Goal: Task Accomplishment & Management: Manage account settings

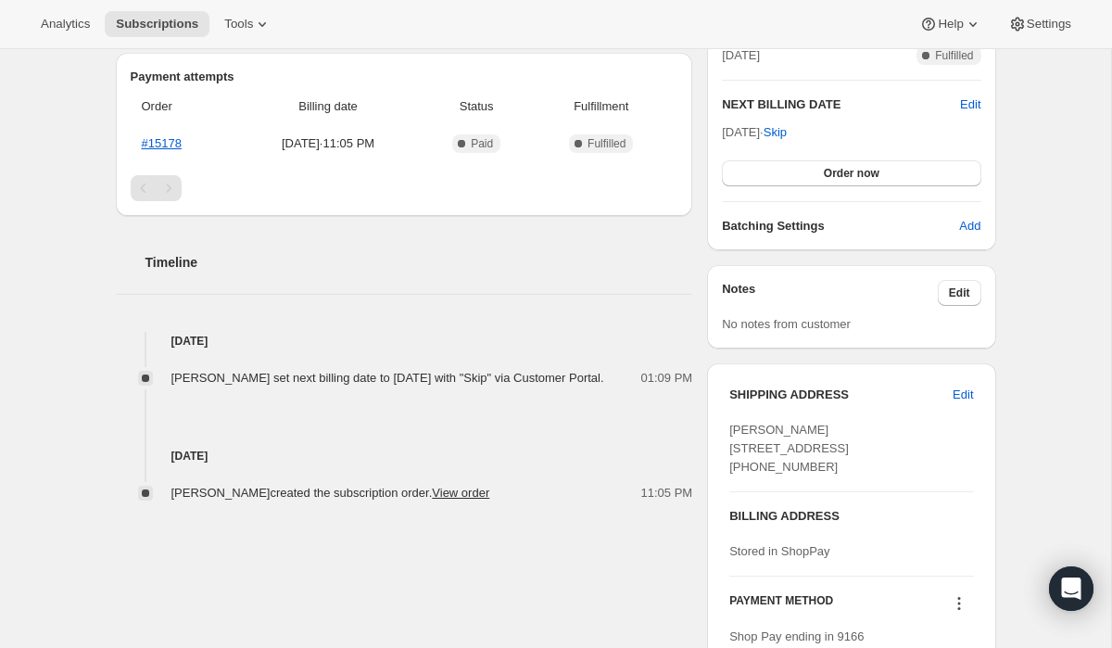
scroll to position [593, 0]
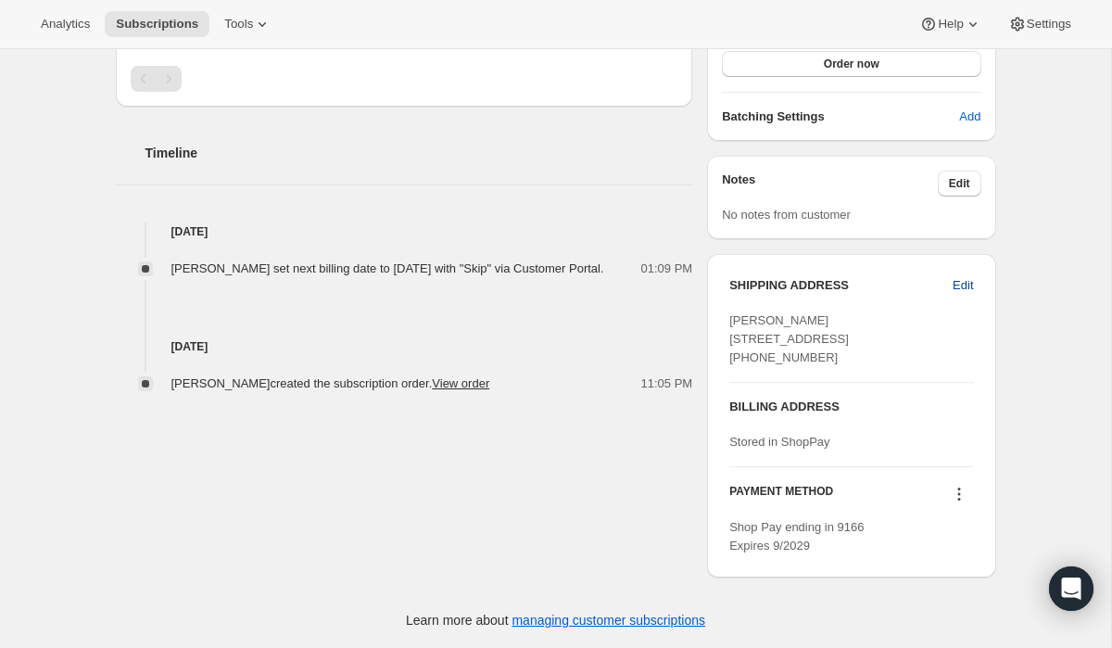
click at [967, 276] on span "Edit" at bounding box center [963, 285] width 20 height 19
select select "TX"
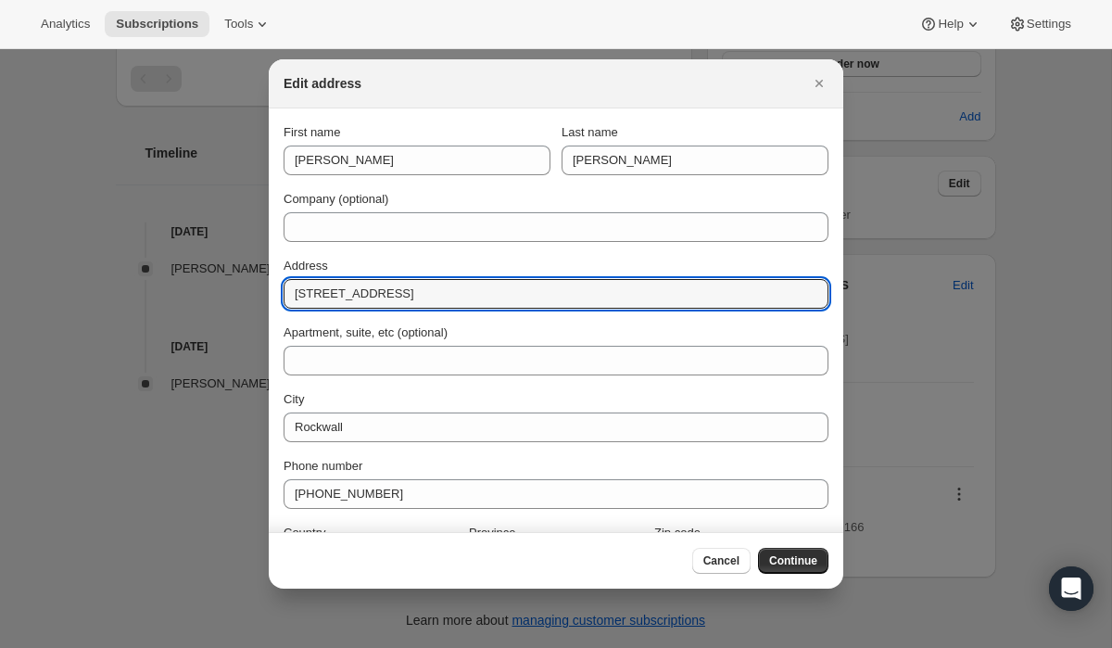
drag, startPoint x: 413, startPoint y: 292, endPoint x: 256, endPoint y: 292, distance: 156.7
click at [256, 647] on div "Edit address First name Joyce Last name Cao Company (optional) Address 905 Plea…" at bounding box center [556, 648] width 1112 height 0
paste input "1714 Chimney Bone Ln Kingwood, Texas 77339"
drag, startPoint x: 481, startPoint y: 297, endPoint x: 426, endPoint y: 291, distance: 55.9
click at [426, 291] on input "1714 Chimney Bone Ln Kingwood, Texas 77339" at bounding box center [556, 294] width 545 height 30
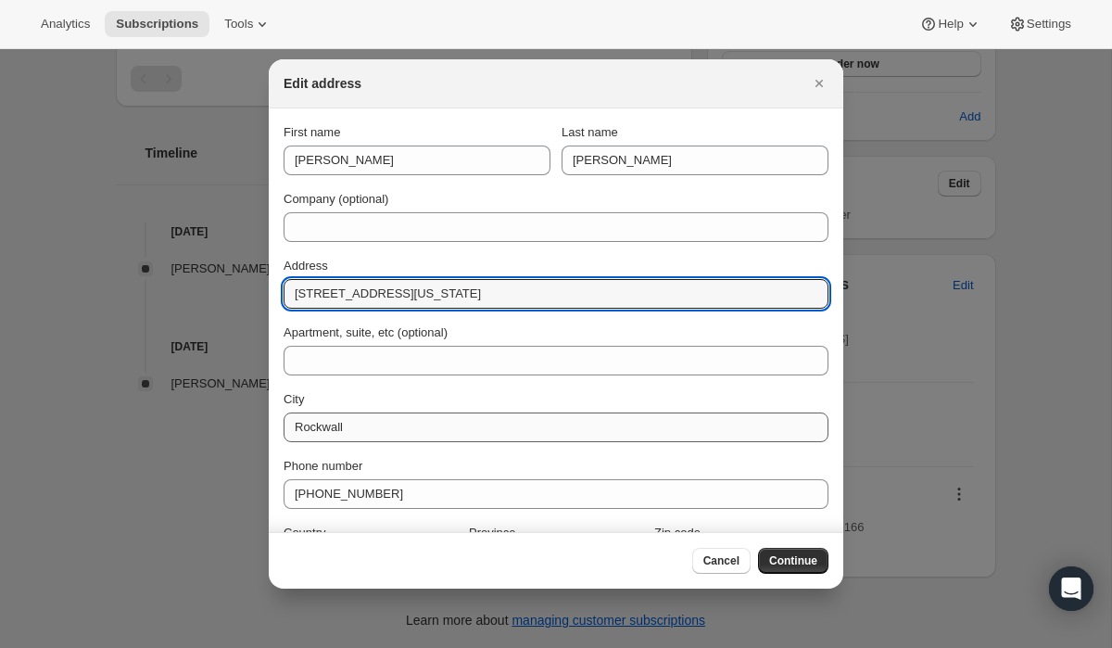
type input "1714 Chimney Bone Ln Kingwood, Texas 77339"
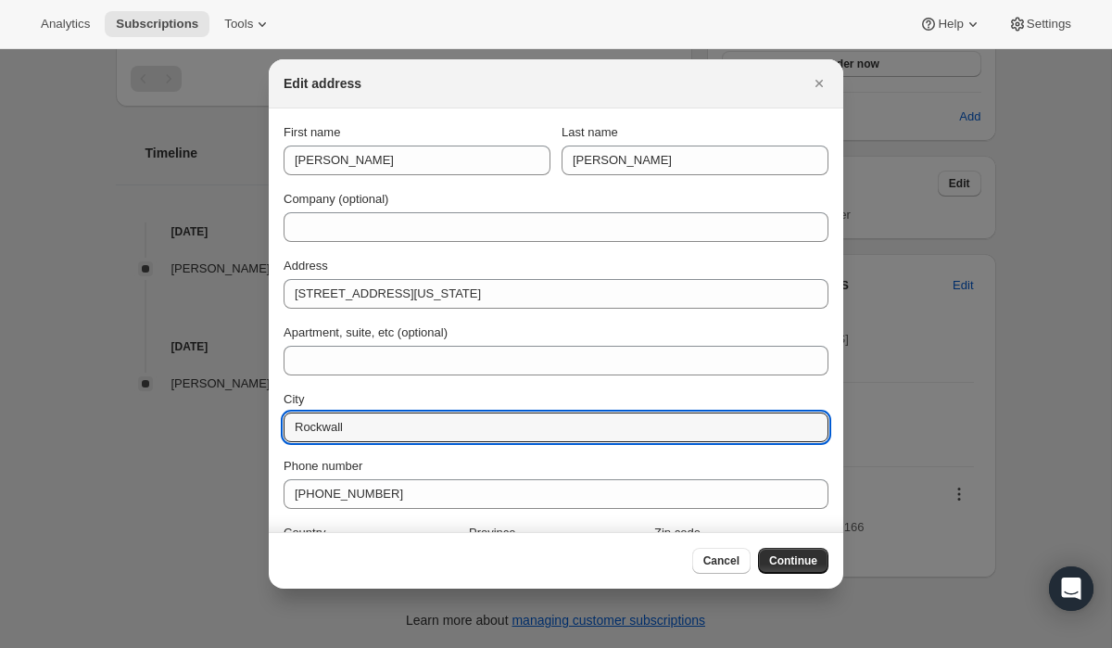
drag, startPoint x: 375, startPoint y: 426, endPoint x: 281, endPoint y: 426, distance: 94.6
click at [281, 426] on section "First name Joyce Last name Cao Company (optional) Address 1714 Chimney Bone Ln …" at bounding box center [556, 349] width 575 height 482
paste input "Kingwood"
type input "Kingwood"
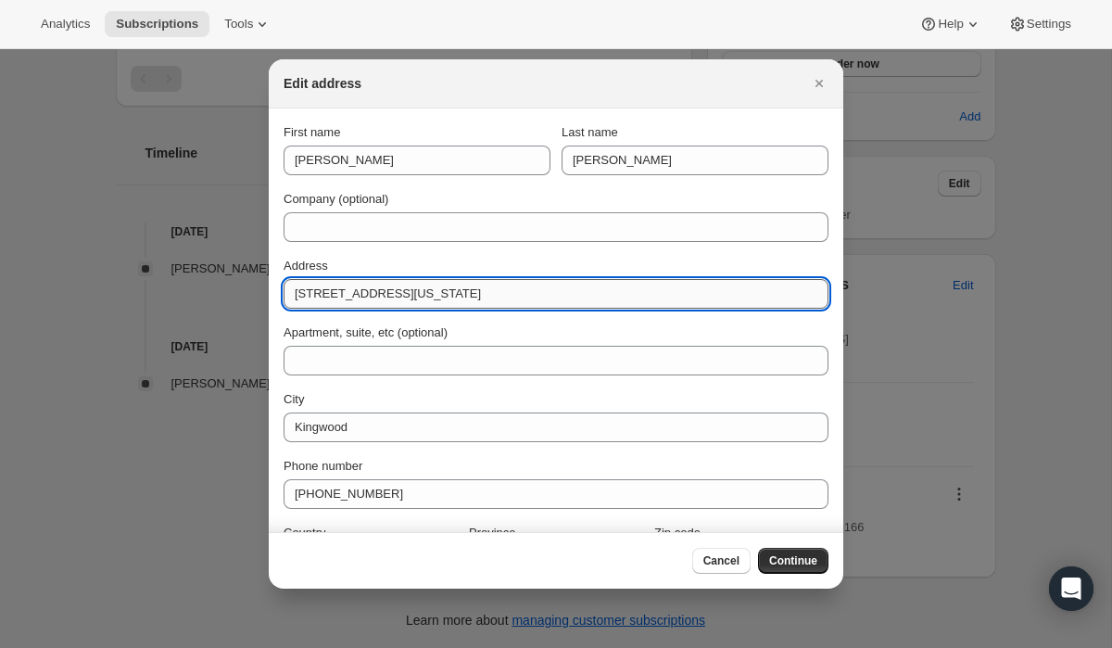
drag, startPoint x: 563, startPoint y: 295, endPoint x: 521, endPoint y: 291, distance: 41.9
click at [521, 291] on input "1714 Chimney Bone Ln Kingwood, Texas 77339" at bounding box center [556, 294] width 545 height 30
click at [578, 299] on input "1714 Chimney Bone Ln Kingwood, Texas 77339" at bounding box center [556, 294] width 545 height 30
drag, startPoint x: 568, startPoint y: 293, endPoint x: 523, endPoint y: 293, distance: 45.4
click at [523, 293] on input "1714 Chimney Bone Ln Kingwood, Texas 77339" at bounding box center [556, 294] width 545 height 30
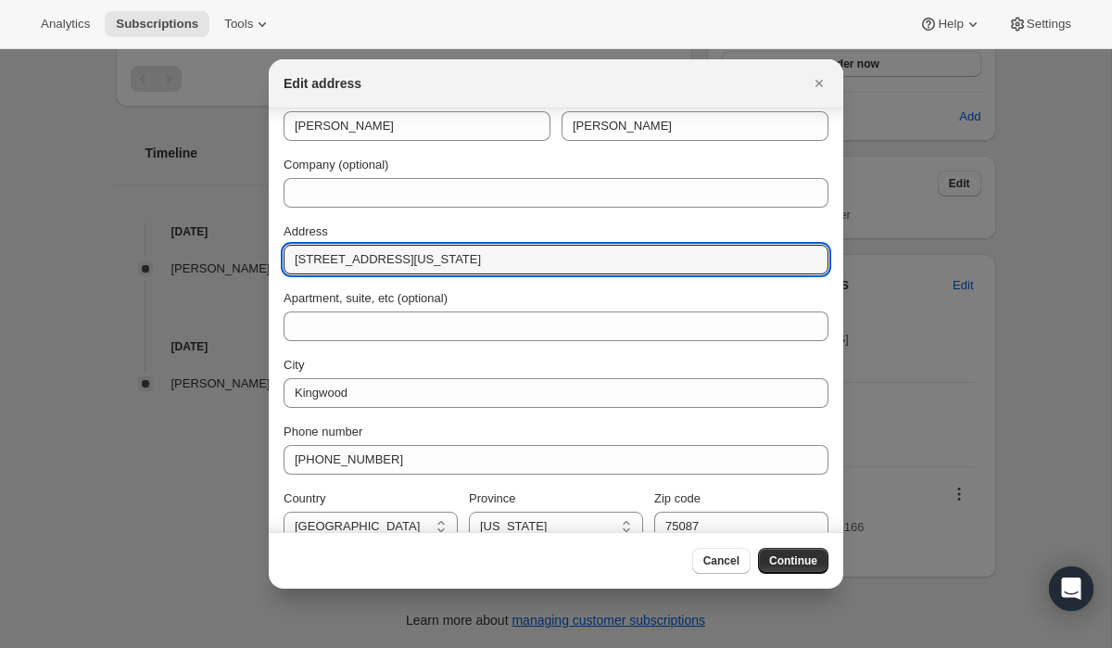
scroll to position [58, 0]
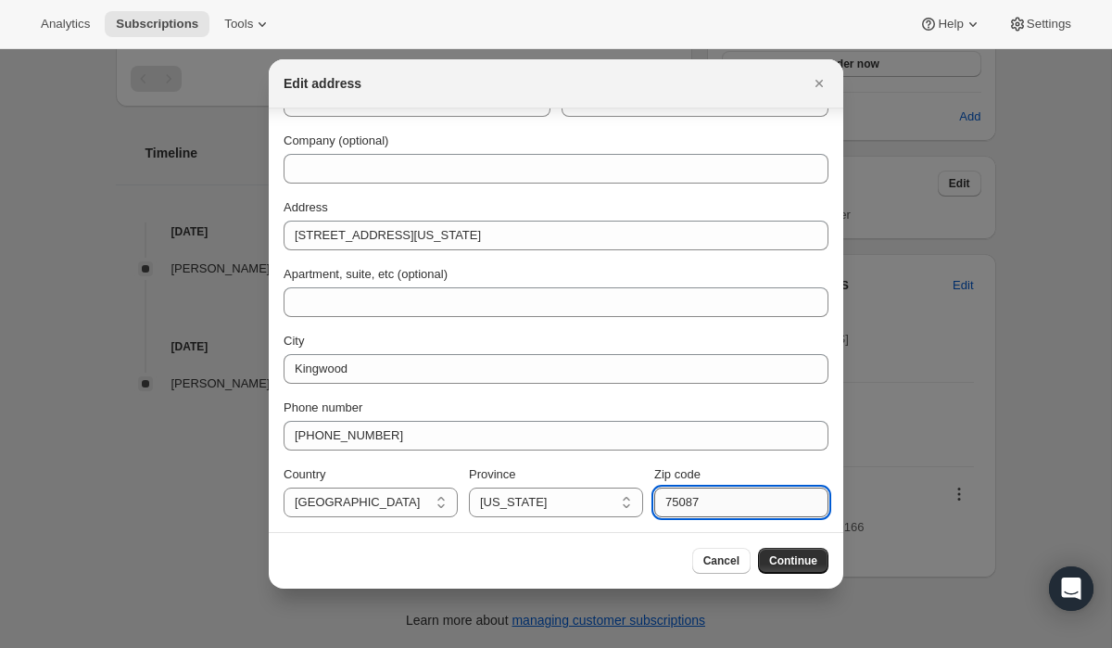
drag, startPoint x: 710, startPoint y: 504, endPoint x: 661, endPoint y: 503, distance: 49.1
click at [662, 504] on input "75087" at bounding box center [741, 503] width 174 height 30
paste input "77339"
type input "77339"
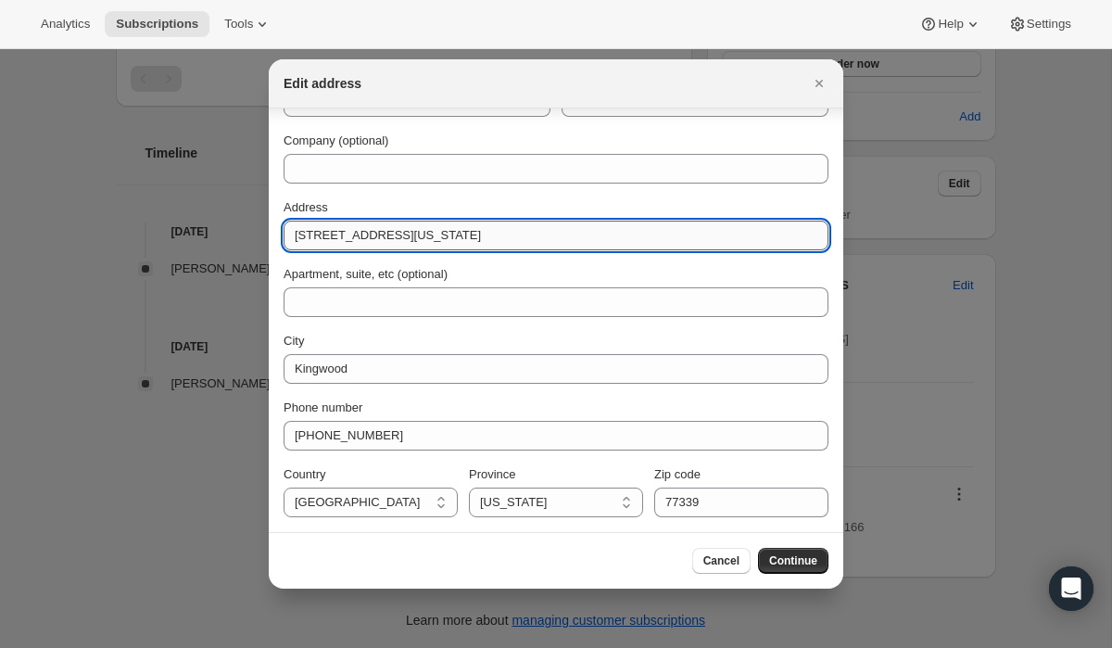
drag, startPoint x: 562, startPoint y: 237, endPoint x: 423, endPoint y: 235, distance: 139.1
click at [423, 235] on input "1714 Chimney Bone Ln Kingwood, Texas 77339" at bounding box center [556, 236] width 545 height 30
type input "1714 Chimney Bone Ln"
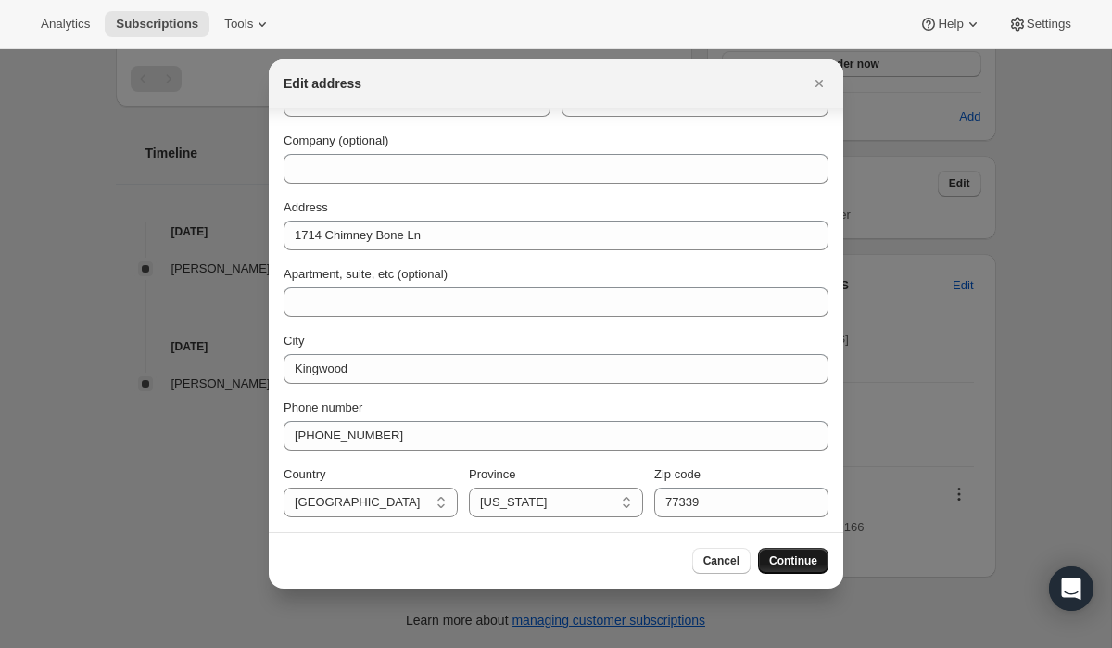
click at [797, 557] on span "Continue" at bounding box center [793, 560] width 48 height 15
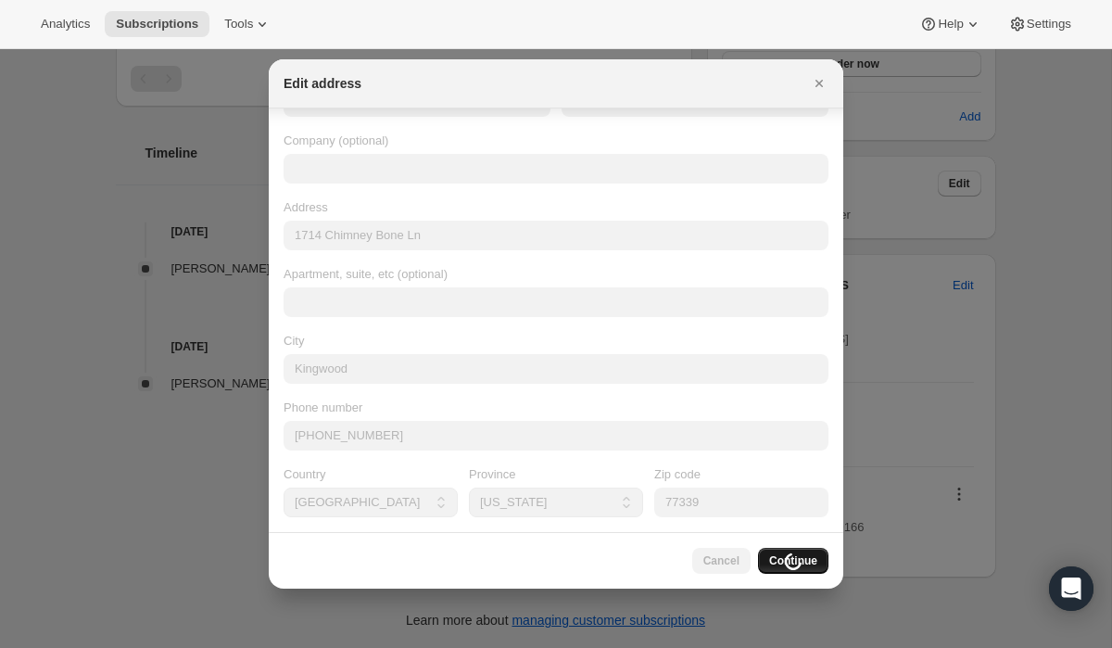
scroll to position [0, 0]
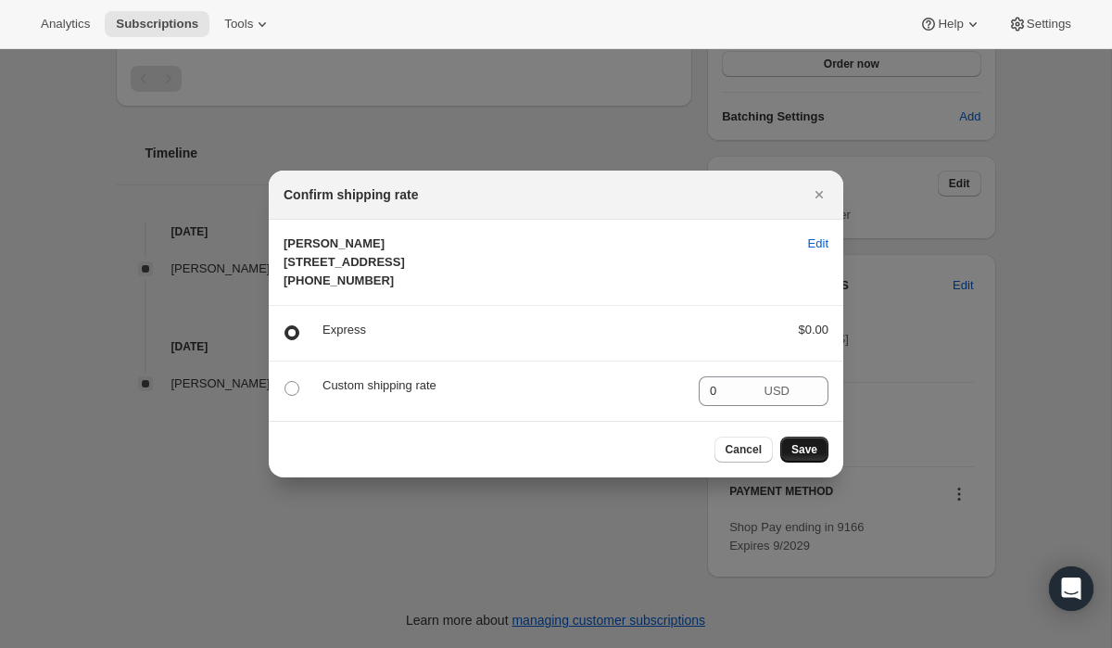
click at [808, 457] on span "Save" at bounding box center [805, 449] width 26 height 15
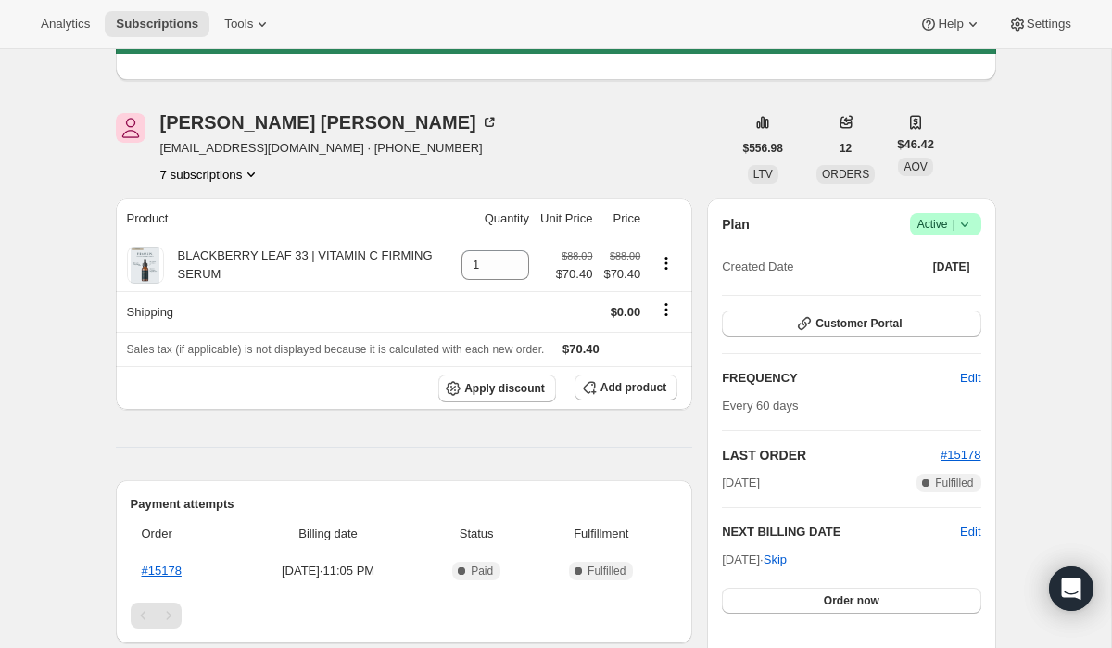
scroll to position [106, 0]
click at [236, 175] on button "7 subscriptions" at bounding box center [210, 175] width 101 height 19
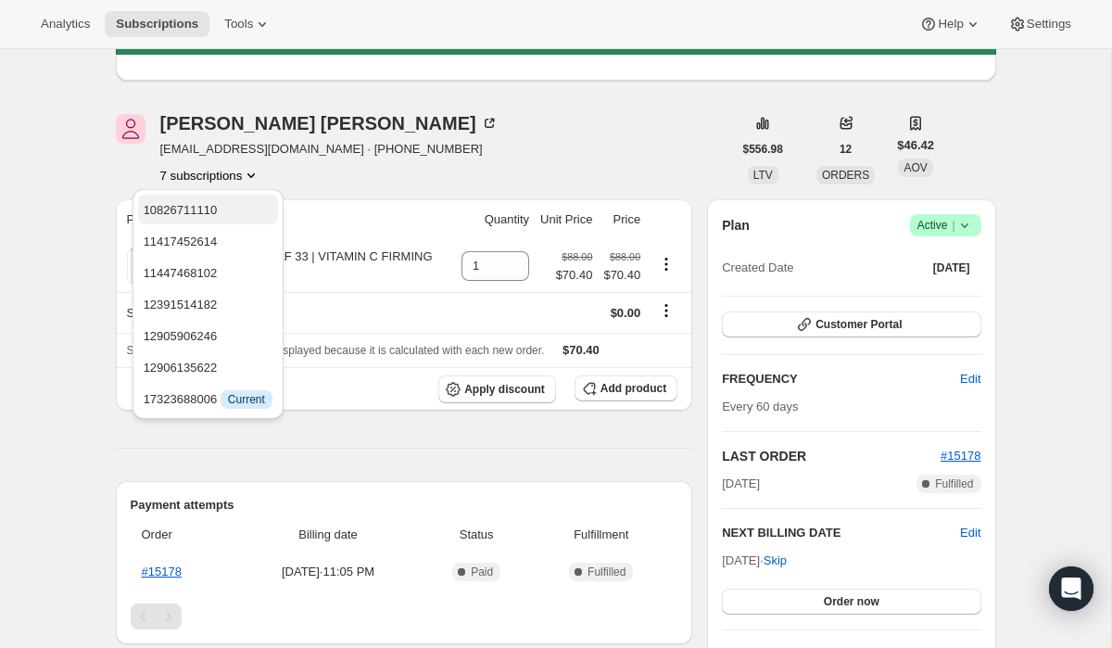
click at [235, 213] on span "10826711110" at bounding box center [208, 210] width 129 height 19
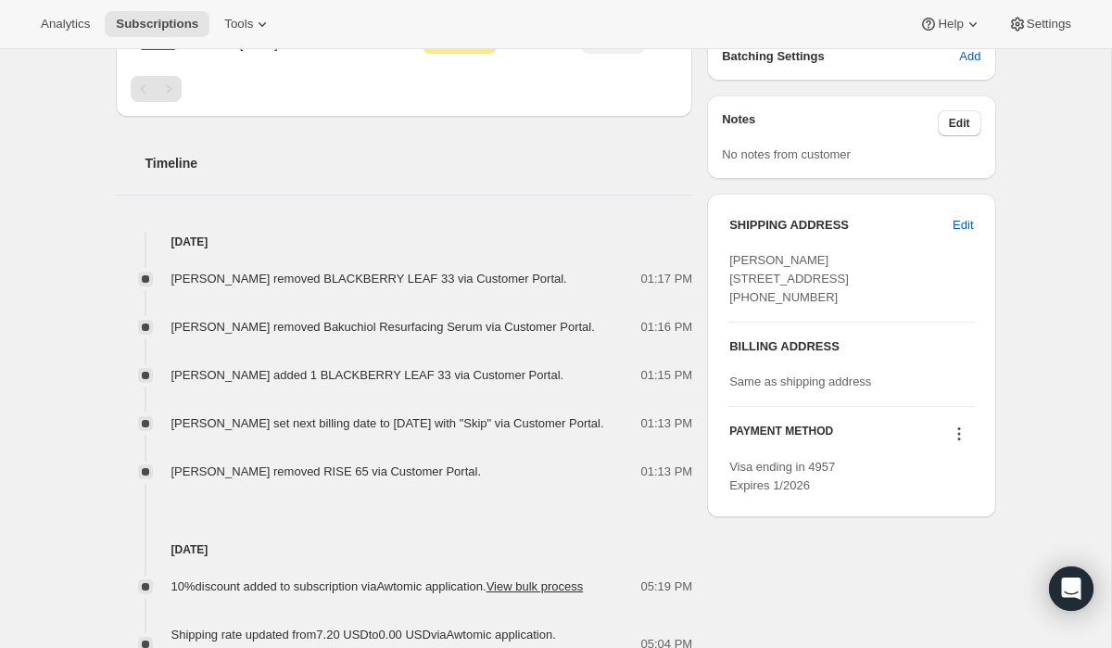
scroll to position [705, 0]
click at [961, 225] on span "Edit" at bounding box center [963, 224] width 20 height 19
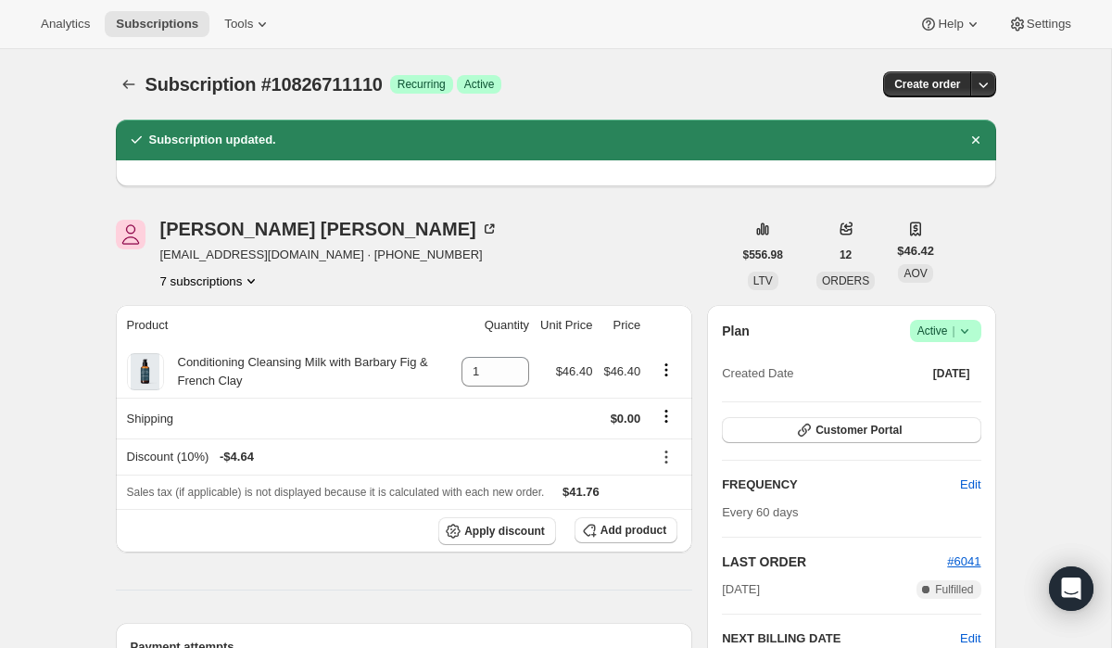
select select "TX"
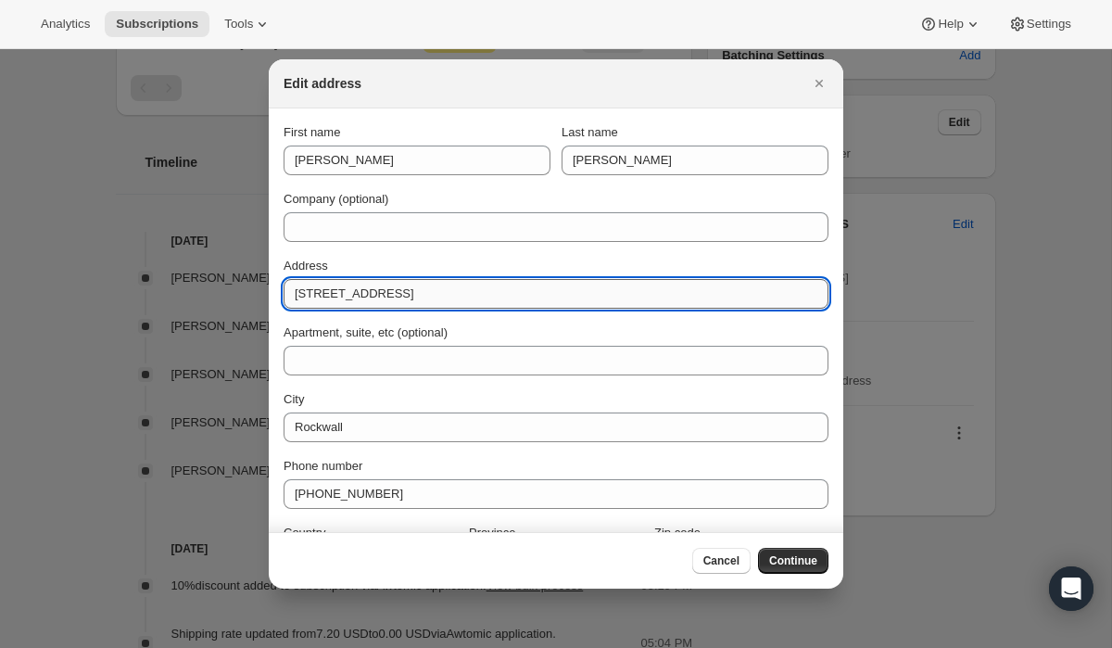
drag, startPoint x: 447, startPoint y: 290, endPoint x: 289, endPoint y: 282, distance: 157.8
click at [289, 282] on input "905 Pleasant View Dr" at bounding box center [556, 294] width 545 height 30
paste input "1714 Chimney Bone Ln Kingwood, Texas 77339"
type input "1714 Chimney Bone Ln Kingwood, Texas 77339"
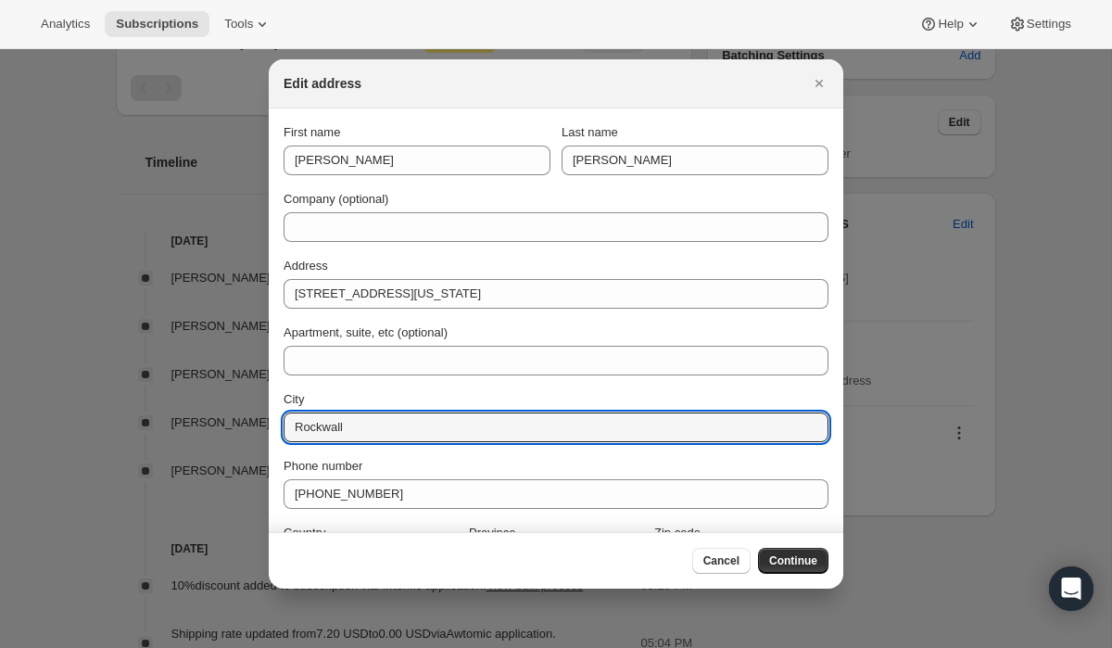
drag, startPoint x: 350, startPoint y: 427, endPoint x: 260, endPoint y: 424, distance: 90.0
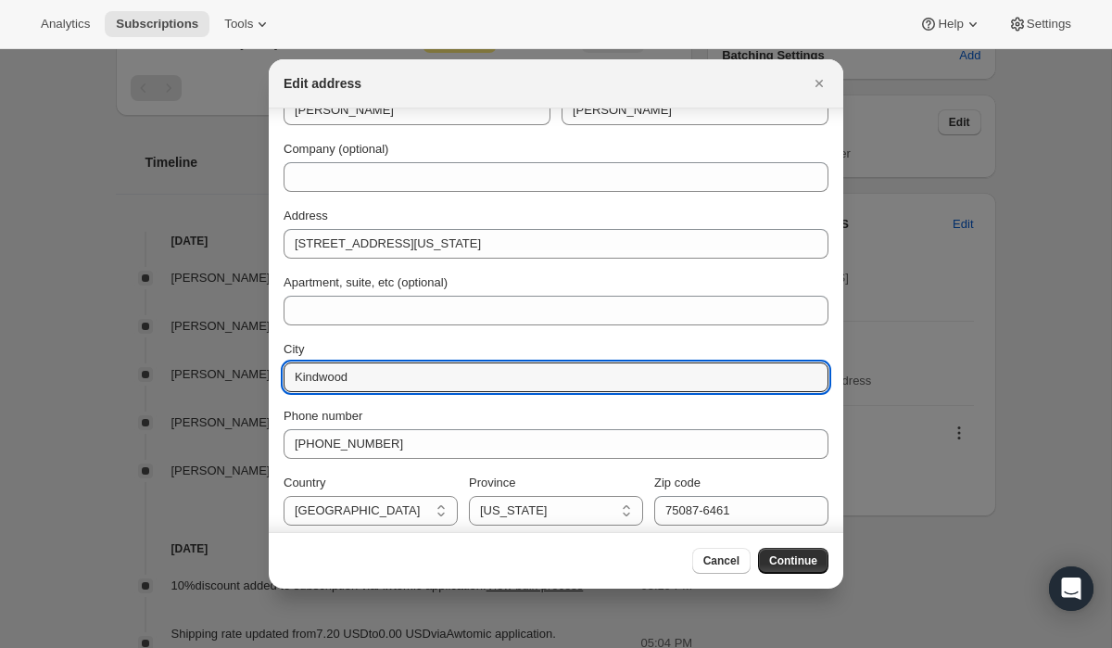
scroll to position [58, 0]
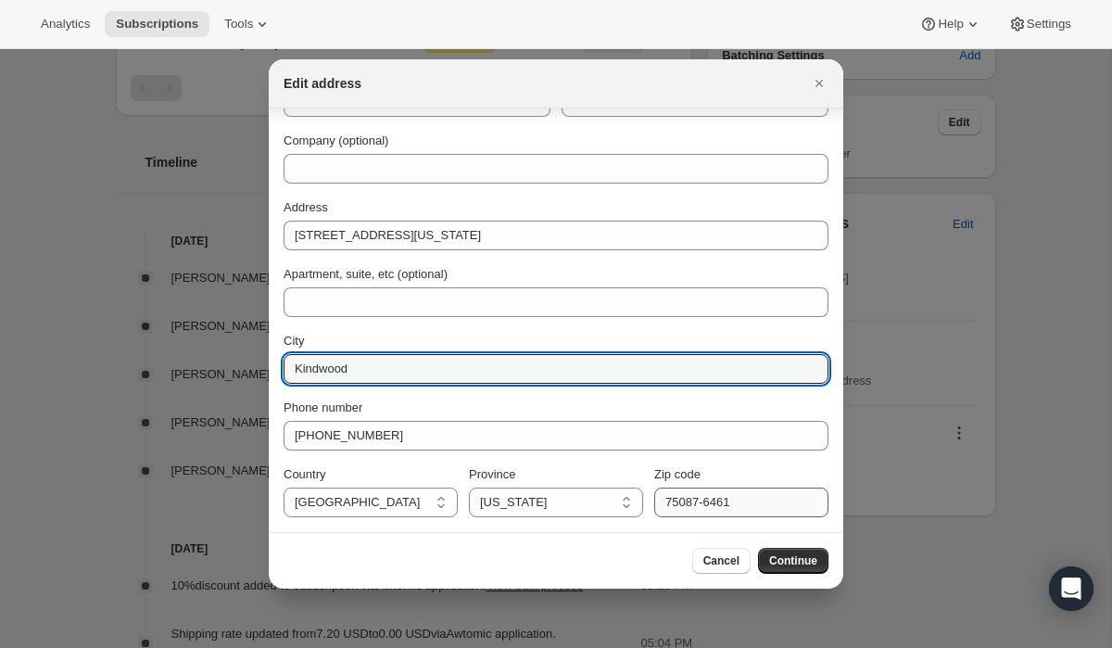
type input "Kindwood"
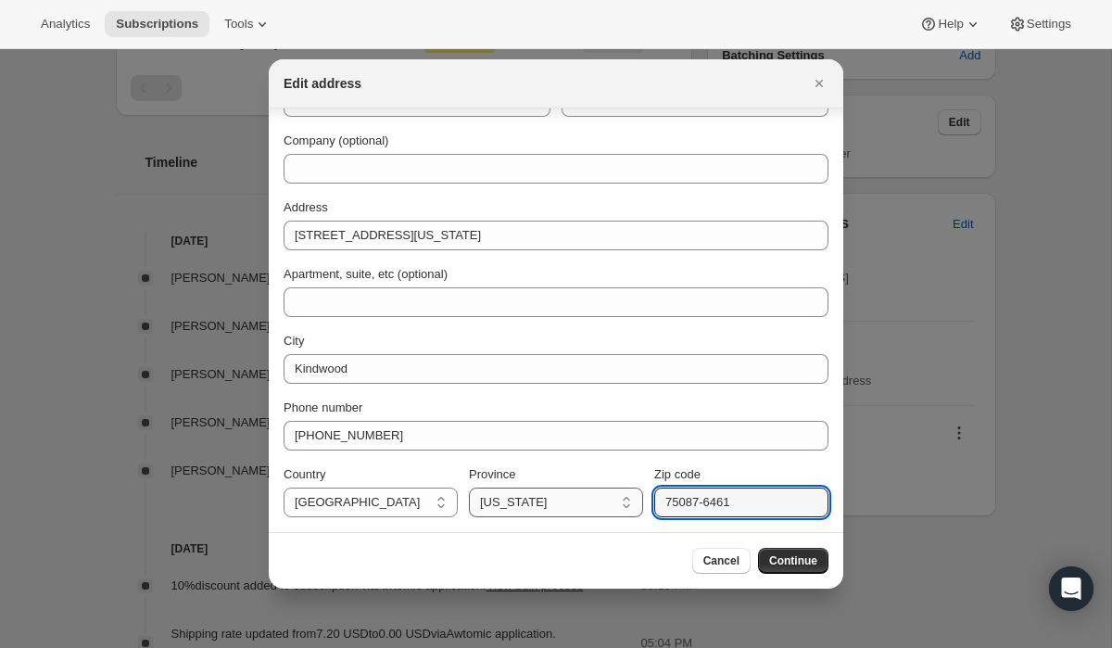
drag, startPoint x: 740, startPoint y: 502, endPoint x: 633, endPoint y: 500, distance: 106.6
click at [641, 500] on div "Country United States United States Province Alabama Alaska American Samoa Ariz…" at bounding box center [556, 491] width 545 height 52
type input "77339"
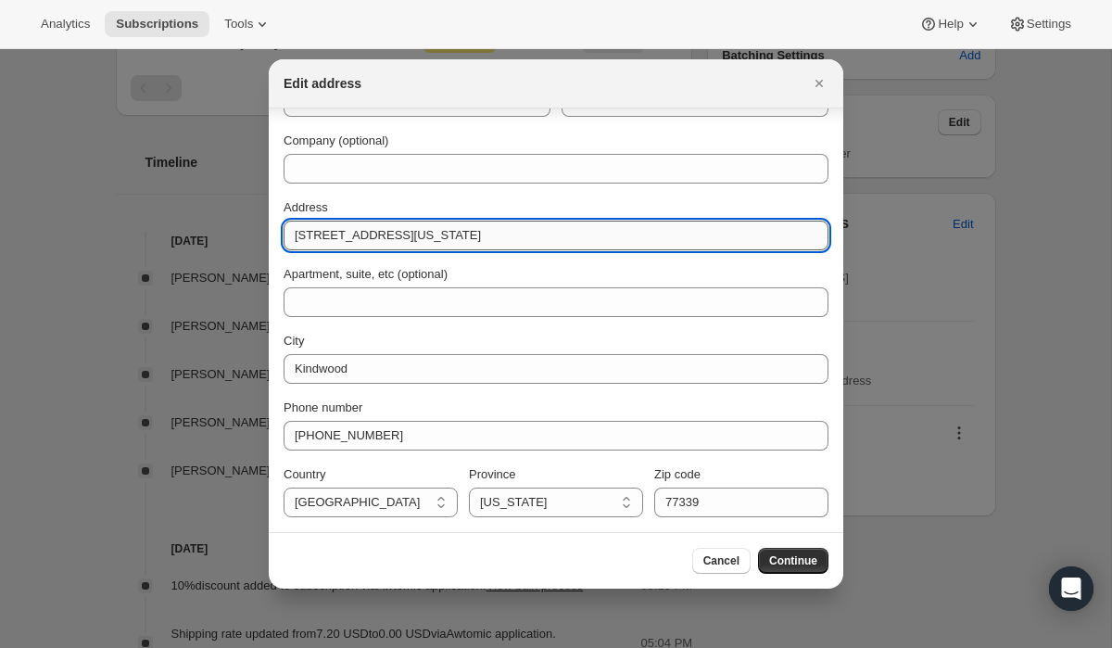
drag, startPoint x: 578, startPoint y: 232, endPoint x: 423, endPoint y: 235, distance: 155.8
click at [423, 235] on input "1714 Chimney Bone Ln Kingwood, Texas 77339" at bounding box center [556, 236] width 545 height 30
type input "1714 Chimney Bone Ln"
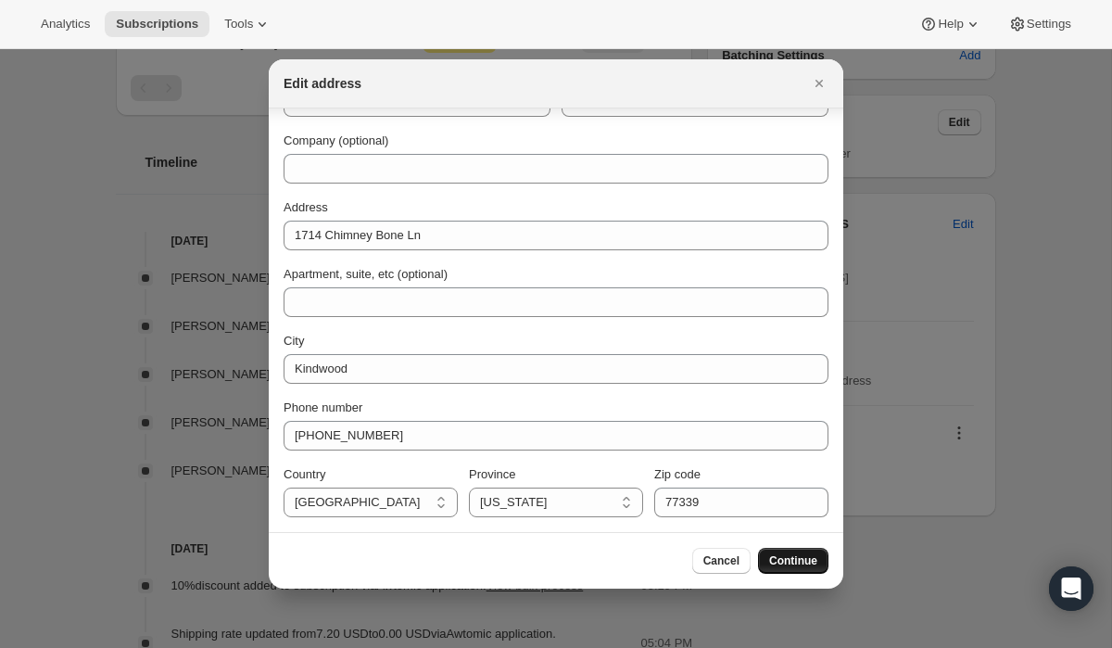
click at [792, 567] on span "Continue" at bounding box center [793, 560] width 48 height 15
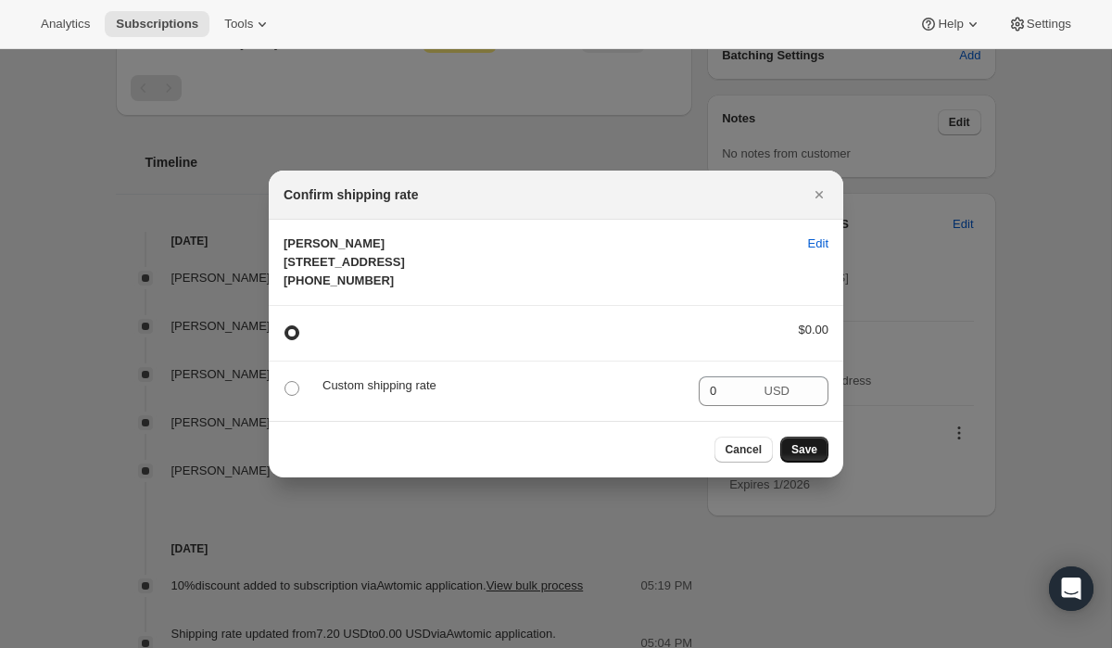
scroll to position [0, 0]
click at [813, 457] on span "Save" at bounding box center [805, 449] width 26 height 15
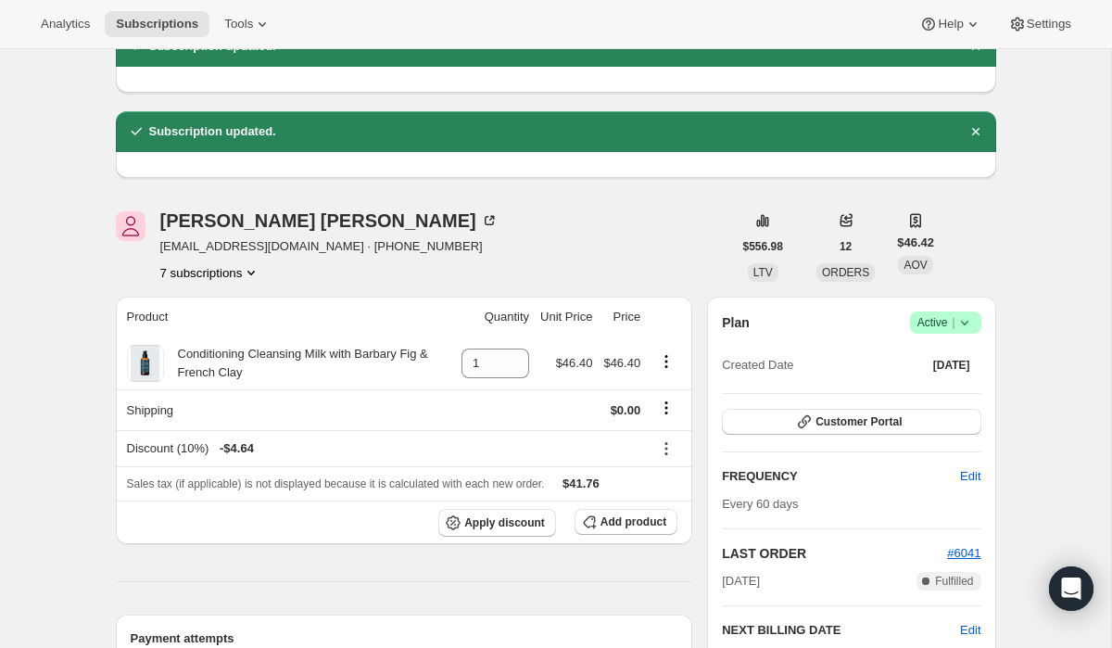
scroll to position [81, 0]
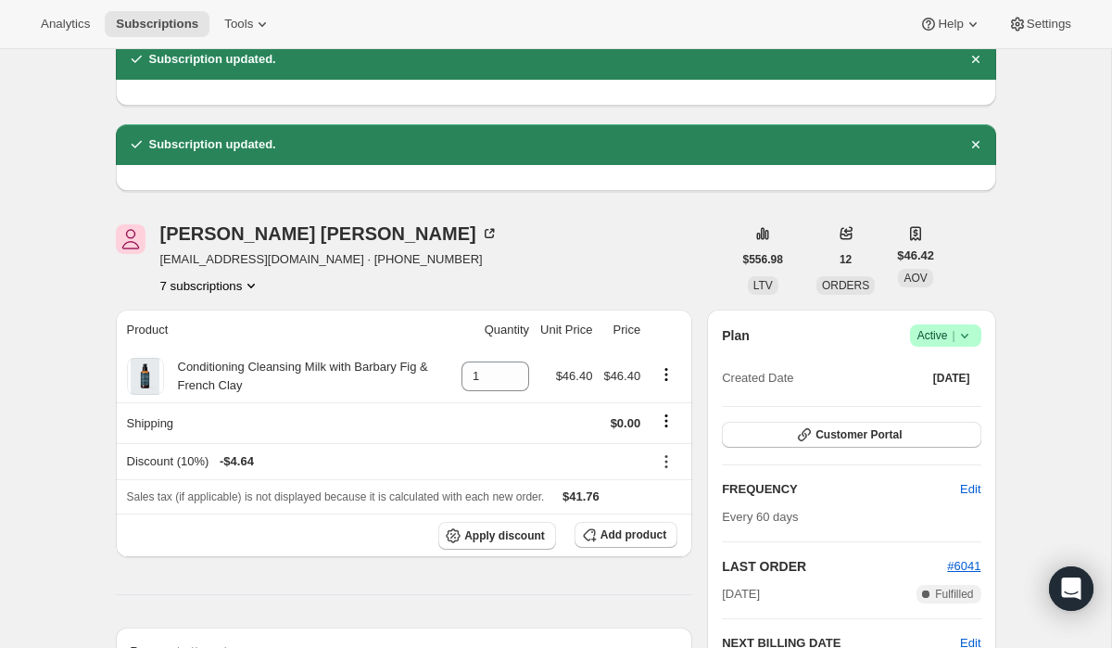
click at [213, 281] on button "7 subscriptions" at bounding box center [210, 285] width 101 height 19
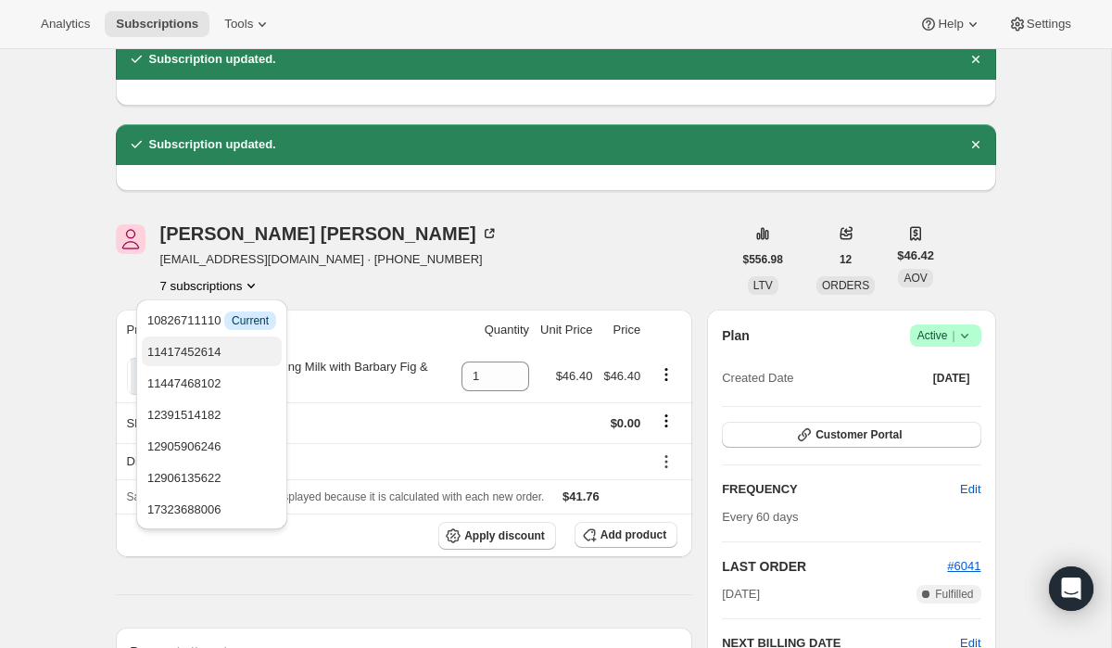
click at [221, 351] on span "11417452614" at bounding box center [184, 352] width 74 height 14
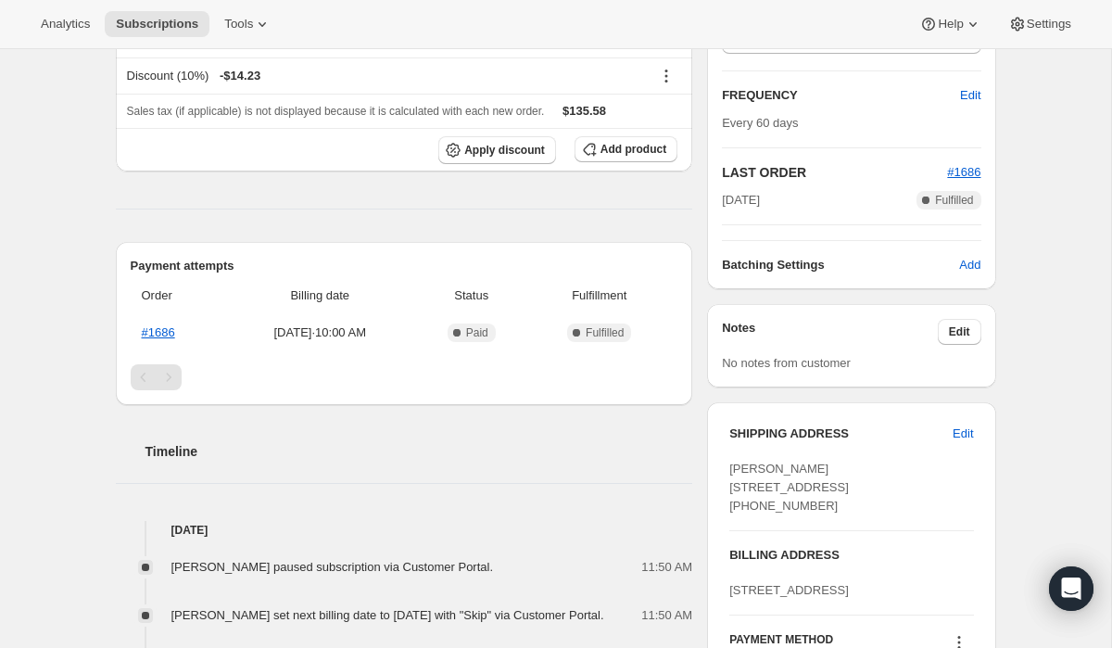
scroll to position [522, 0]
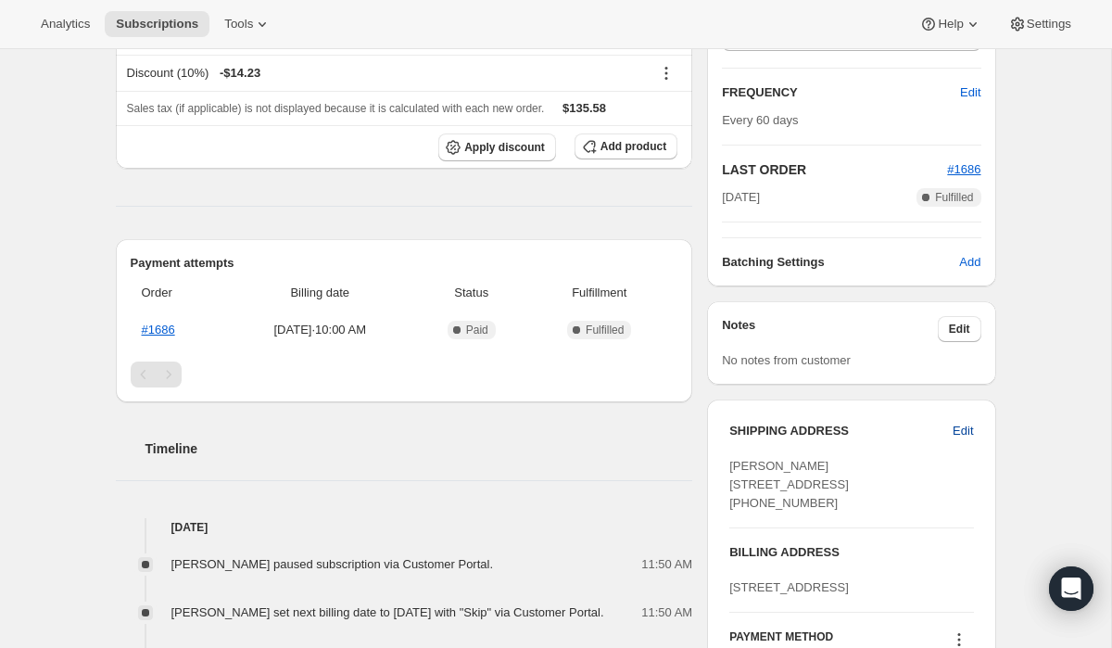
click at [962, 432] on span "Edit" at bounding box center [963, 431] width 20 height 19
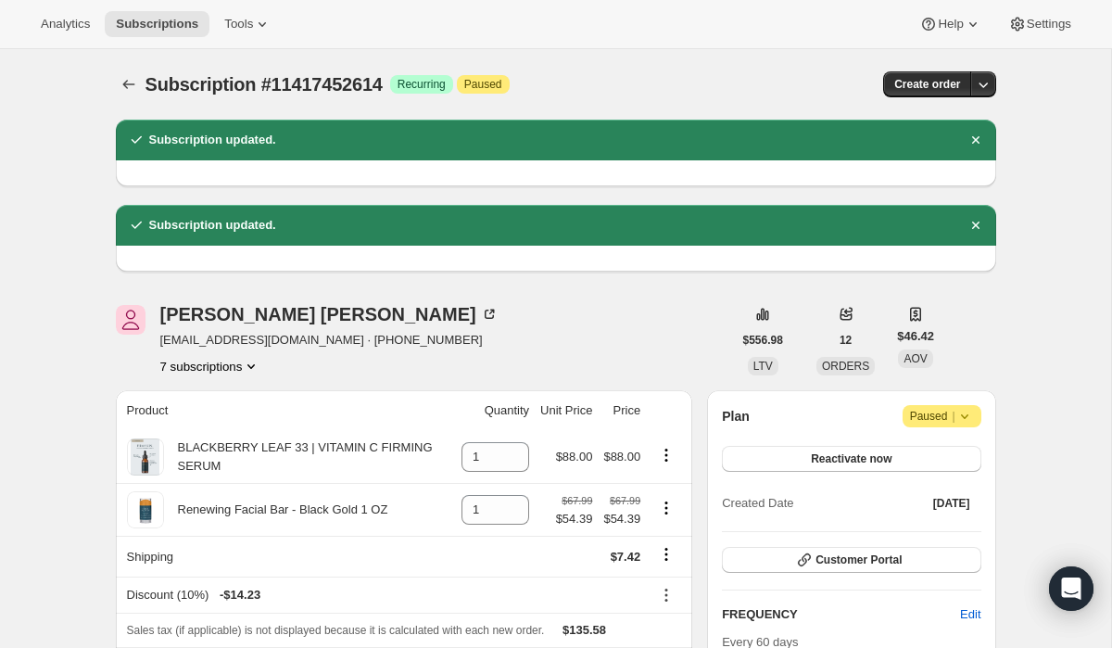
select select "TX"
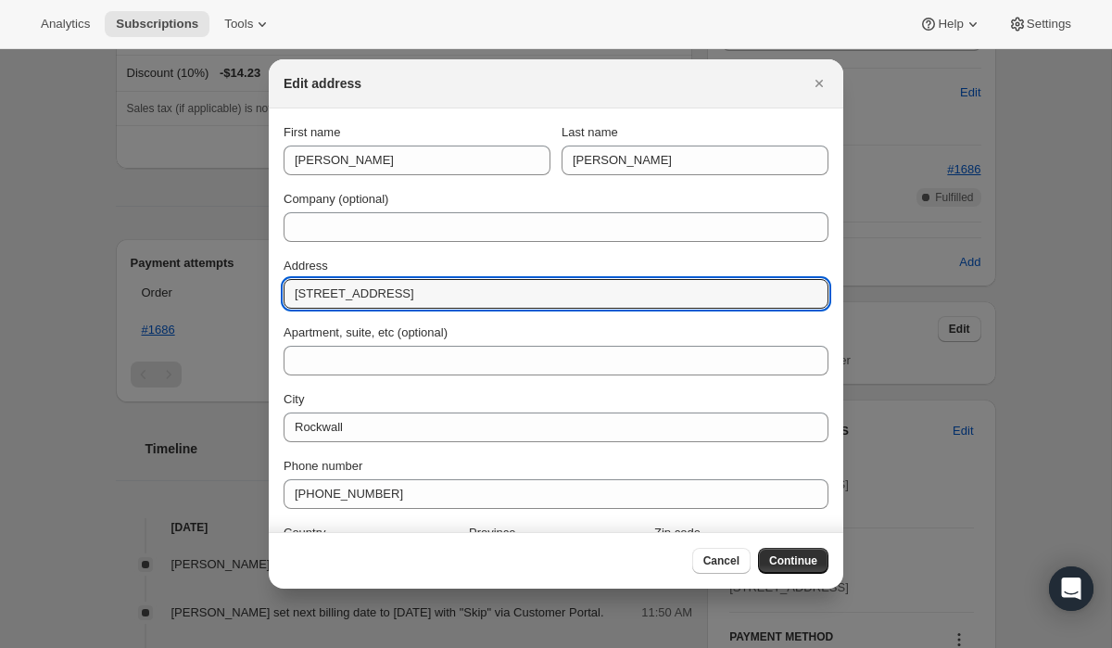
drag, startPoint x: 420, startPoint y: 293, endPoint x: 207, endPoint y: 295, distance: 213.2
paste input "1714 Chimney Bone Ln Kingwood, Texas 77339"
type input "1714 Chimney Bone Ln Kingwood, Texas 77339"
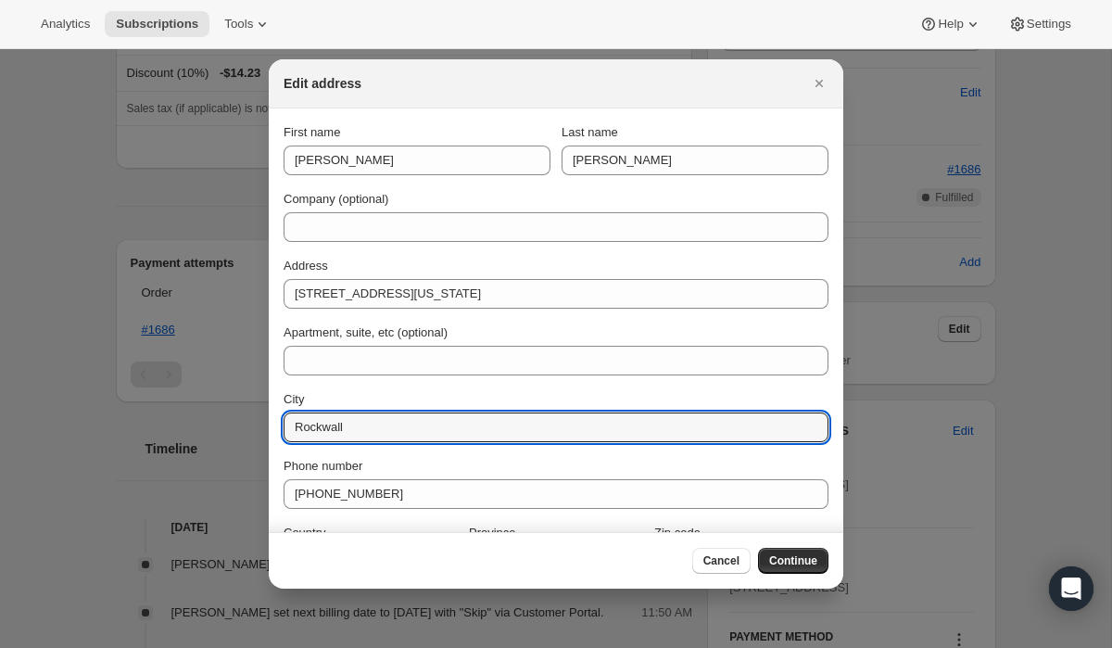
drag, startPoint x: 366, startPoint y: 432, endPoint x: 272, endPoint y: 429, distance: 94.6
click at [274, 430] on section "First name Joyce Last name Cao Company (optional) Address 1714 Chimney Bone Ln …" at bounding box center [556, 349] width 575 height 482
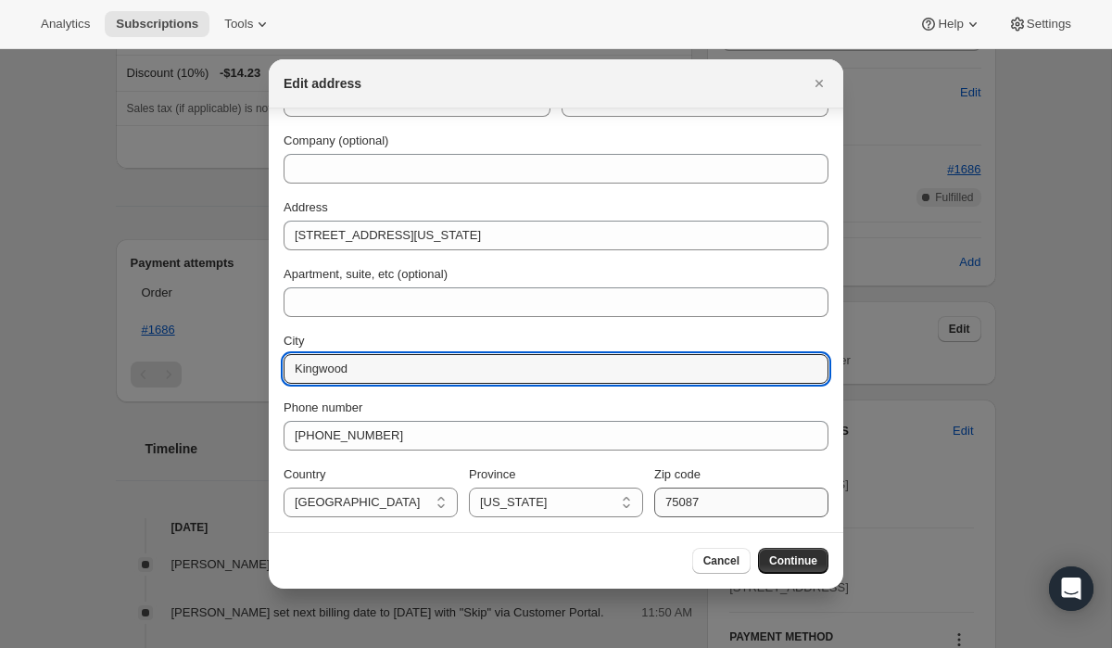
type input "Kingwood"
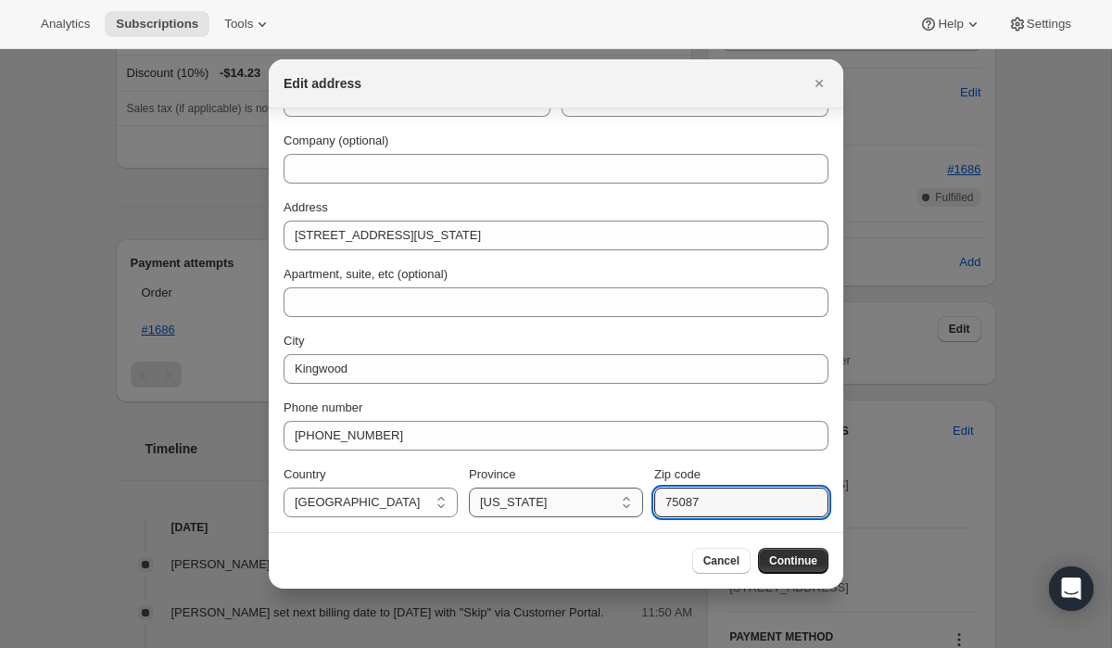
drag, startPoint x: 717, startPoint y: 508, endPoint x: 622, endPoint y: 493, distance: 95.7
click at [625, 494] on div "Country United States United States Province Alabama Alaska American Samoa Ariz…" at bounding box center [556, 491] width 545 height 52
type input "77339"
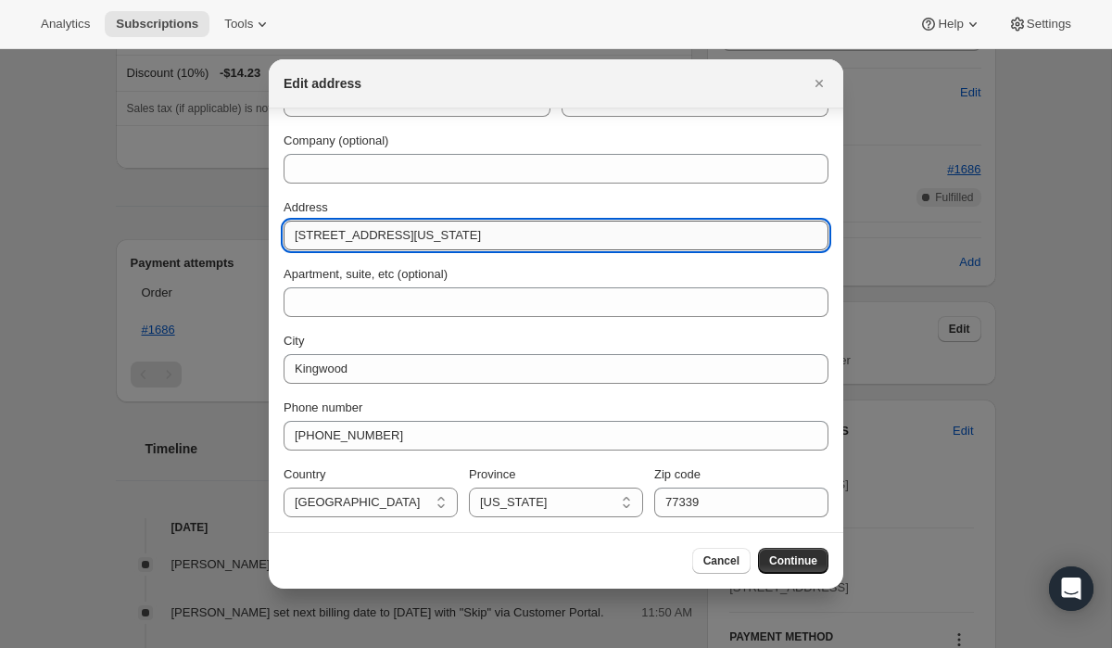
drag, startPoint x: 576, startPoint y: 242, endPoint x: 445, endPoint y: 244, distance: 130.7
click at [446, 244] on input "1714 Chimney Bone Ln Kingwood, Texas 77339" at bounding box center [556, 236] width 545 height 30
click at [569, 233] on input "1714 Chimney Bone Ln Kingwood, Texas 77339" at bounding box center [556, 236] width 545 height 30
drag, startPoint x: 569, startPoint y: 233, endPoint x: 423, endPoint y: 233, distance: 146.5
click at [423, 233] on input "1714 Chimney Bone Ln Kingwood, Texas 77339" at bounding box center [556, 236] width 545 height 30
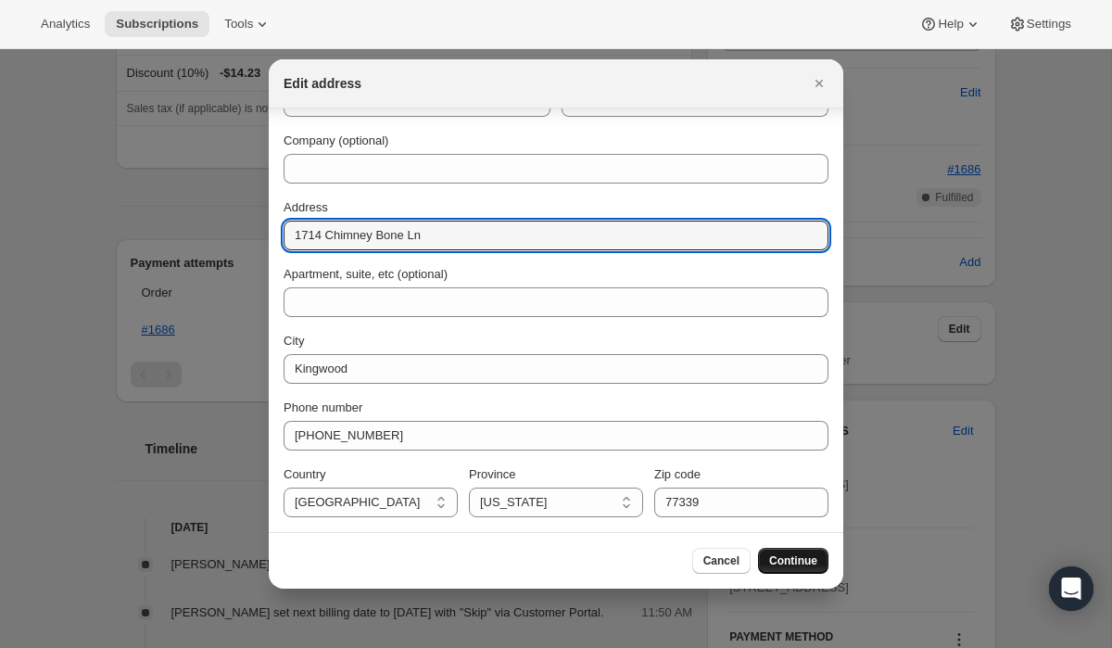
type input "1714 Chimney Bone Ln"
click at [804, 556] on span "Continue" at bounding box center [793, 560] width 48 height 15
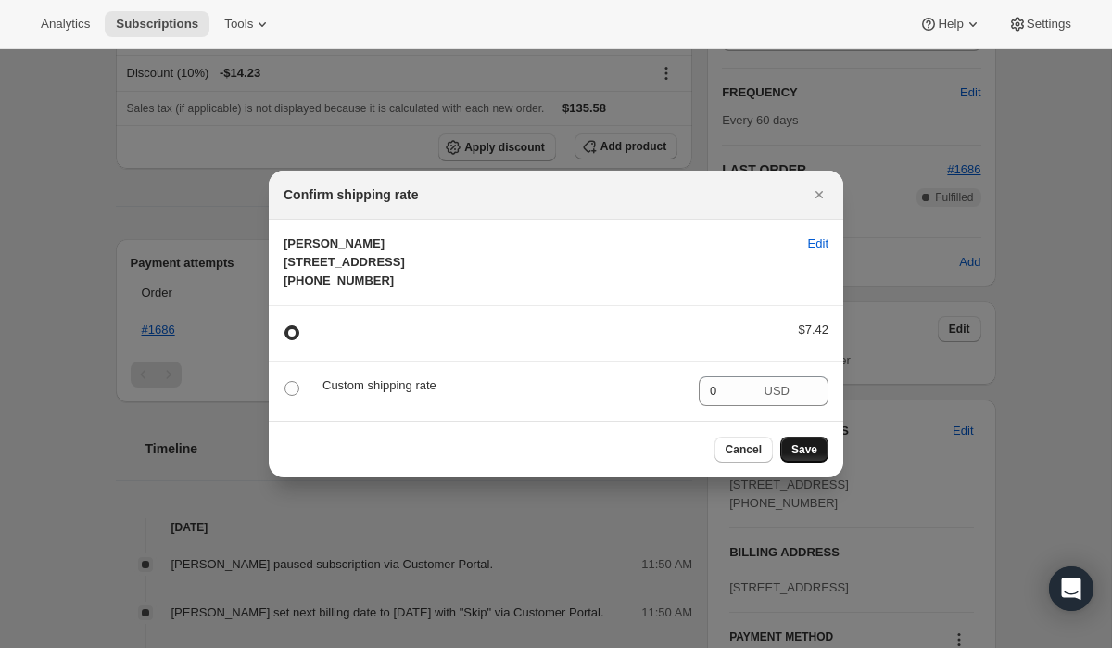
scroll to position [0, 0]
click at [797, 457] on span "Save" at bounding box center [805, 449] width 26 height 15
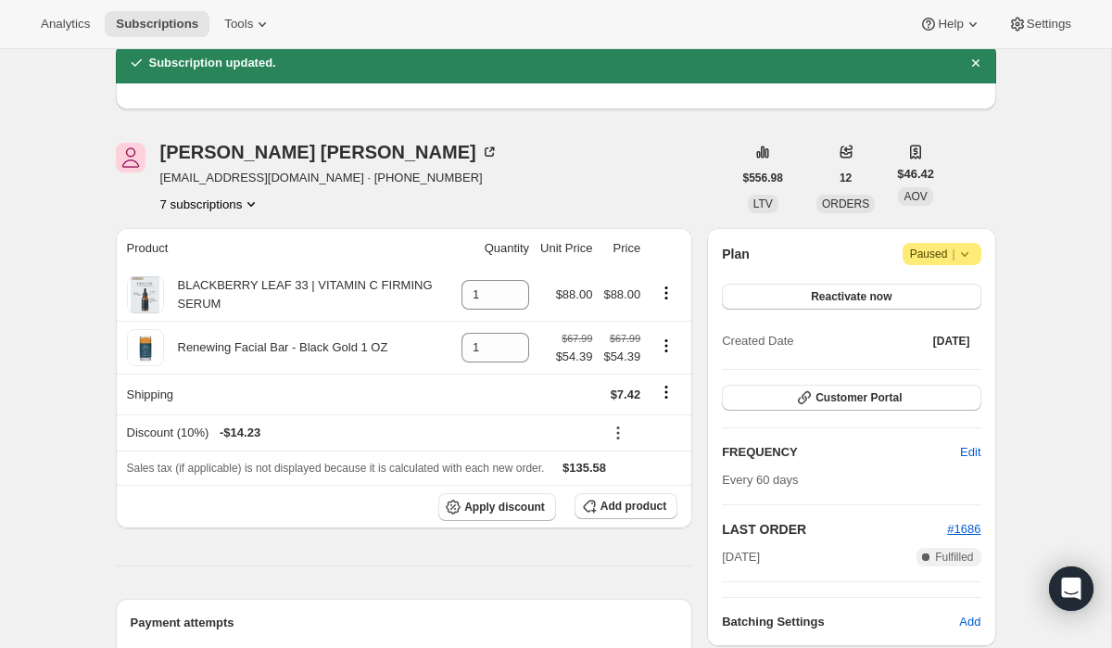
scroll to position [245, 0]
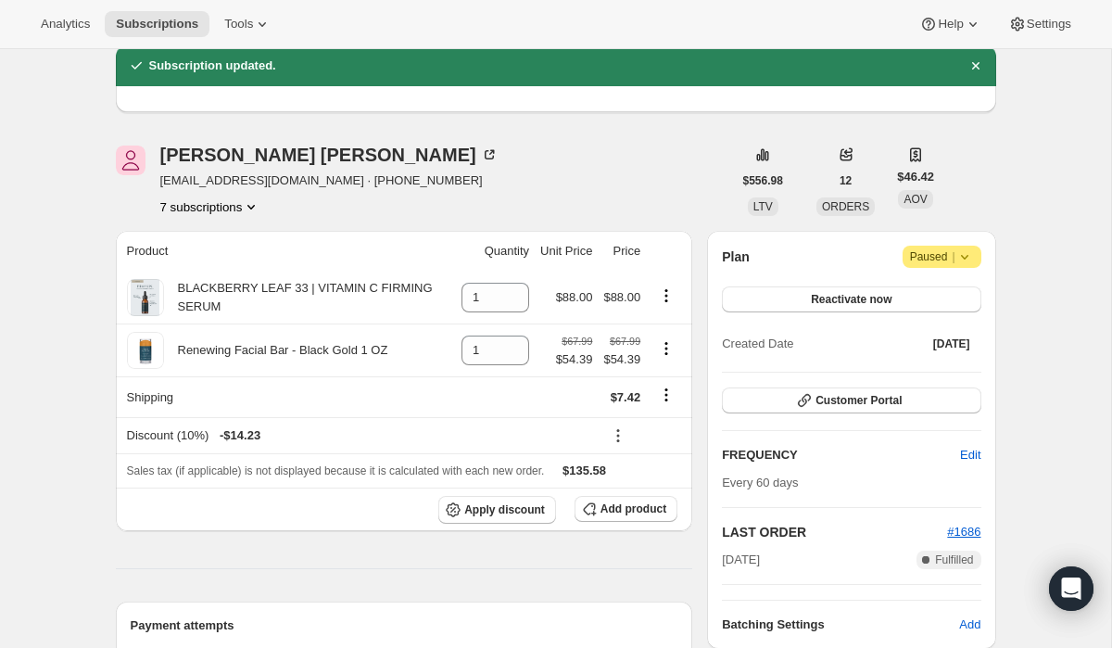
click at [235, 207] on button "7 subscriptions" at bounding box center [210, 206] width 101 height 19
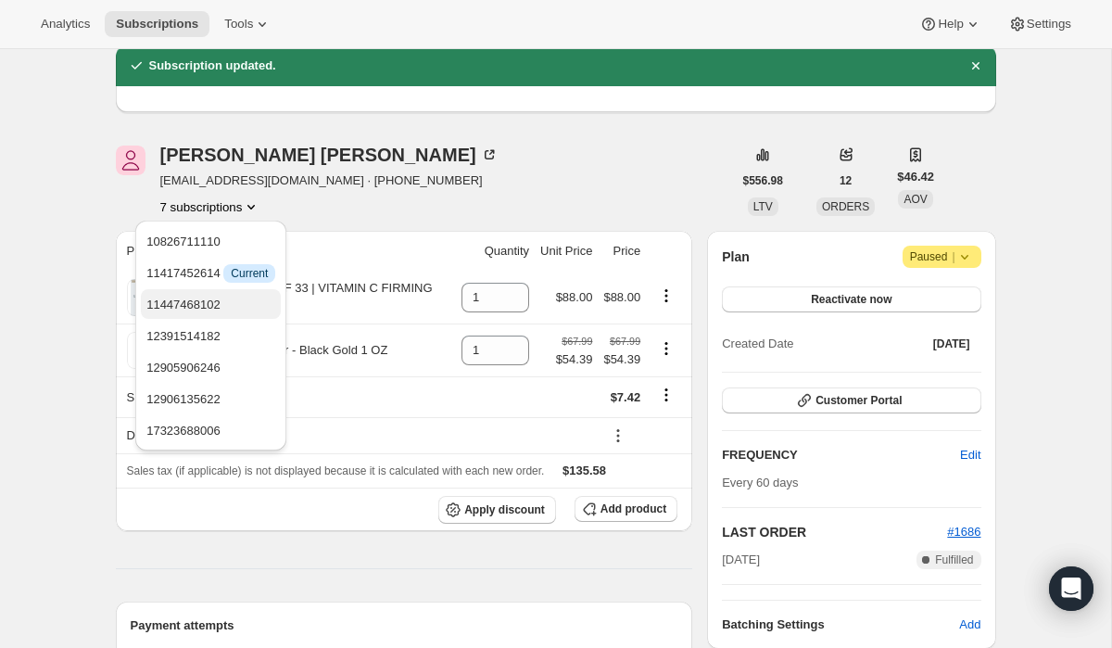
click at [235, 300] on span "11447468102" at bounding box center [210, 305] width 129 height 19
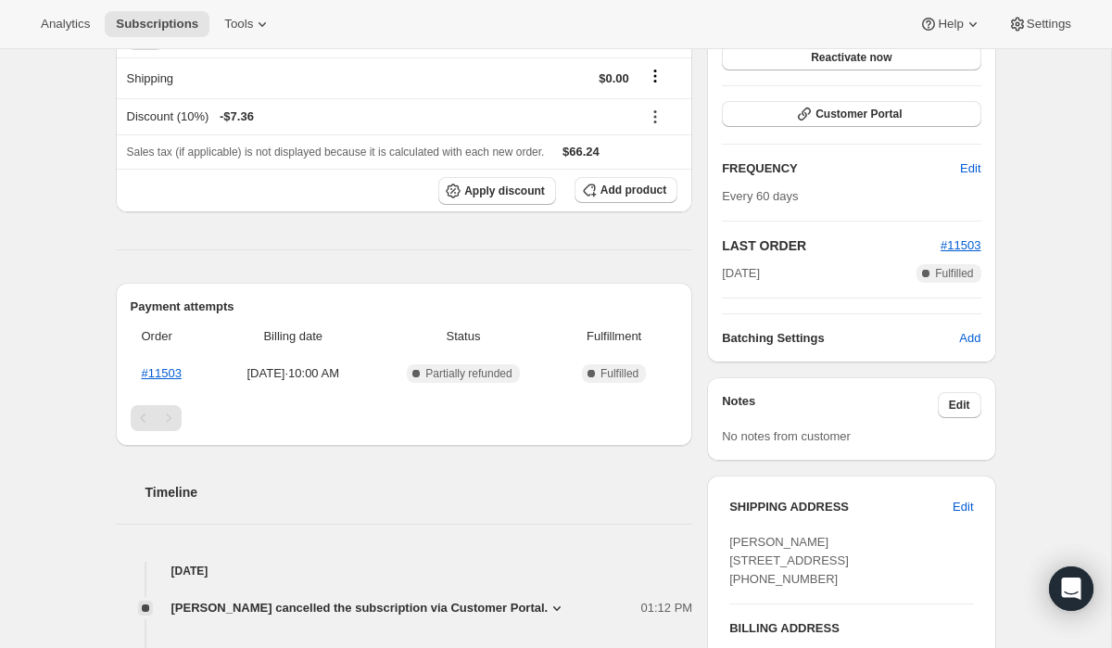
scroll to position [514, 0]
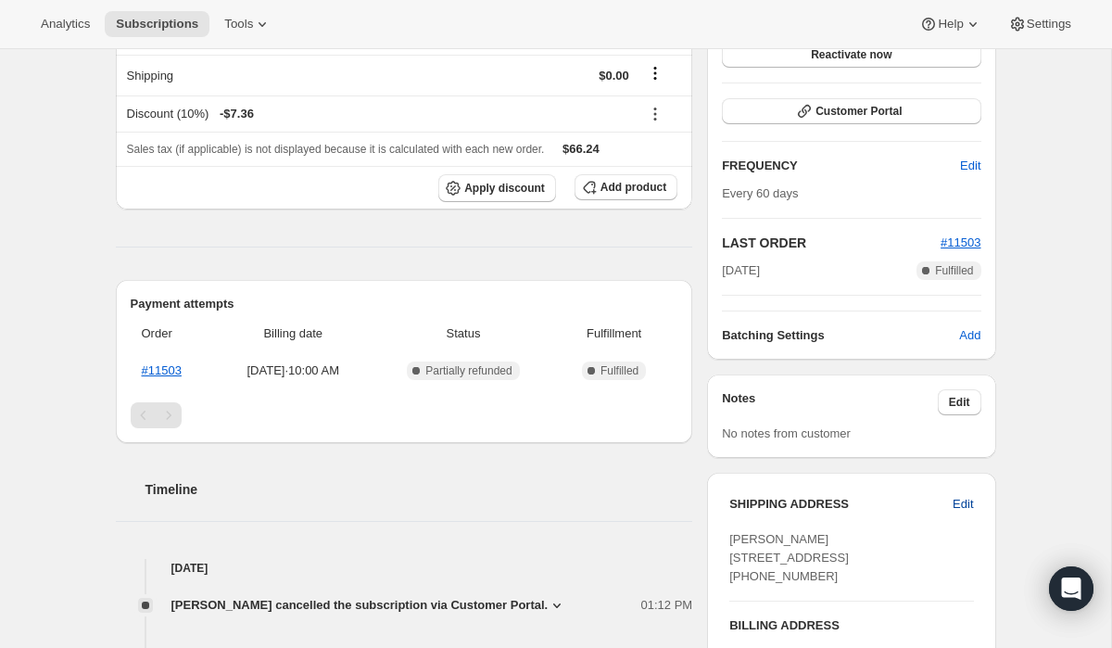
click at [964, 507] on span "Edit" at bounding box center [963, 504] width 20 height 19
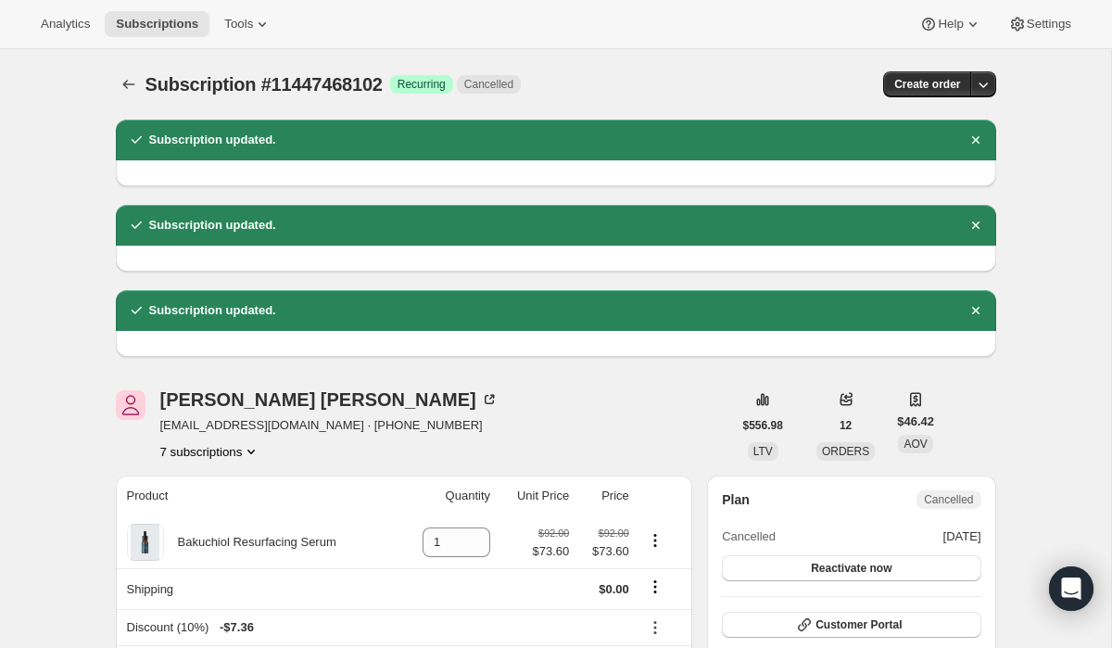
select select "TX"
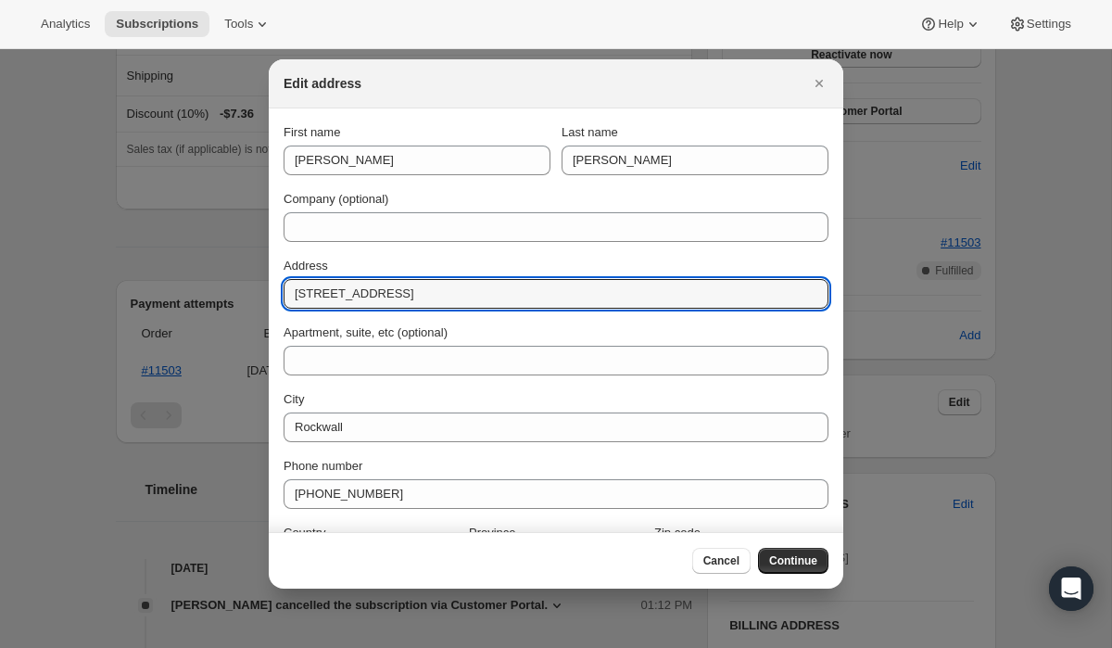
drag, startPoint x: 443, startPoint y: 286, endPoint x: 264, endPoint y: 289, distance: 179.0
paste input "1714 Chimney Bone Ln Kingwood, Texas 77339"
type input "1714 Chimney Bone Ln Kingwood, Texas 77339"
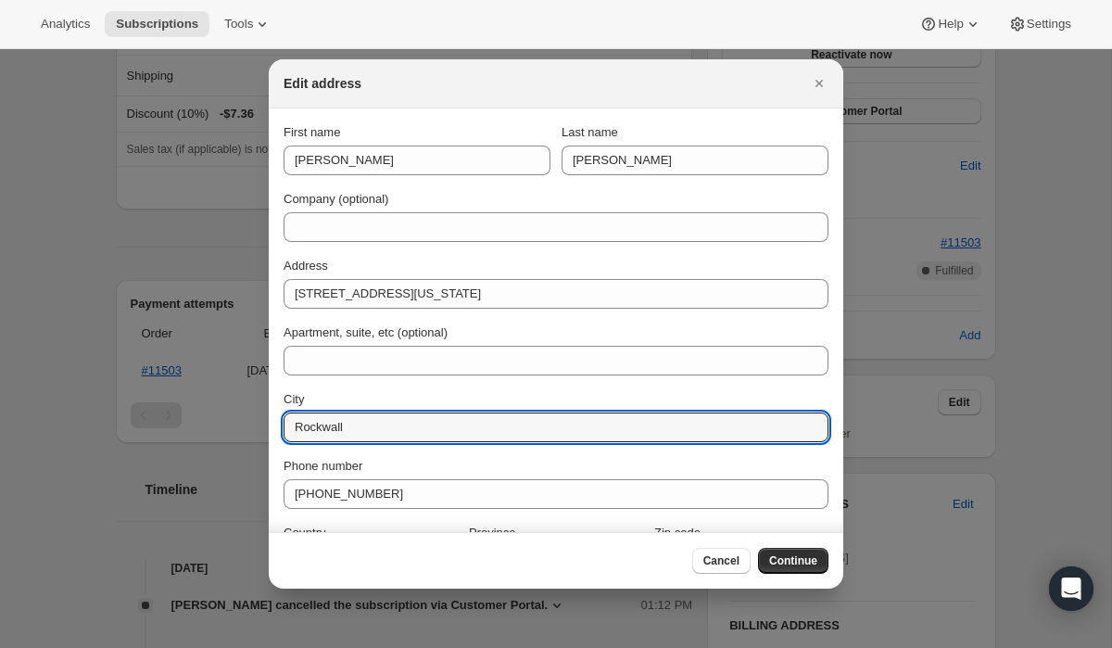
drag, startPoint x: 354, startPoint y: 431, endPoint x: 239, endPoint y: 423, distance: 115.3
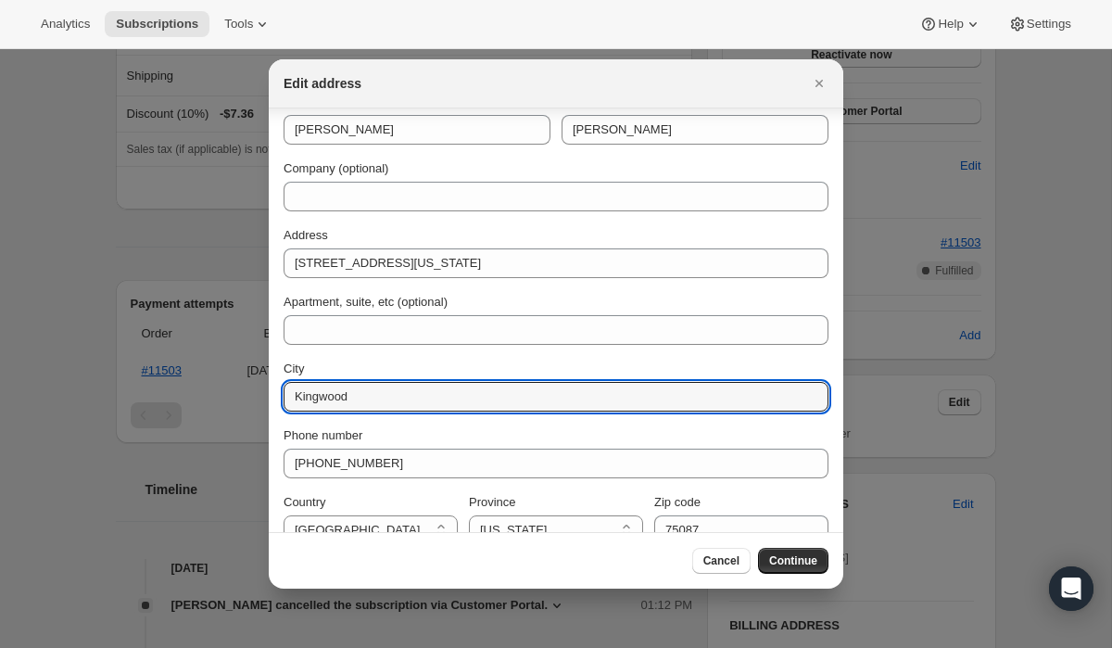
scroll to position [58, 0]
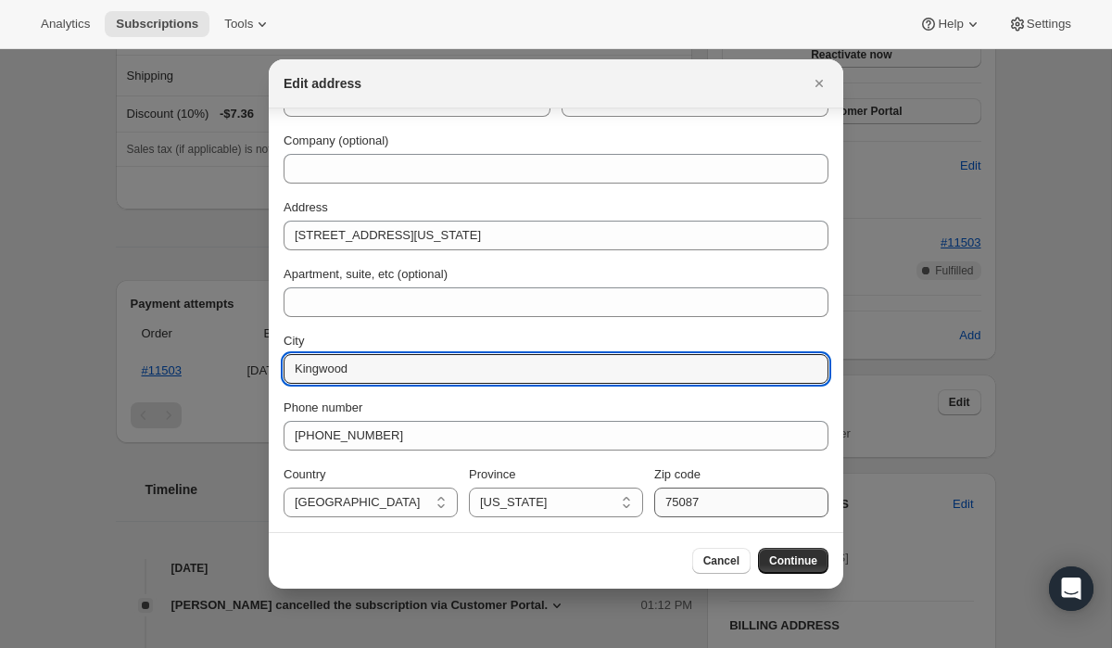
type input "Kingwood"
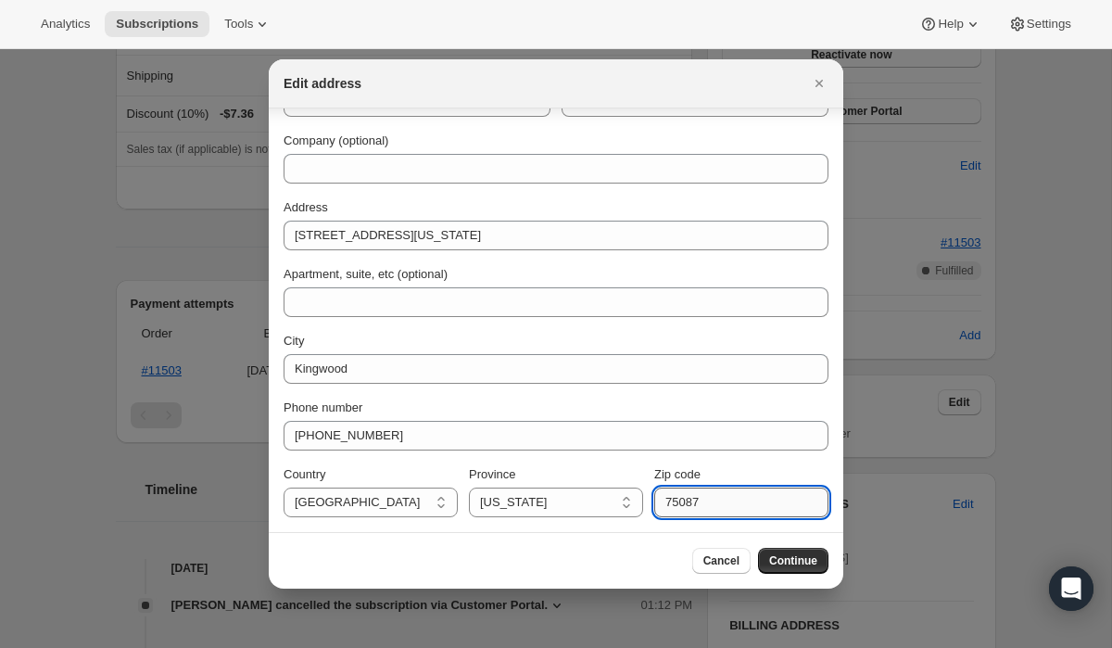
drag, startPoint x: 708, startPoint y: 504, endPoint x: 654, endPoint y: 503, distance: 53.8
click at [655, 503] on input "75087" at bounding box center [741, 503] width 174 height 30
type input "77339"
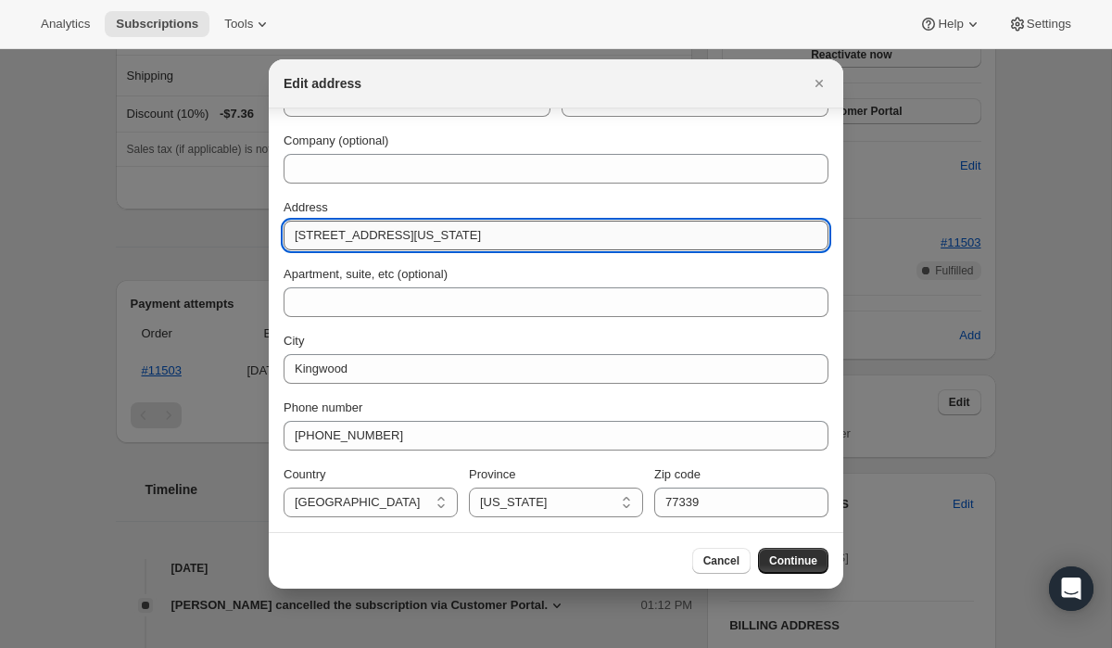
drag, startPoint x: 586, startPoint y: 229, endPoint x: 422, endPoint y: 235, distance: 164.2
click at [422, 235] on input "1714 Chimney Bone Ln Kingwood, Texas 77339" at bounding box center [556, 236] width 545 height 30
type input "1714 Chimney Bone Ln"
click at [792, 563] on span "Continue" at bounding box center [793, 560] width 48 height 15
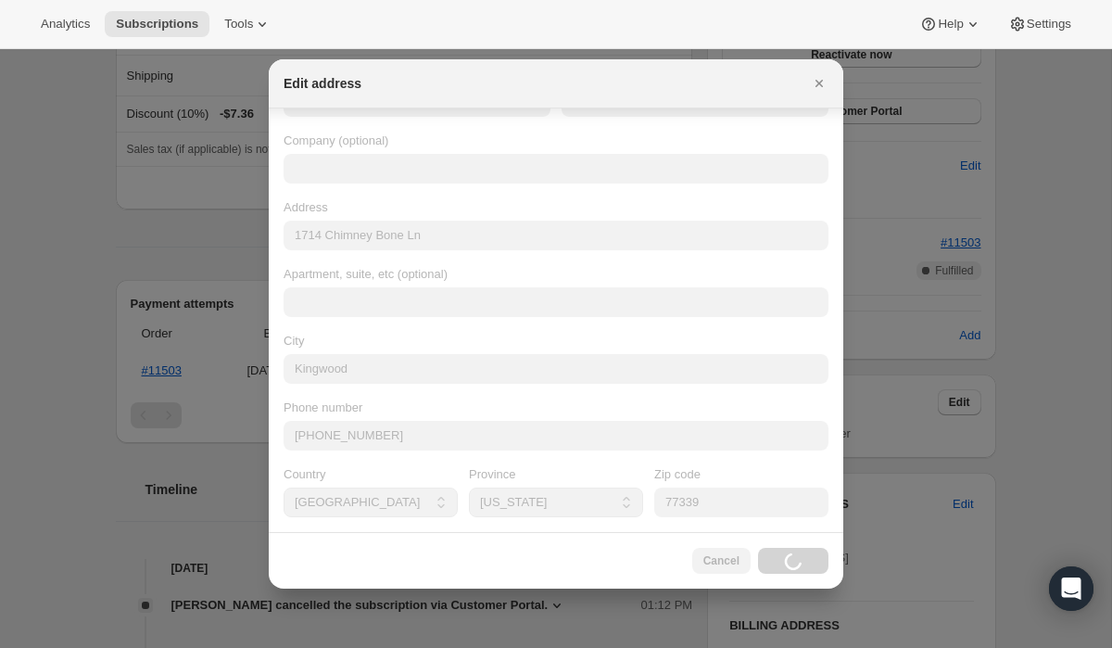
scroll to position [0, 0]
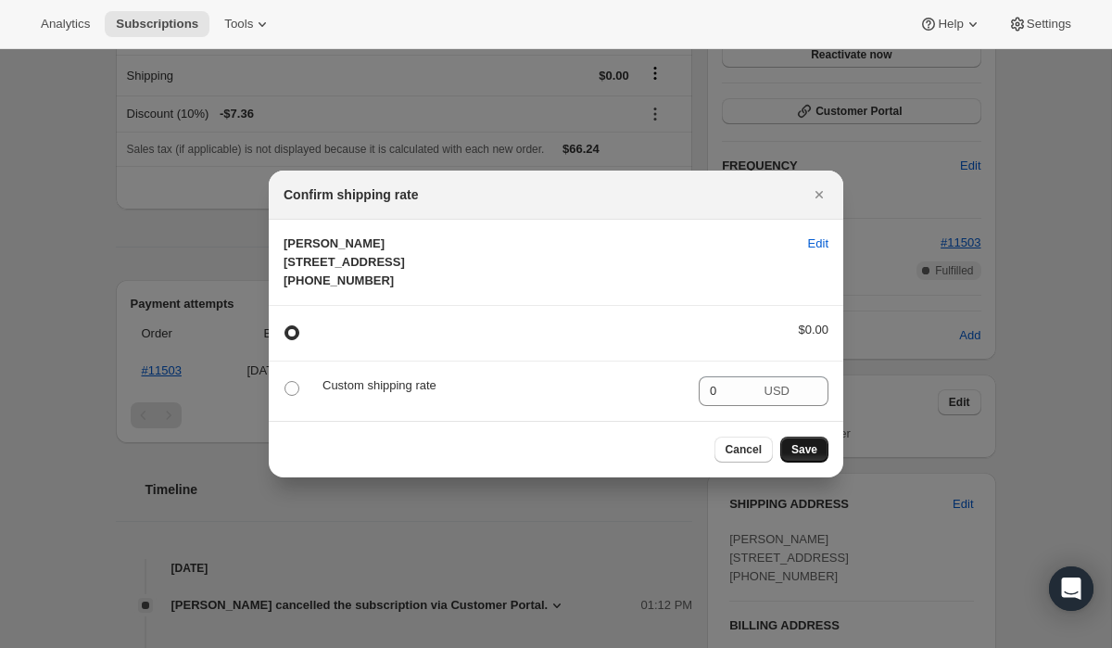
click at [814, 457] on span "Save" at bounding box center [805, 449] width 26 height 15
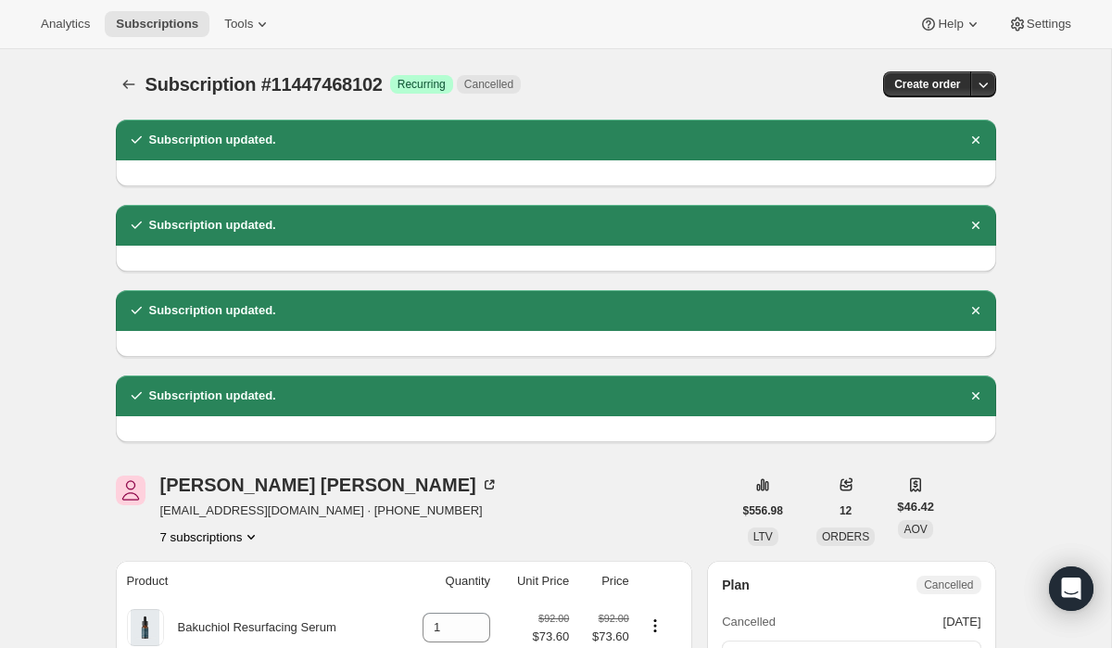
click at [235, 535] on button "7 subscriptions" at bounding box center [210, 536] width 101 height 19
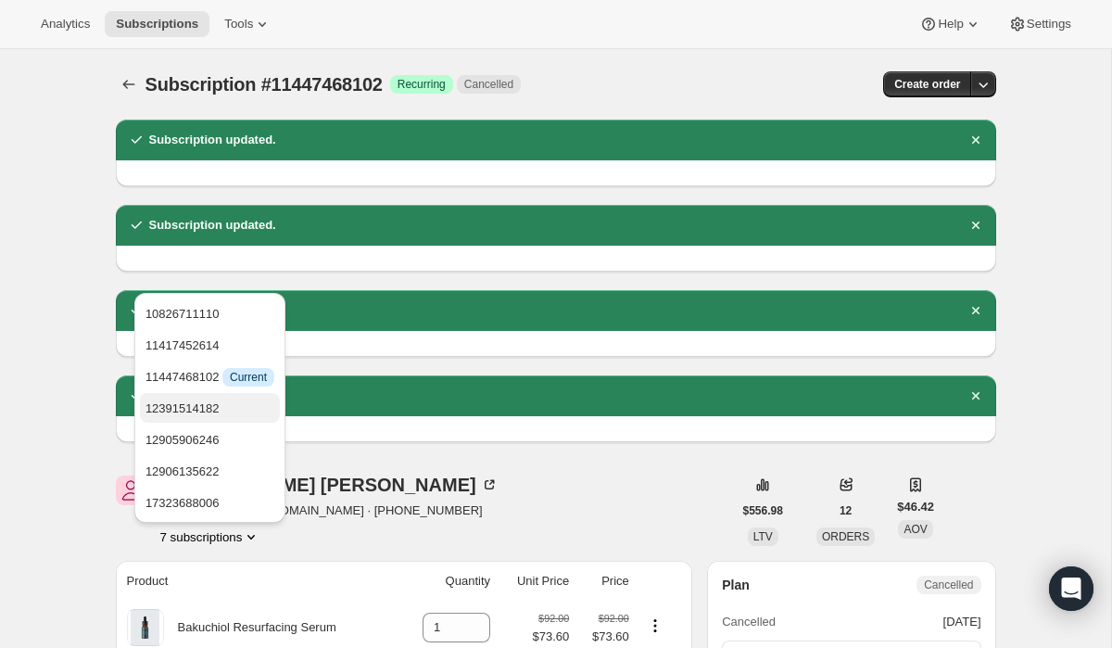
click at [248, 400] on span "12391514182" at bounding box center [210, 409] width 129 height 19
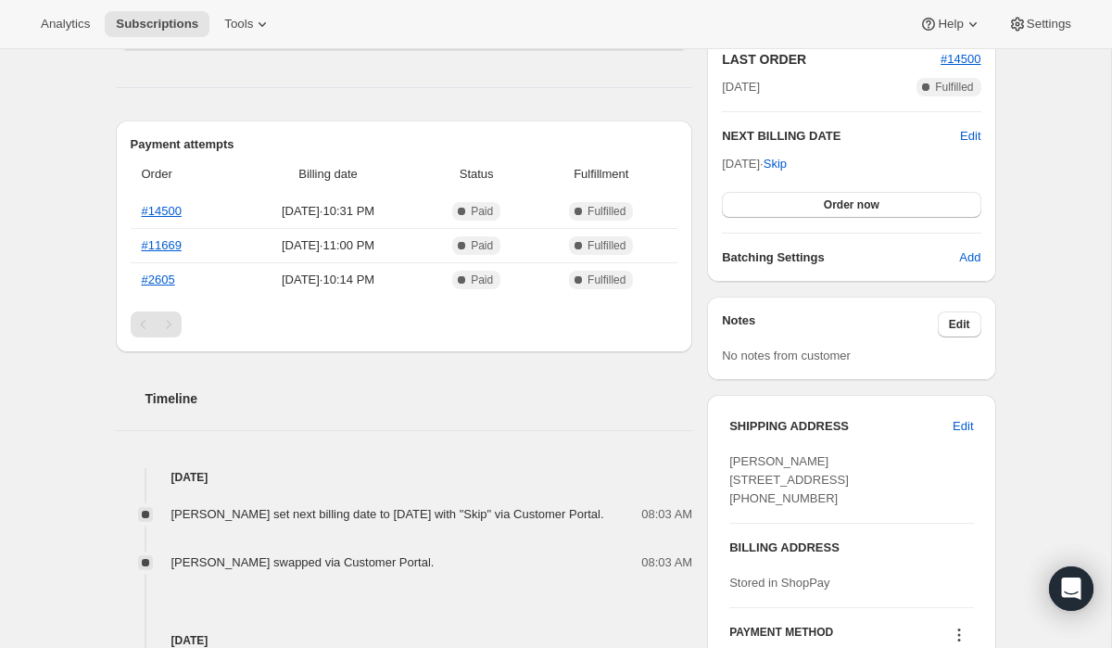
scroll to position [760, 0]
click at [964, 428] on span "Edit" at bounding box center [963, 424] width 20 height 19
select select "TX"
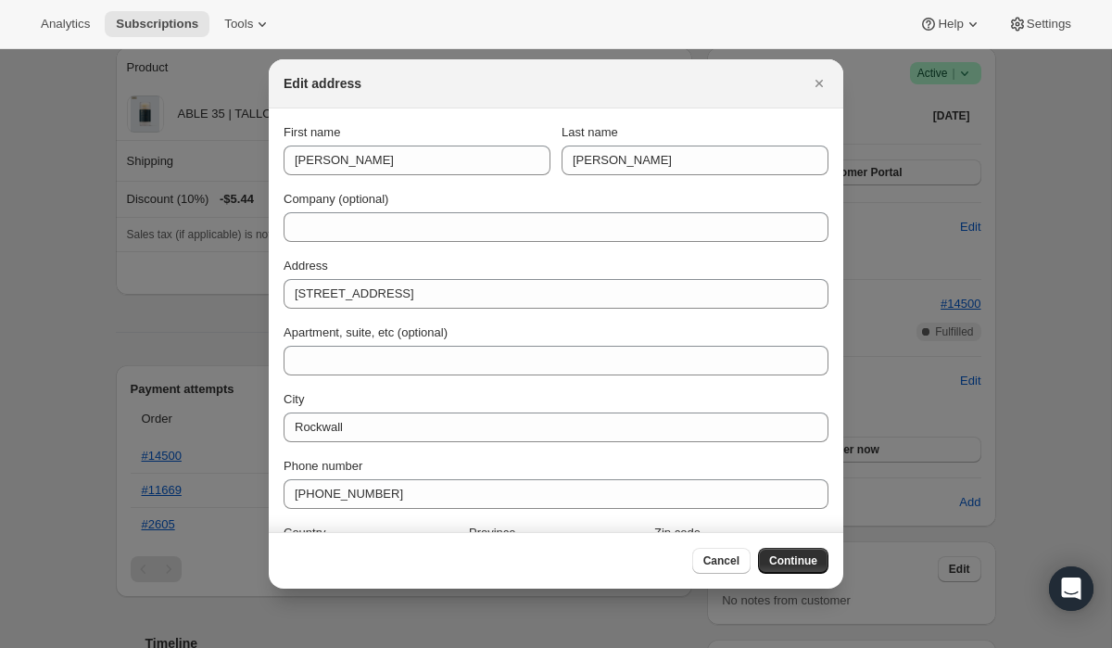
scroll to position [0, 0]
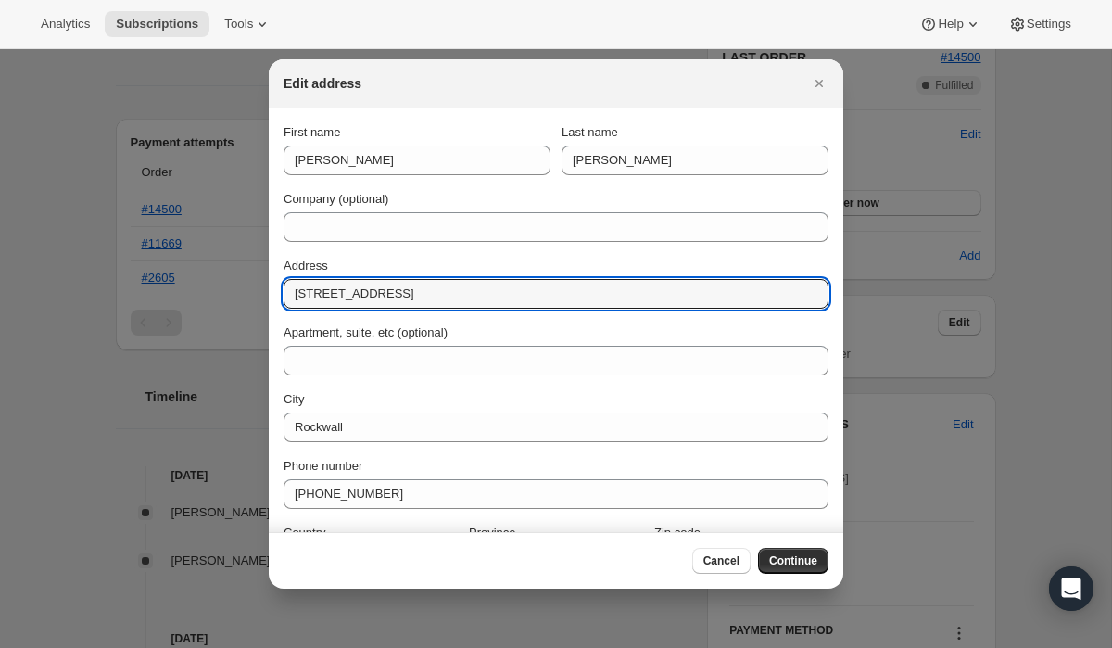
drag, startPoint x: 411, startPoint y: 295, endPoint x: 258, endPoint y: 288, distance: 153.1
paste input "1714 Chimney Bone Ln Kingwood, Texas 77339"
type input "1714 Chimney Bone Ln Kingwood, Texas 77339"
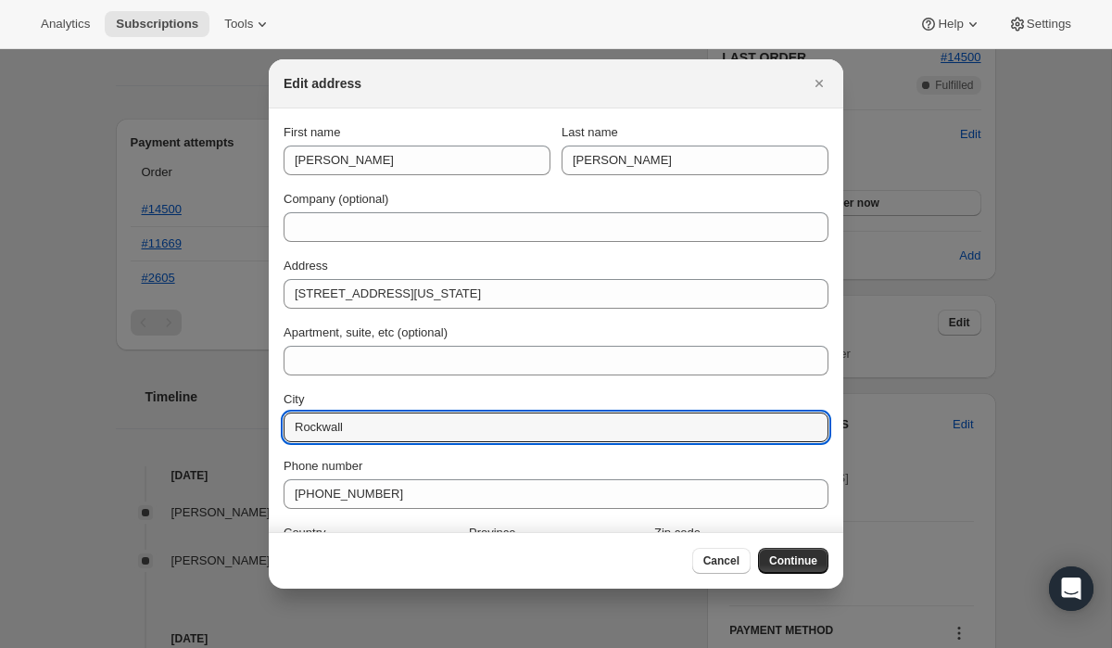
drag, startPoint x: 414, startPoint y: 426, endPoint x: 272, endPoint y: 423, distance: 142.8
click at [273, 423] on section "First name Joyce Last name Cao Company (optional) Address 1714 Chimney Bone Ln …" at bounding box center [556, 349] width 575 height 482
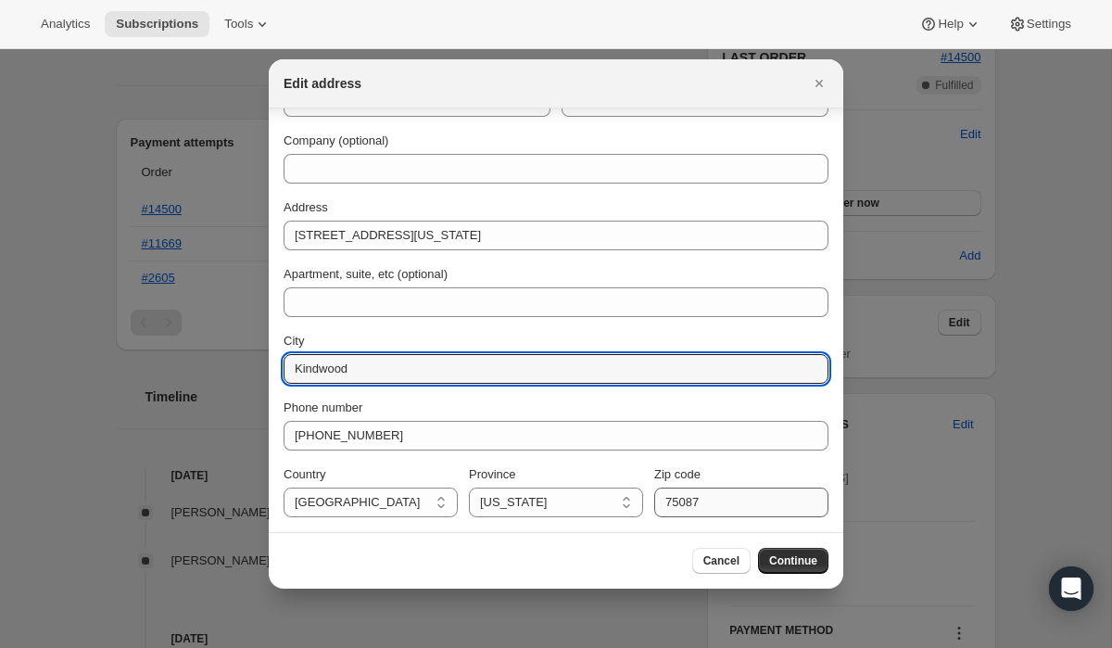
type input "Kindwood"
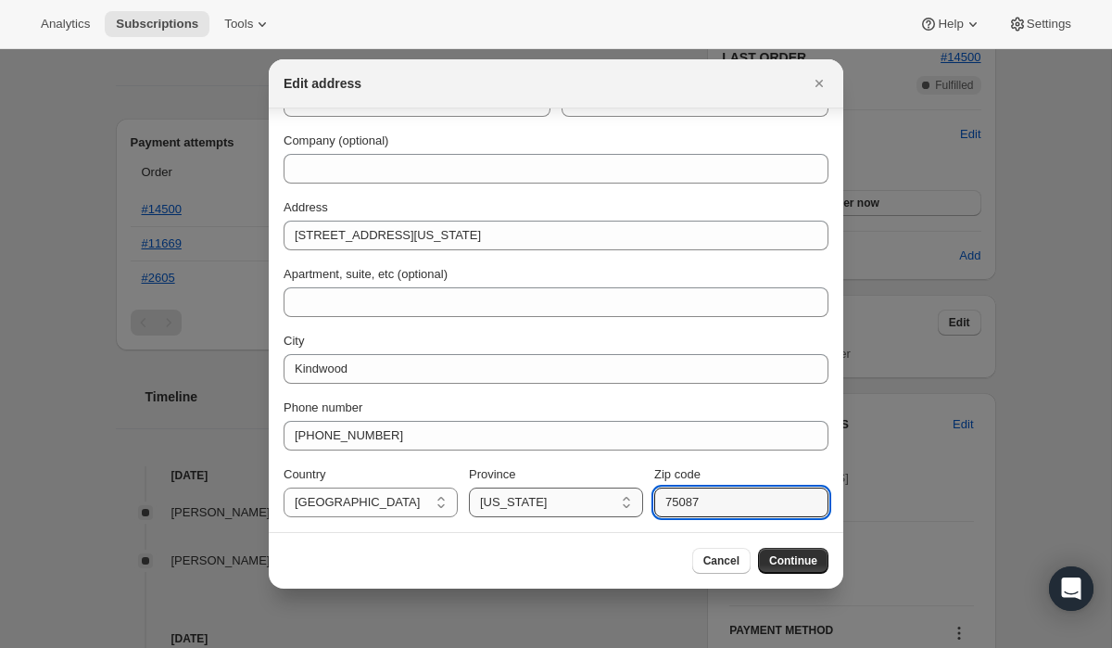
drag, startPoint x: 717, startPoint y: 497, endPoint x: 639, endPoint y: 497, distance: 77.9
click at [640, 497] on div "Country United States United States Province Alabama Alaska American Samoa Ariz…" at bounding box center [556, 491] width 545 height 52
type input "77339"
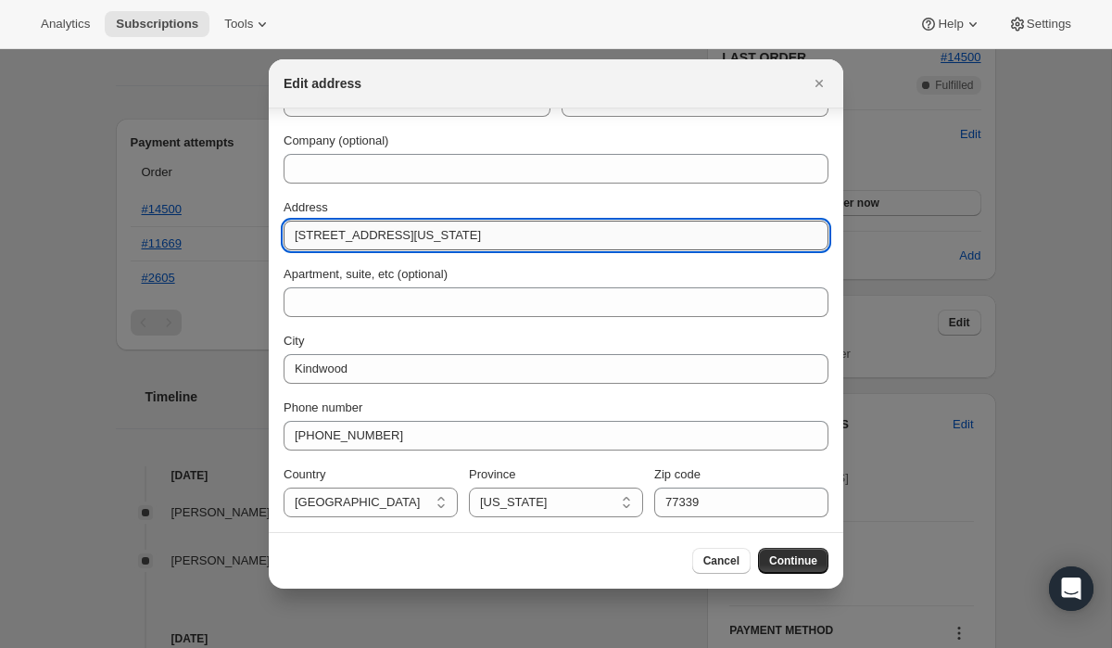
drag, startPoint x: 567, startPoint y: 235, endPoint x: 424, endPoint y: 230, distance: 143.8
click at [424, 230] on input "1714 Chimney Bone Ln Kingwood, Texas 77339" at bounding box center [556, 236] width 545 height 30
type input "1714 Chimney Bone Ln"
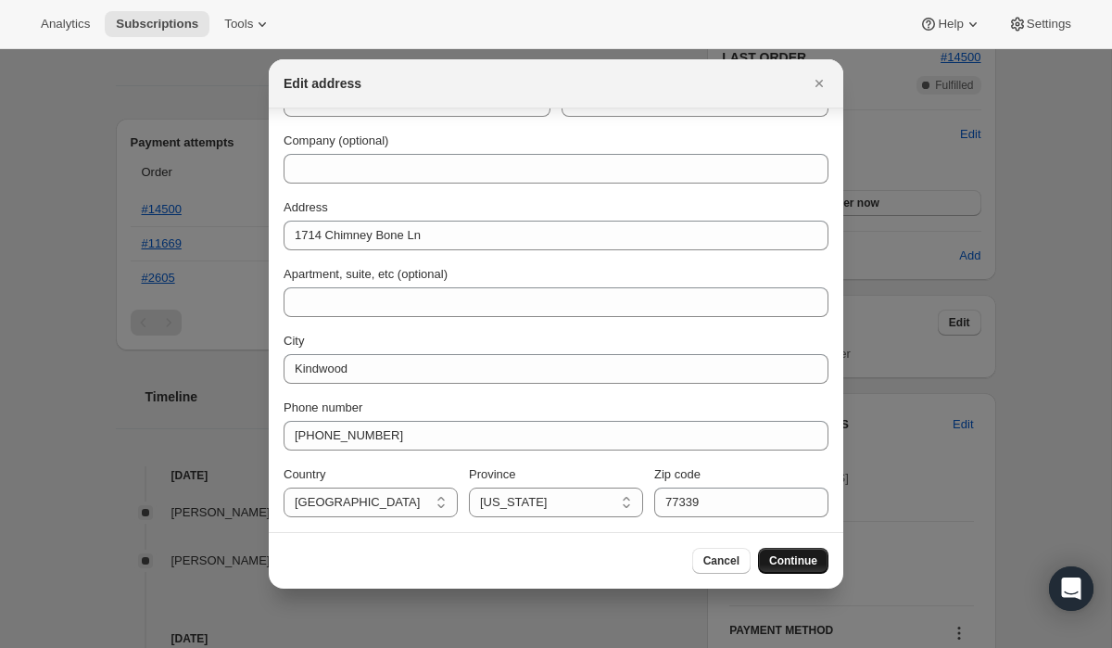
click at [780, 560] on span "Continue" at bounding box center [793, 560] width 48 height 15
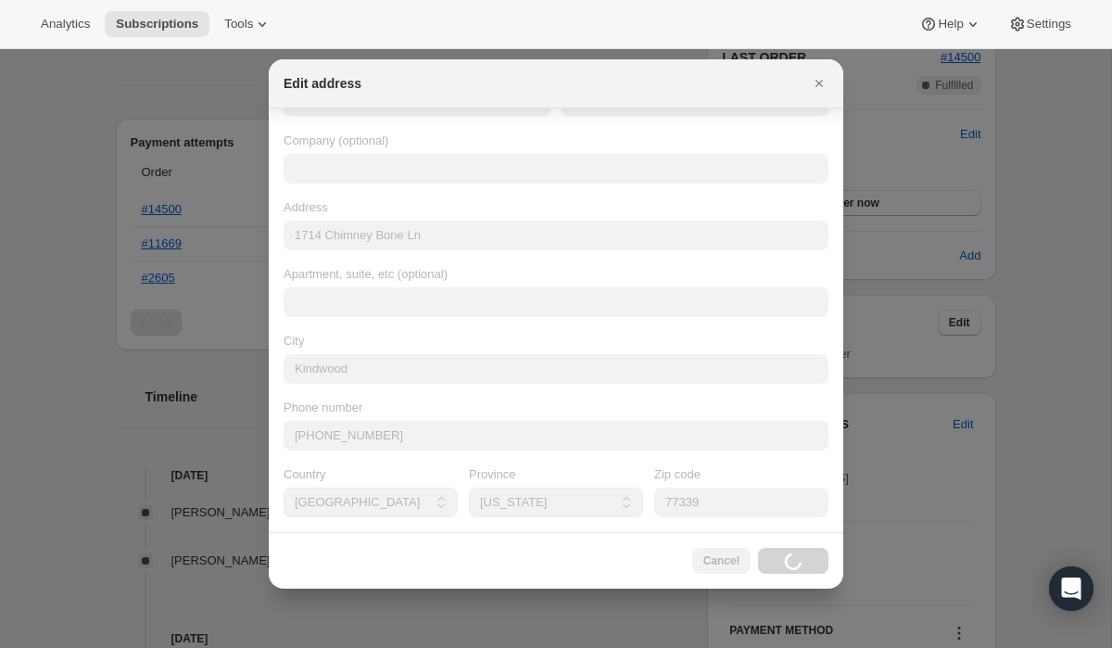
scroll to position [0, 0]
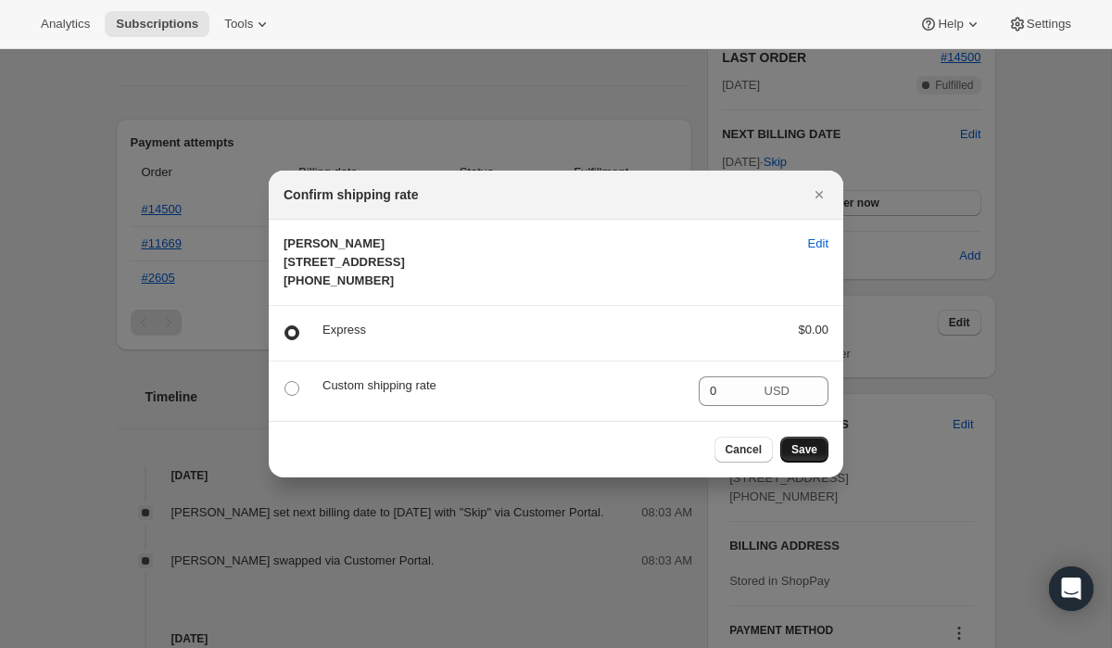
click at [808, 457] on span "Save" at bounding box center [805, 449] width 26 height 15
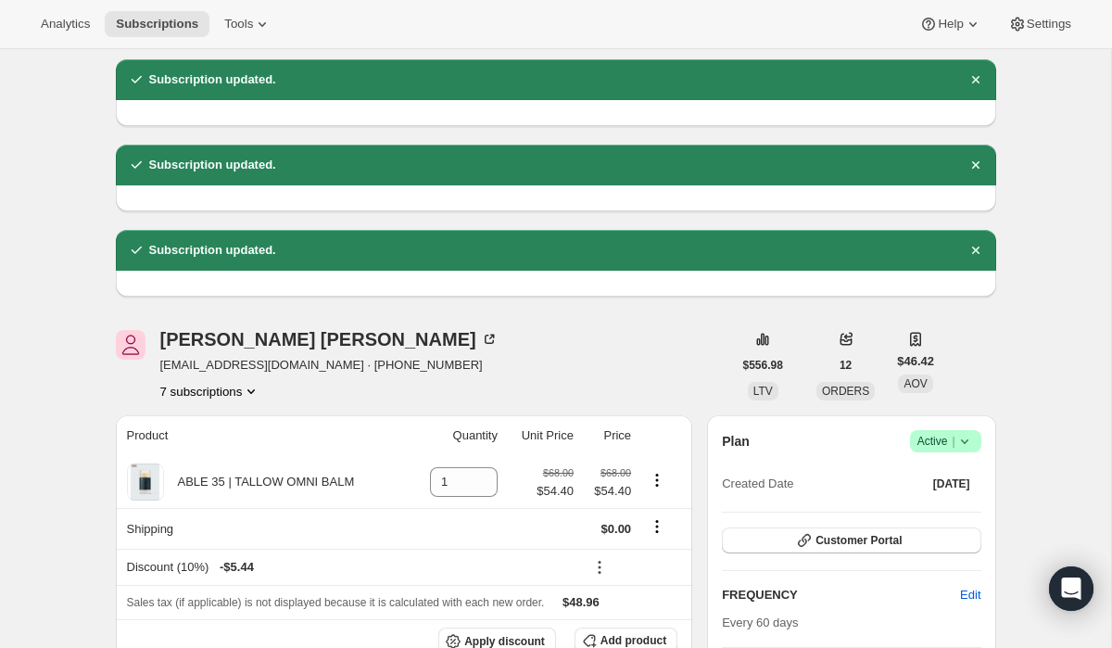
scroll to position [215, 0]
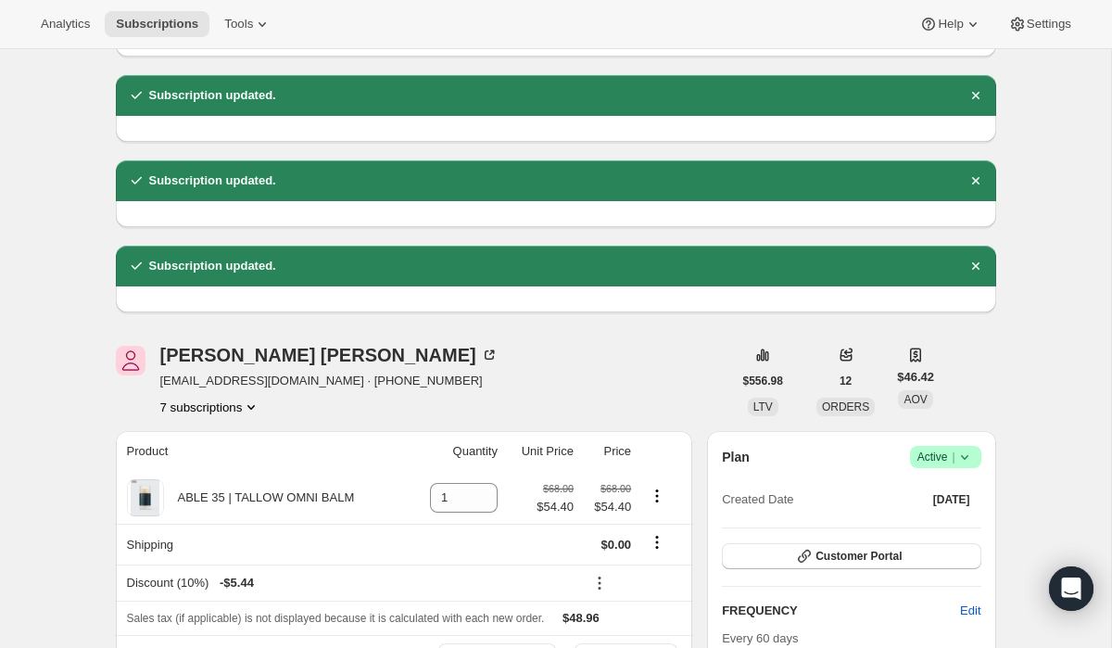
click at [244, 398] on button "7 subscriptions" at bounding box center [210, 407] width 101 height 19
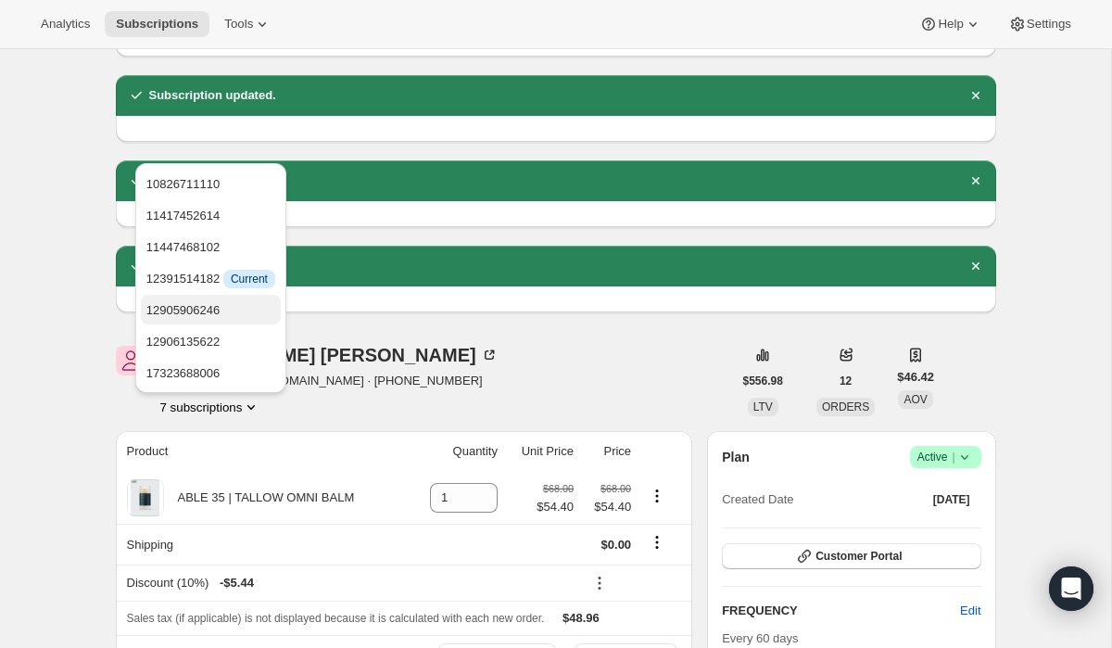
click at [246, 316] on span "12905906246" at bounding box center [210, 310] width 129 height 19
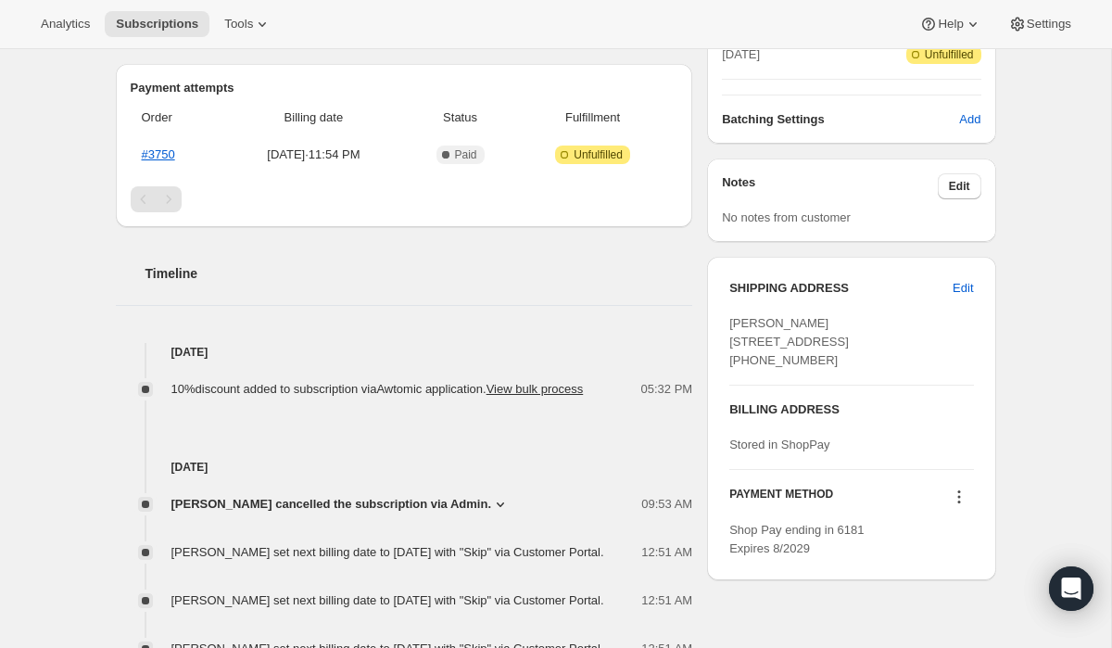
scroll to position [903, 0]
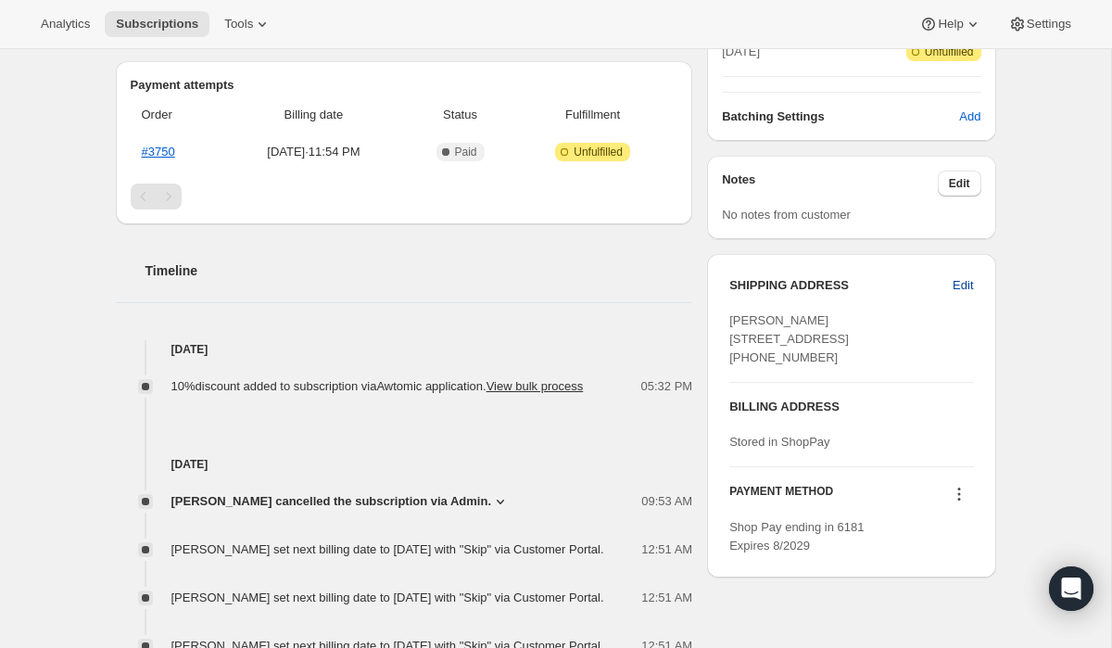
click at [960, 285] on span "Edit" at bounding box center [963, 285] width 20 height 19
select select "TX"
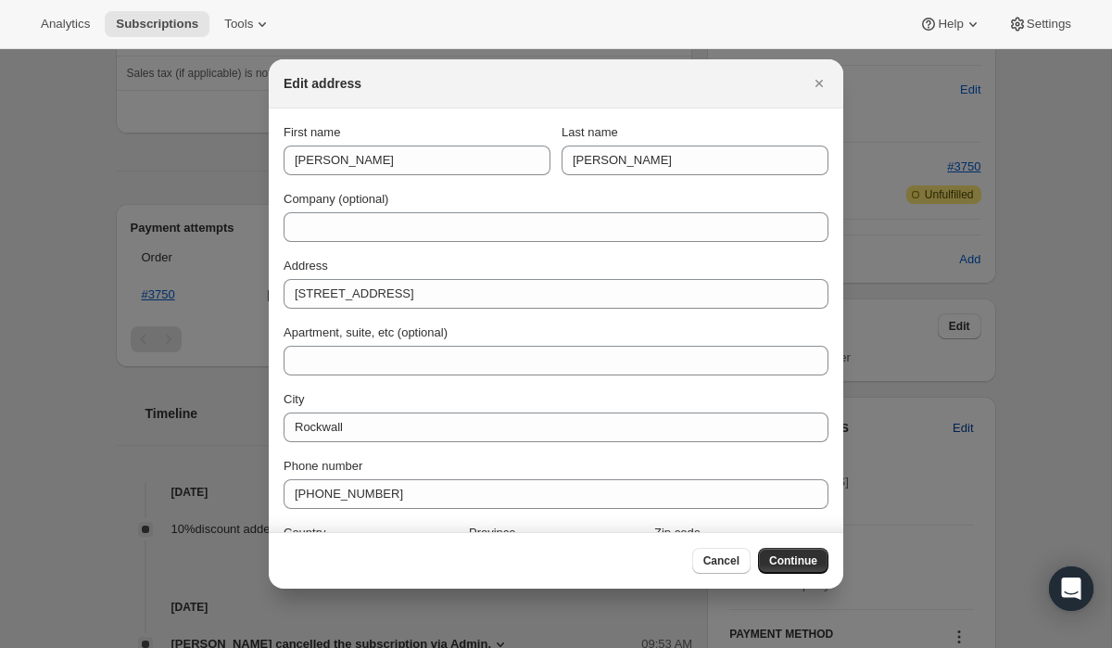
scroll to position [0, 0]
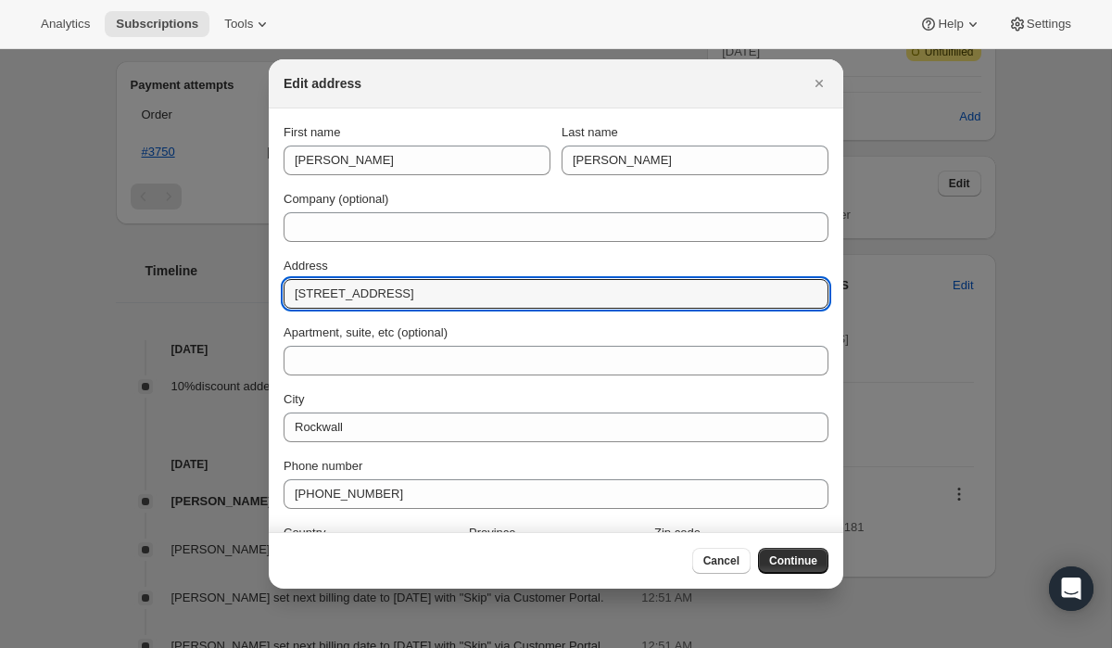
drag, startPoint x: 425, startPoint y: 295, endPoint x: 241, endPoint y: 297, distance: 183.6
paste input "1714 Chimney Bone Ln Kingwood, Texas 77339"
type input "1714 Chimney Bone Ln Kingwood, Texas 77339"
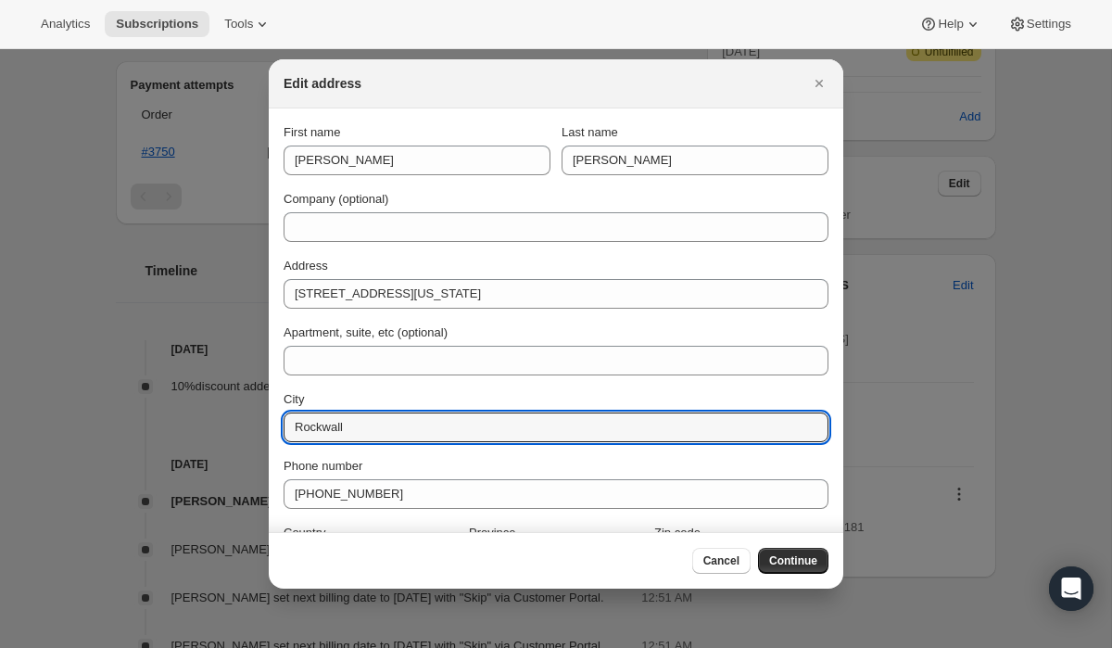
drag, startPoint x: 360, startPoint y: 430, endPoint x: 267, endPoint y: 426, distance: 92.8
click at [269, 427] on section "First name Joyce Last name Cao Company (optional) Address 1714 Chimney Bone Ln …" at bounding box center [556, 349] width 575 height 482
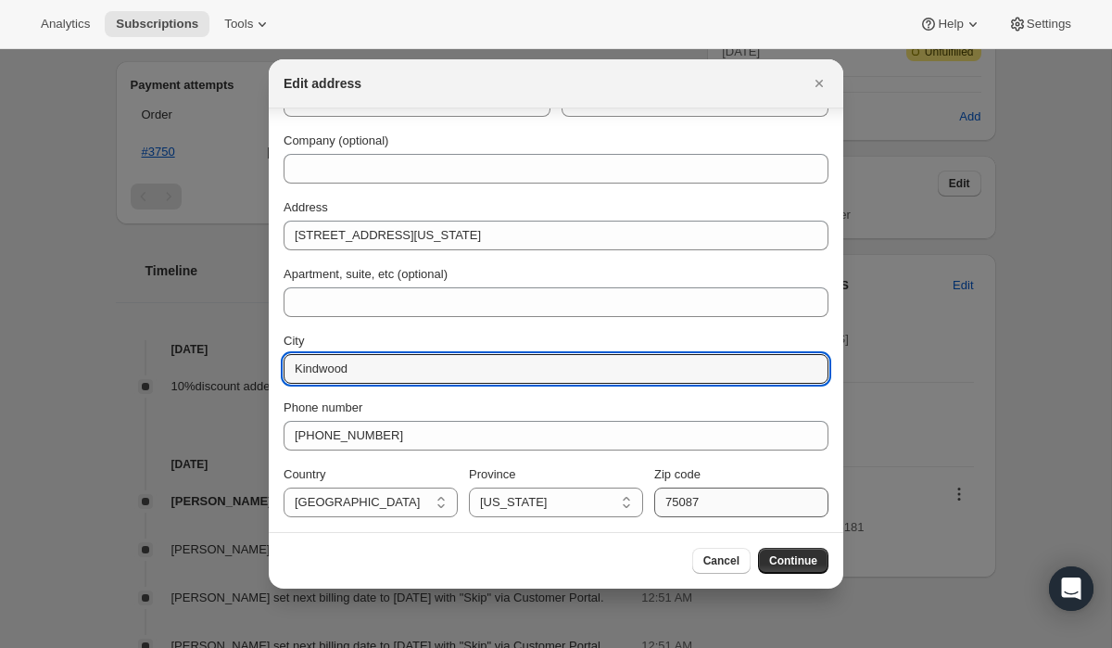
type input "Kindwood"
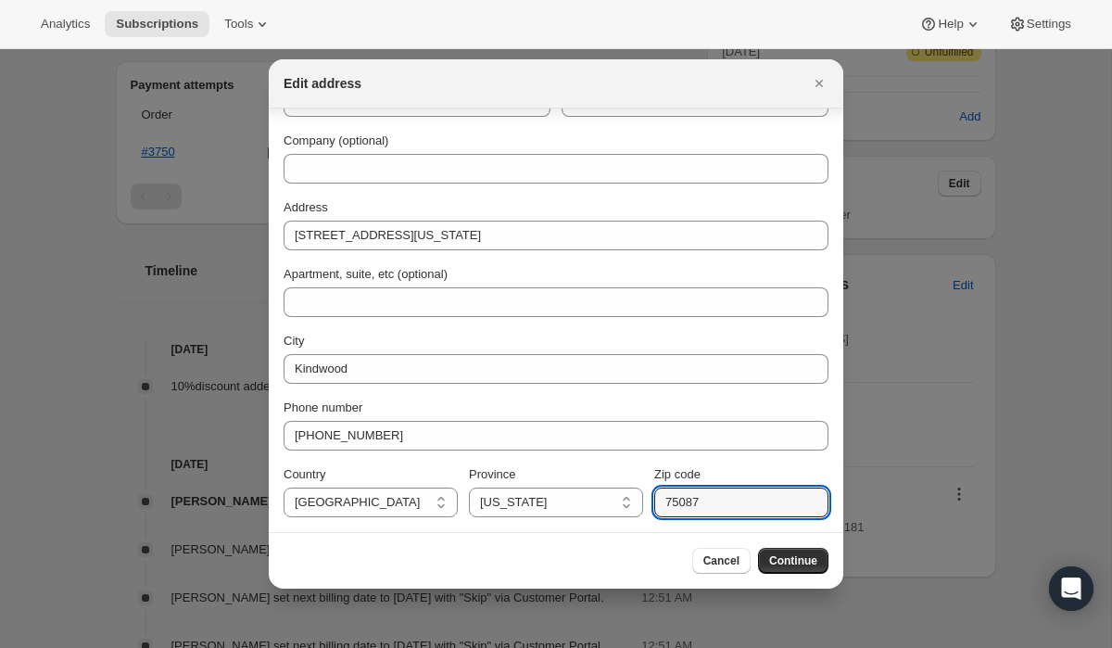
drag, startPoint x: 708, startPoint y: 502, endPoint x: 644, endPoint y: 500, distance: 64.0
click at [646, 500] on div "Country United States United States Province Alabama Alaska American Samoa Ariz…" at bounding box center [556, 491] width 545 height 52
type input "77339"
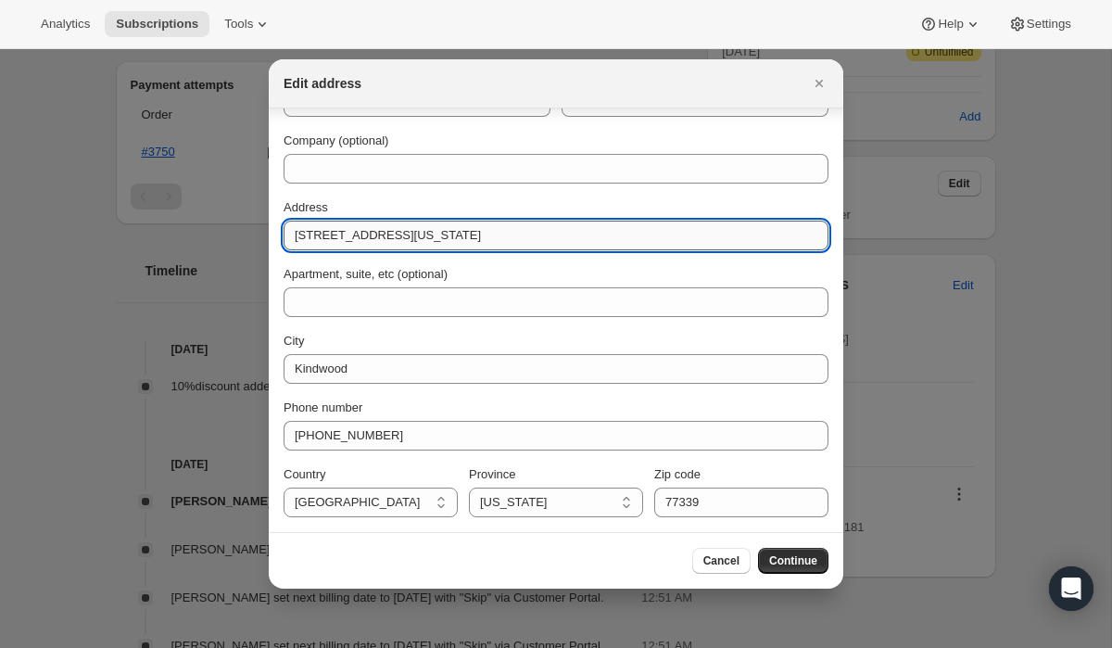
drag, startPoint x: 569, startPoint y: 231, endPoint x: 426, endPoint y: 240, distance: 144.0
click at [425, 240] on input "1714 Chimney Bone Ln Kingwood, Texas 77339" at bounding box center [556, 236] width 545 height 30
type input "1714 Chimney Bone Ln"
click at [772, 560] on span "Continue" at bounding box center [793, 560] width 48 height 15
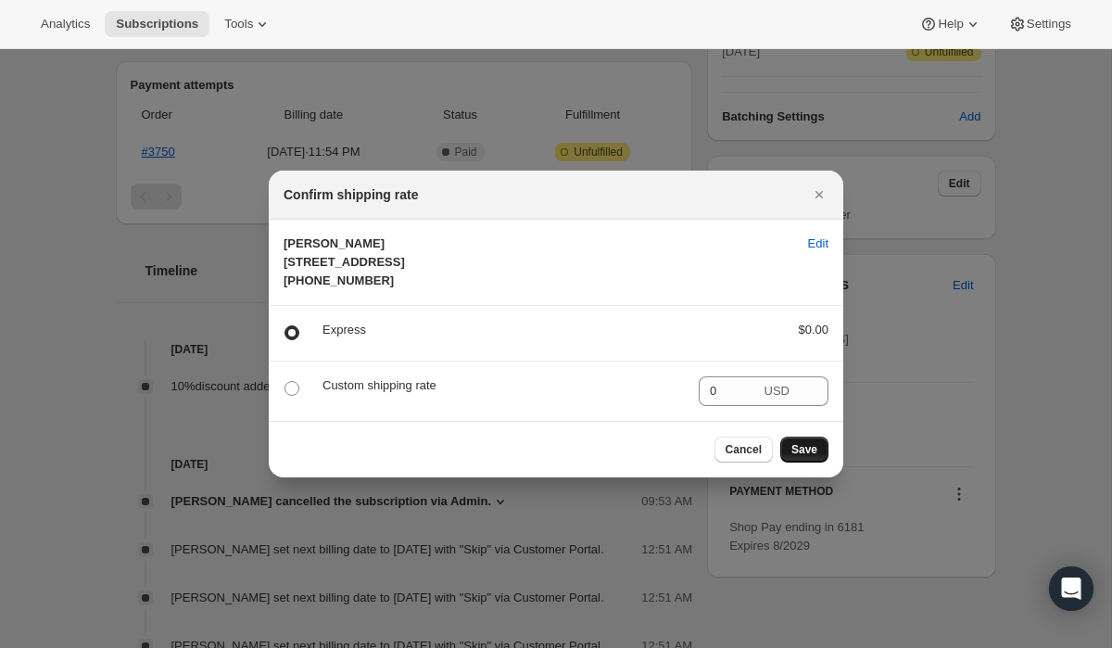
scroll to position [0, 0]
click at [807, 457] on span "Save" at bounding box center [805, 449] width 26 height 15
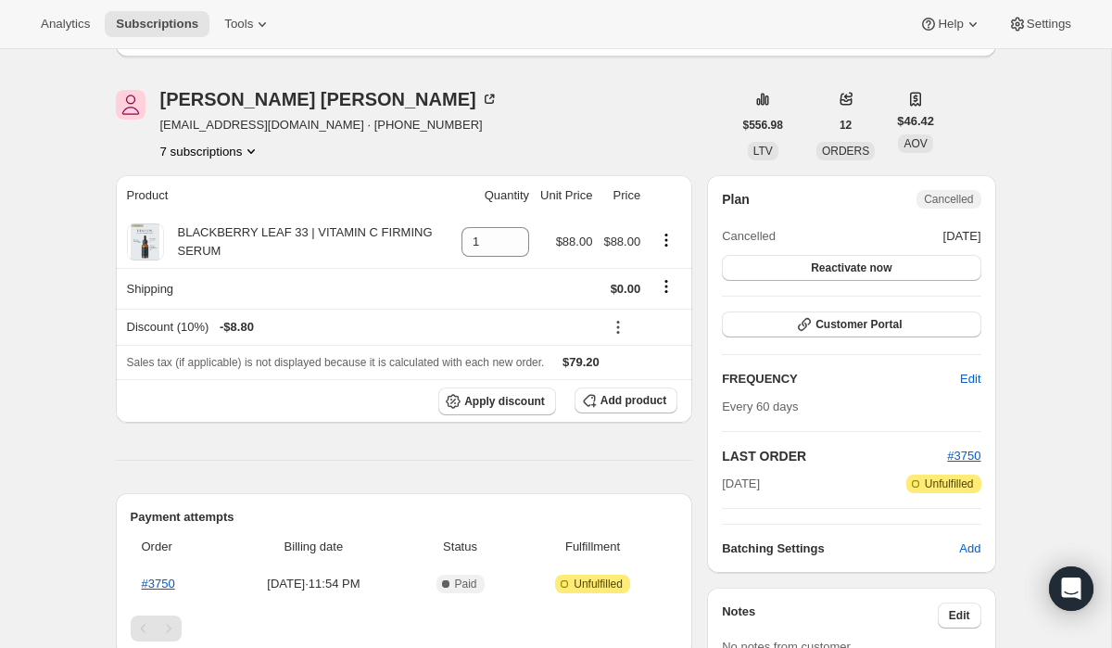
scroll to position [554, 0]
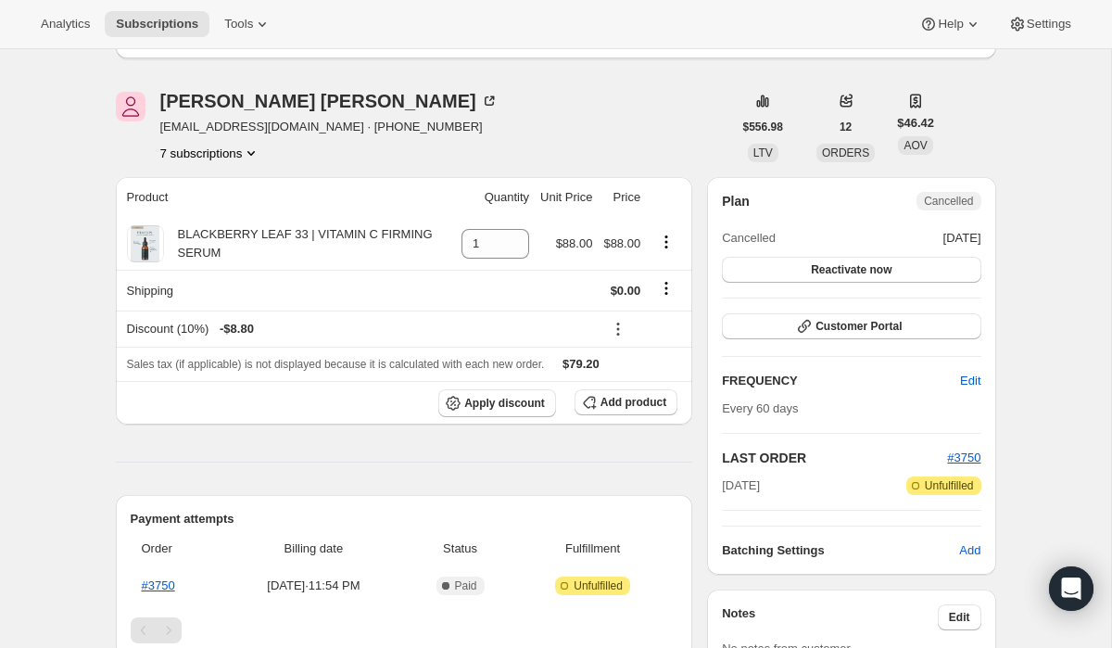
click at [233, 156] on button "7 subscriptions" at bounding box center [210, 153] width 101 height 19
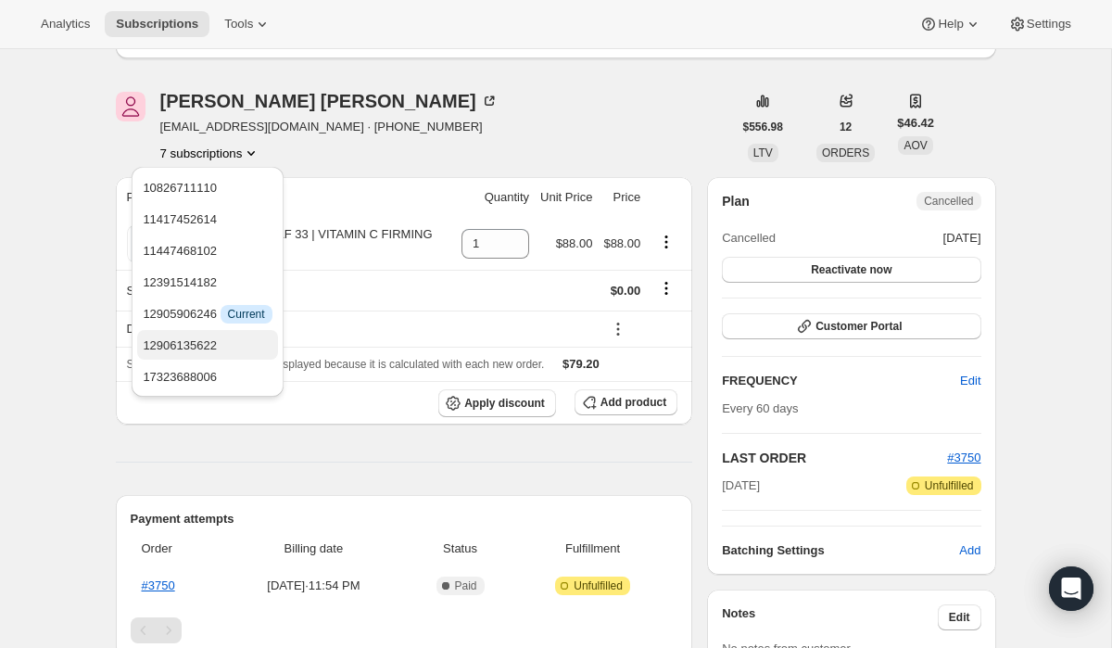
click at [235, 345] on span "12906135622" at bounding box center [207, 346] width 129 height 19
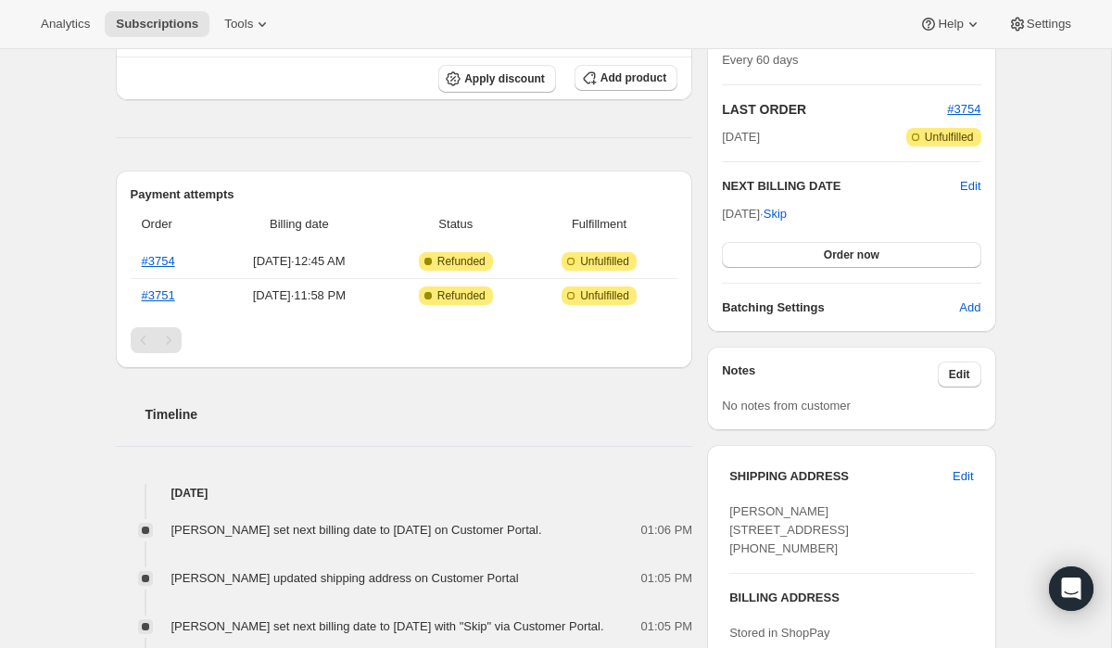
scroll to position [946, 0]
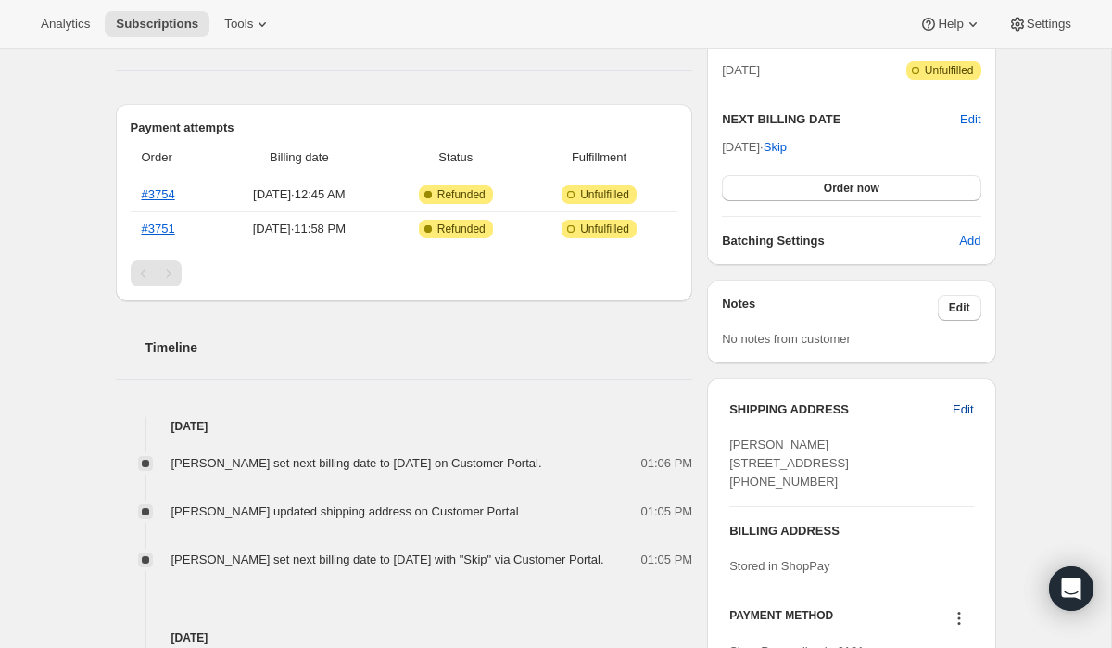
click at [965, 408] on span "Edit" at bounding box center [963, 409] width 20 height 19
select select "TX"
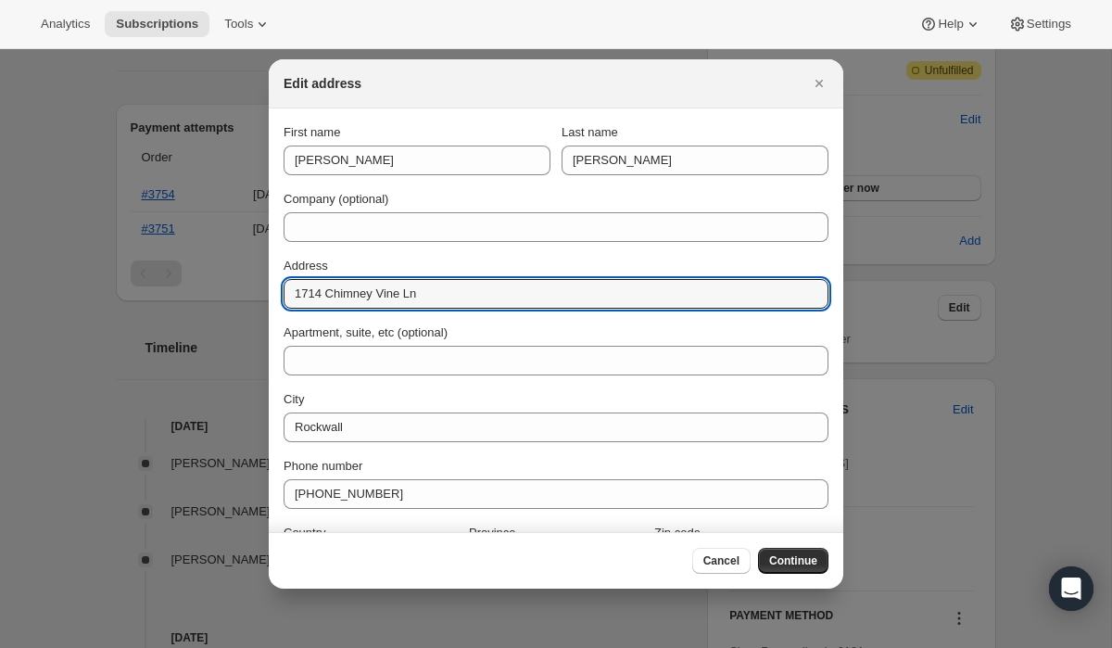
drag, startPoint x: 429, startPoint y: 292, endPoint x: 260, endPoint y: 293, distance: 168.7
paste input "Bone Ln Kingwood, Texas 77339"
drag, startPoint x: 565, startPoint y: 294, endPoint x: 421, endPoint y: 299, distance: 144.7
click at [421, 299] on input "1714 Chimney Bone Ln Kingwood, Texas 77339" at bounding box center [556, 294] width 545 height 30
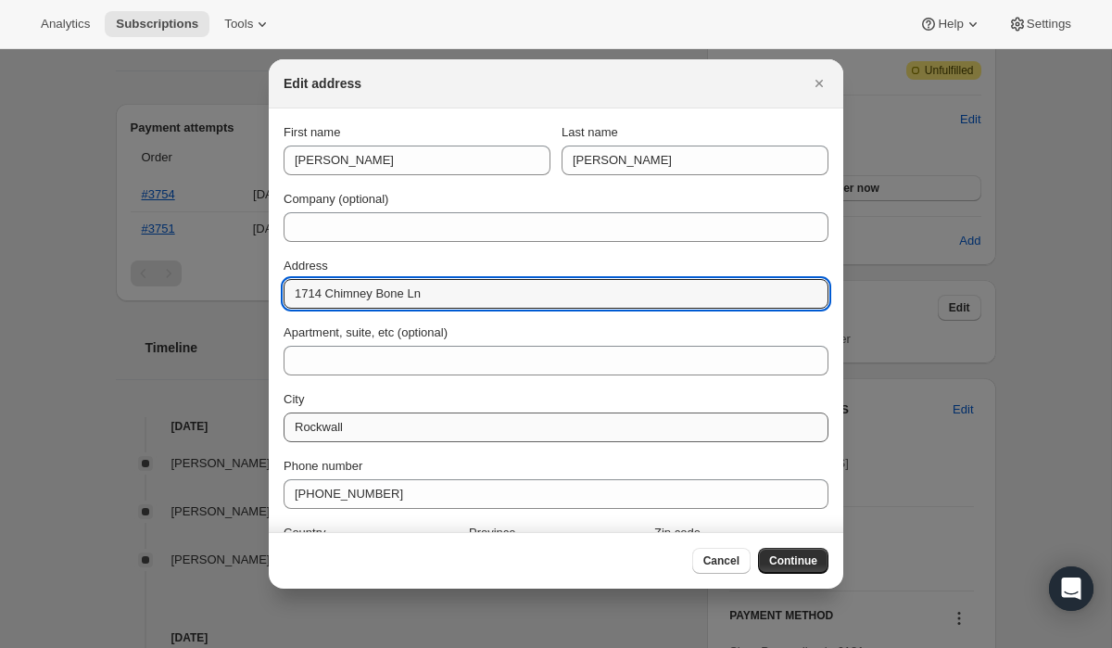
type input "1714 Chimney Bone Ln"
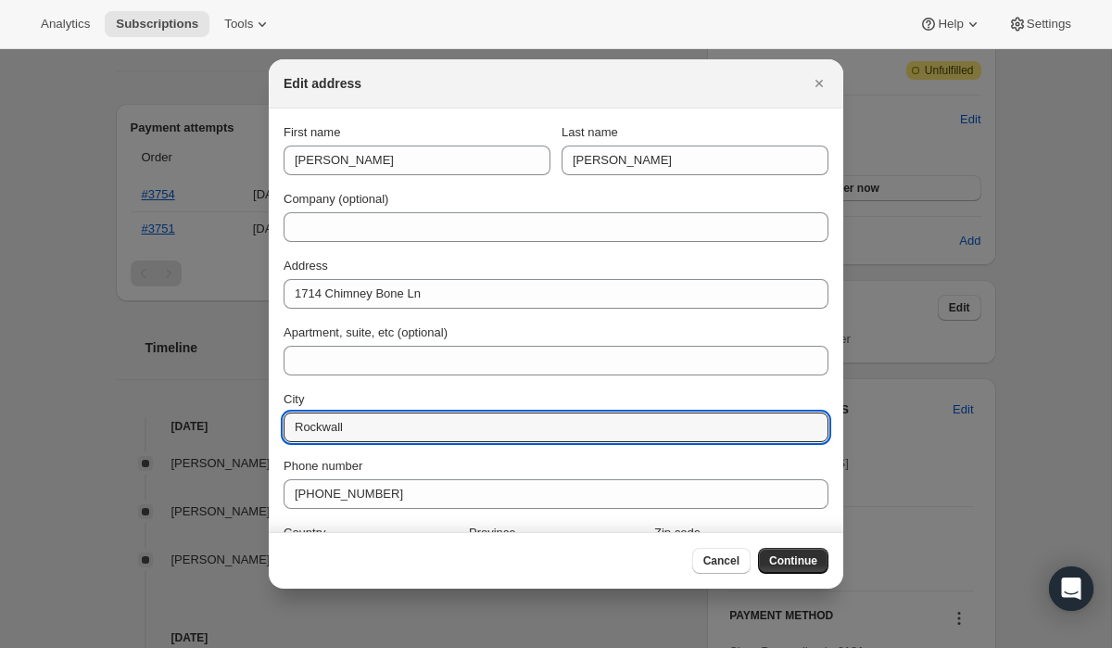
drag, startPoint x: 379, startPoint y: 430, endPoint x: 268, endPoint y: 426, distance: 111.3
click at [269, 426] on section "First name Joyce Last name Cao Company (optional) Address 1714 Chimney Bone Ln …" at bounding box center [556, 349] width 575 height 482
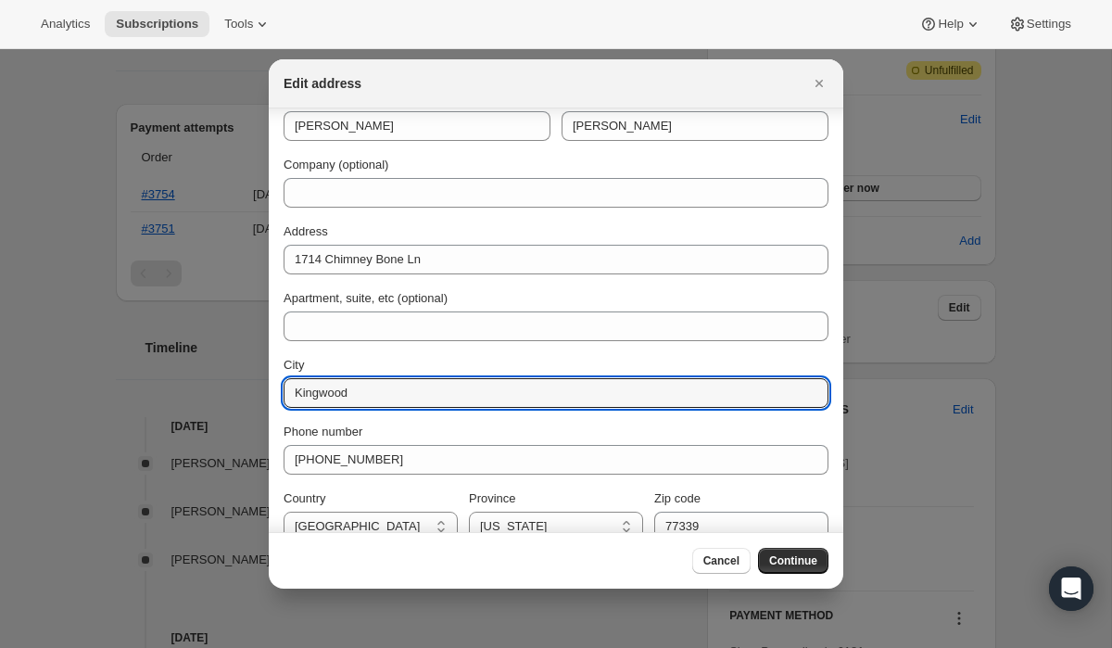
scroll to position [58, 0]
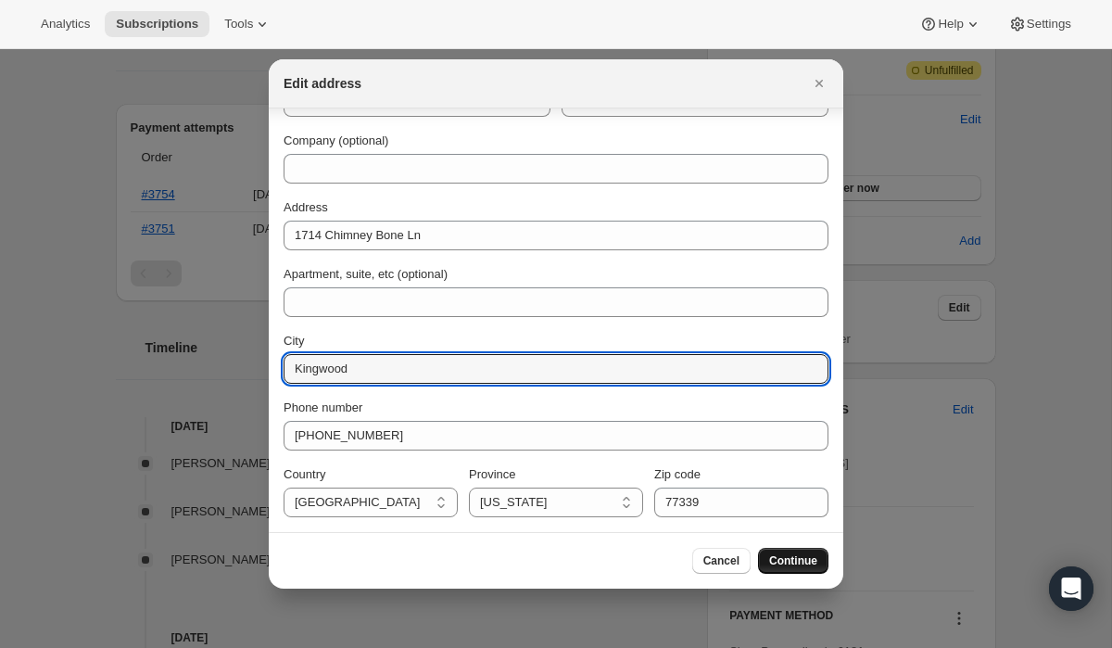
type input "Kingwood"
click at [781, 560] on span "Continue" at bounding box center [793, 560] width 48 height 15
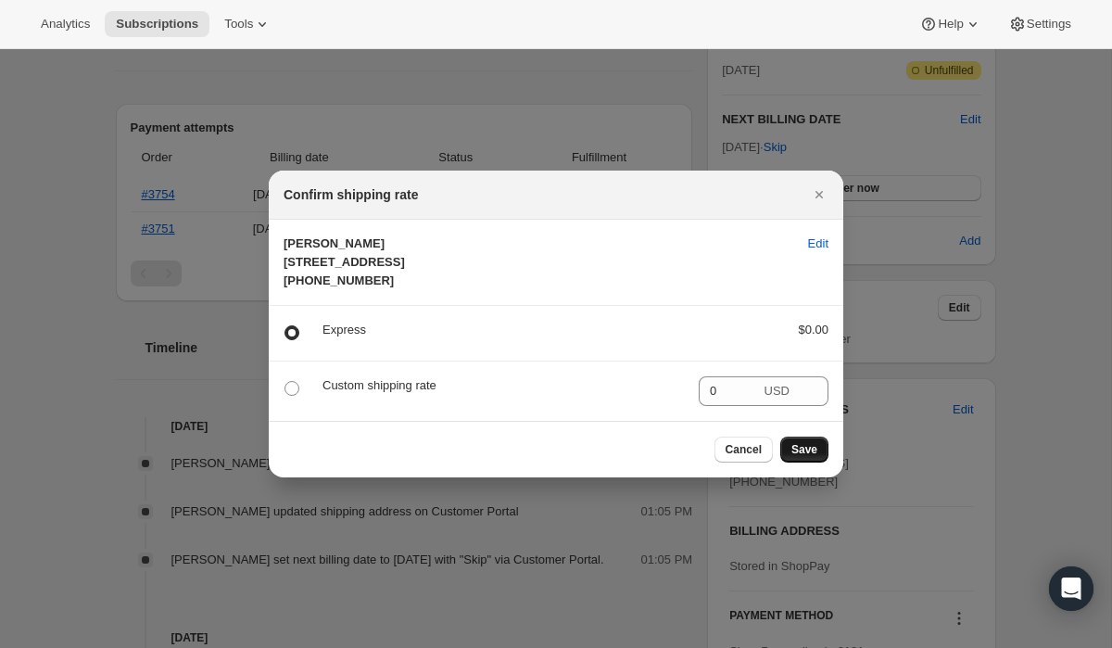
scroll to position [0, 0]
click at [803, 457] on span "Save" at bounding box center [805, 449] width 26 height 15
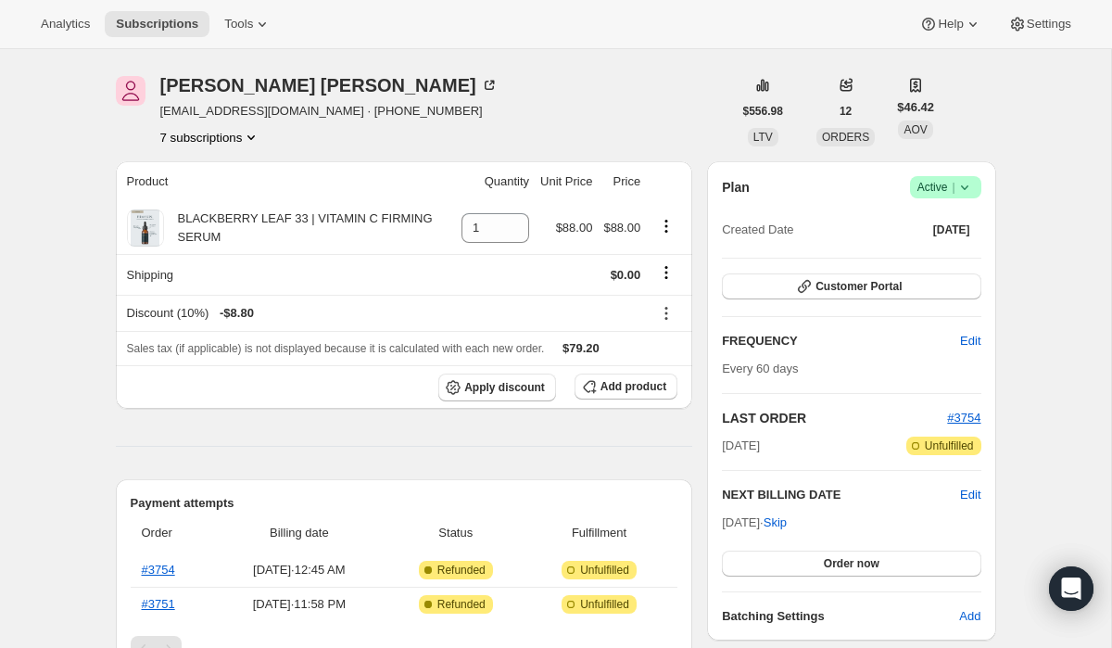
scroll to position [658, 0]
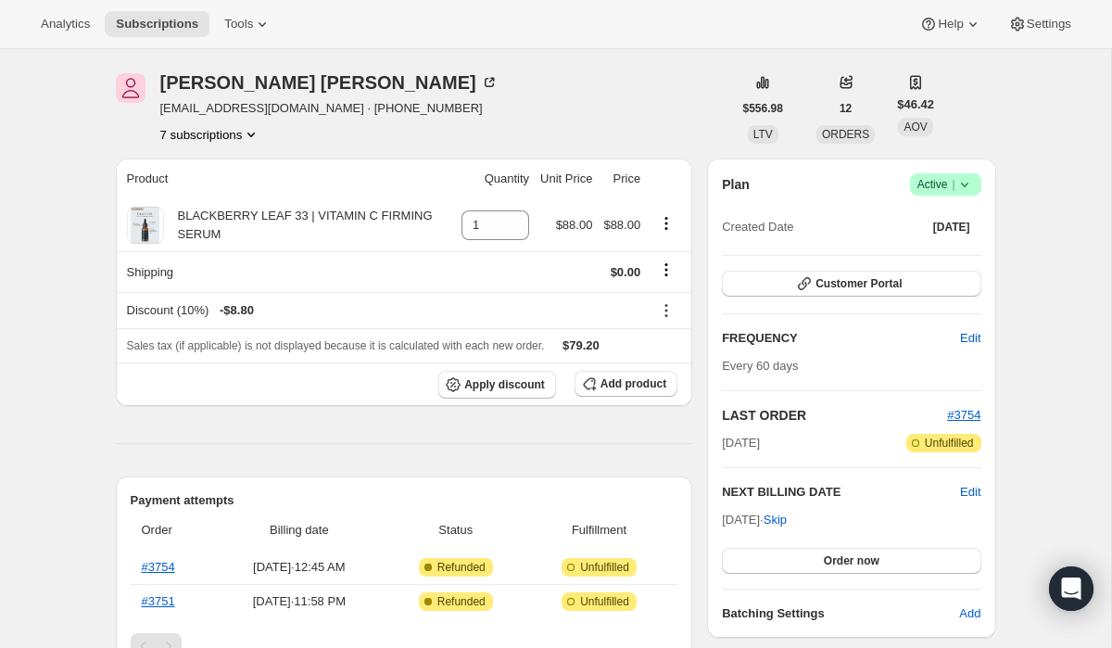
click at [248, 136] on icon "Product actions" at bounding box center [251, 134] width 19 height 19
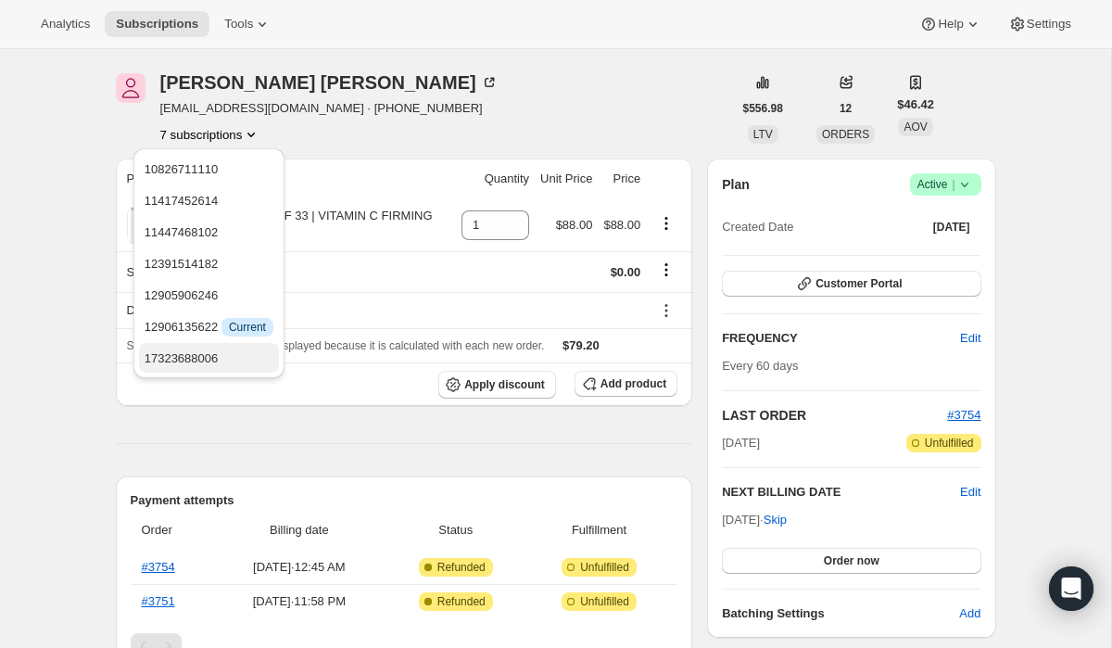
click at [249, 361] on span "17323688006" at bounding box center [209, 358] width 129 height 19
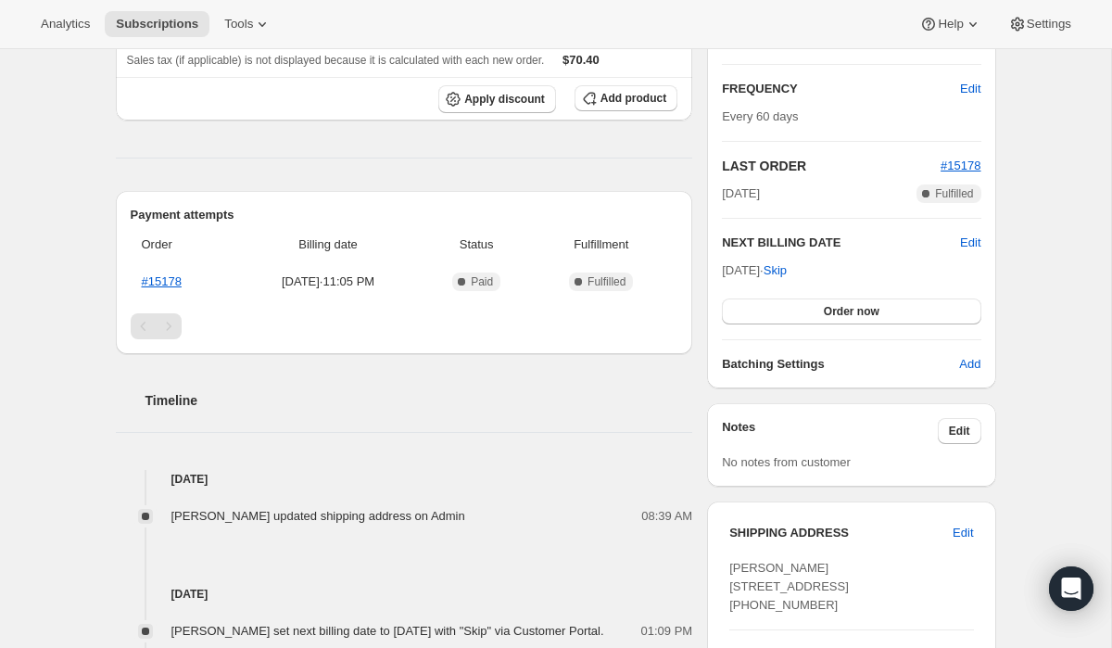
scroll to position [907, 0]
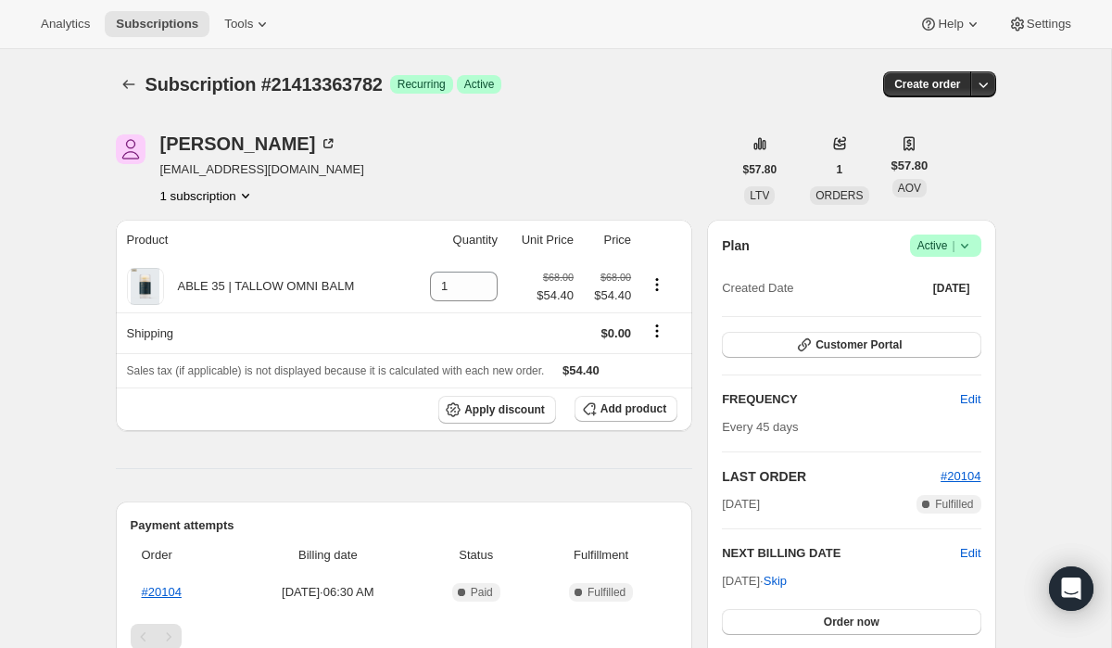
click at [971, 240] on icon at bounding box center [965, 245] width 19 height 19
click at [950, 312] on span "Cancel subscription" at bounding box center [940, 314] width 105 height 14
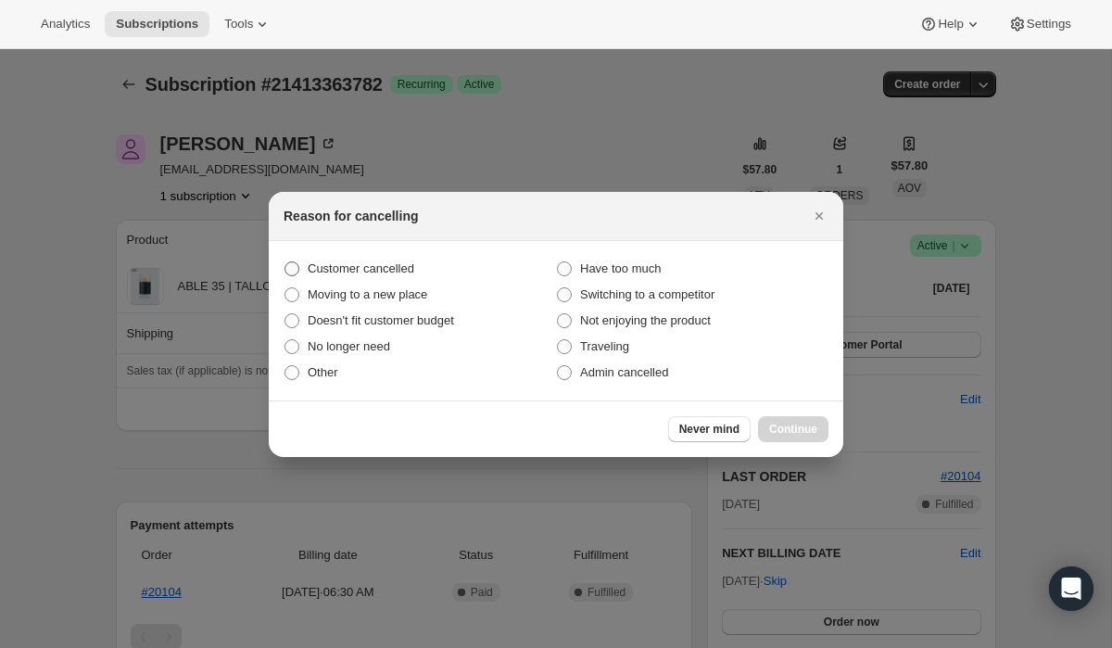
click at [414, 264] on span "Customer cancelled" at bounding box center [361, 268] width 107 height 14
click at [286, 262] on input "Customer cancelled" at bounding box center [285, 261] width 1 height 1
radio input "true"
click at [788, 427] on span "Continue" at bounding box center [793, 429] width 48 height 15
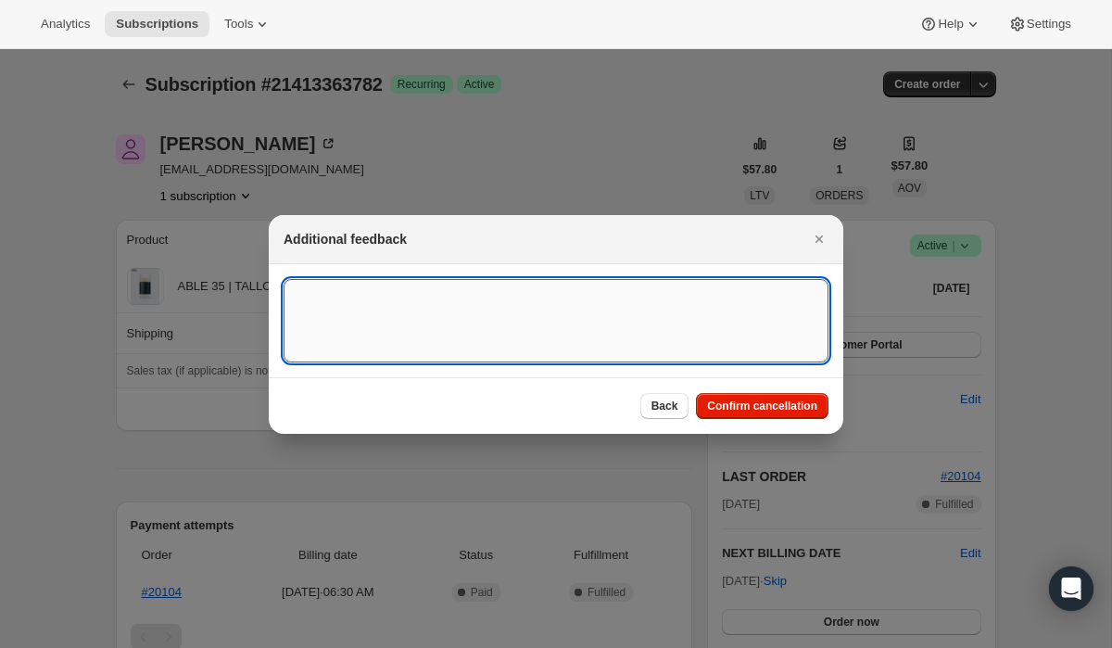
click at [662, 324] on textarea ":rbk:" at bounding box center [556, 320] width 545 height 83
click at [648, 295] on textarea "Customer Cancelled. Makes her face burn. Ticket #" at bounding box center [556, 320] width 545 height 83
paste textarea "15045"
type textarea "Customer Cancelled. Makes her face burn. Ticket # 15045"
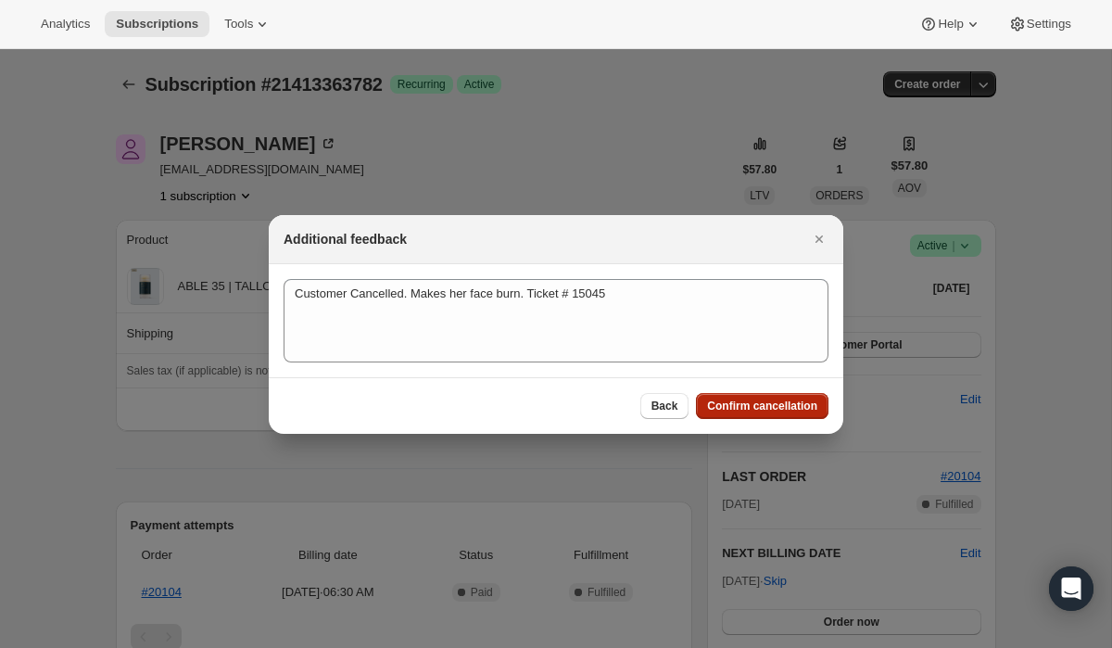
click at [715, 401] on span "Confirm cancellation" at bounding box center [762, 406] width 110 height 15
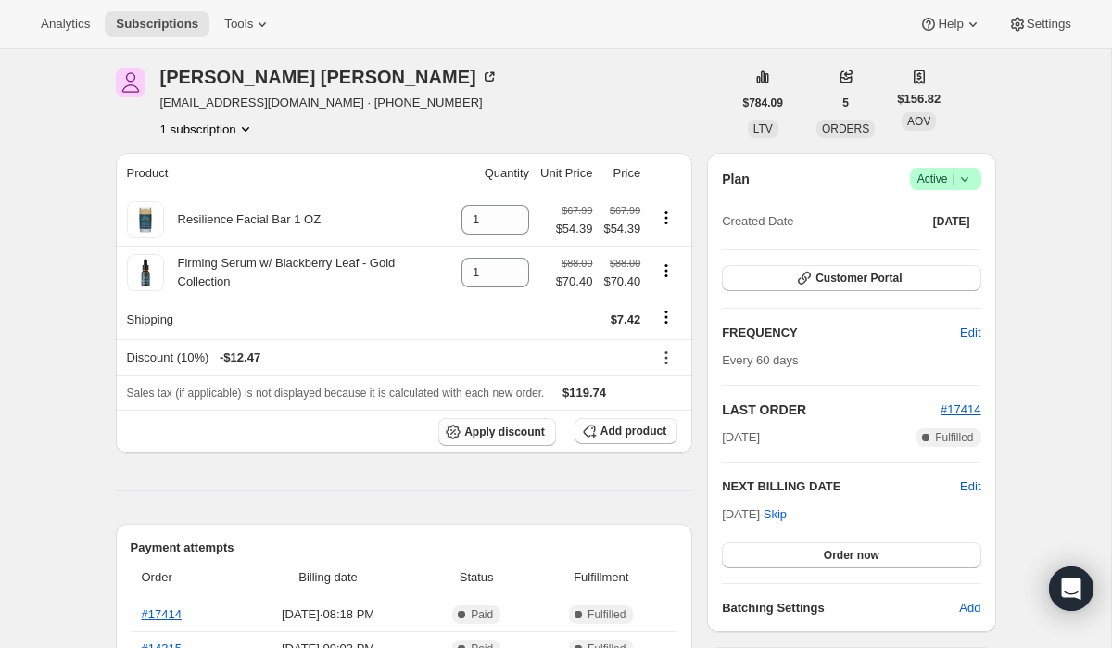
scroll to position [69, 0]
